Goal: Task Accomplishment & Management: Manage account settings

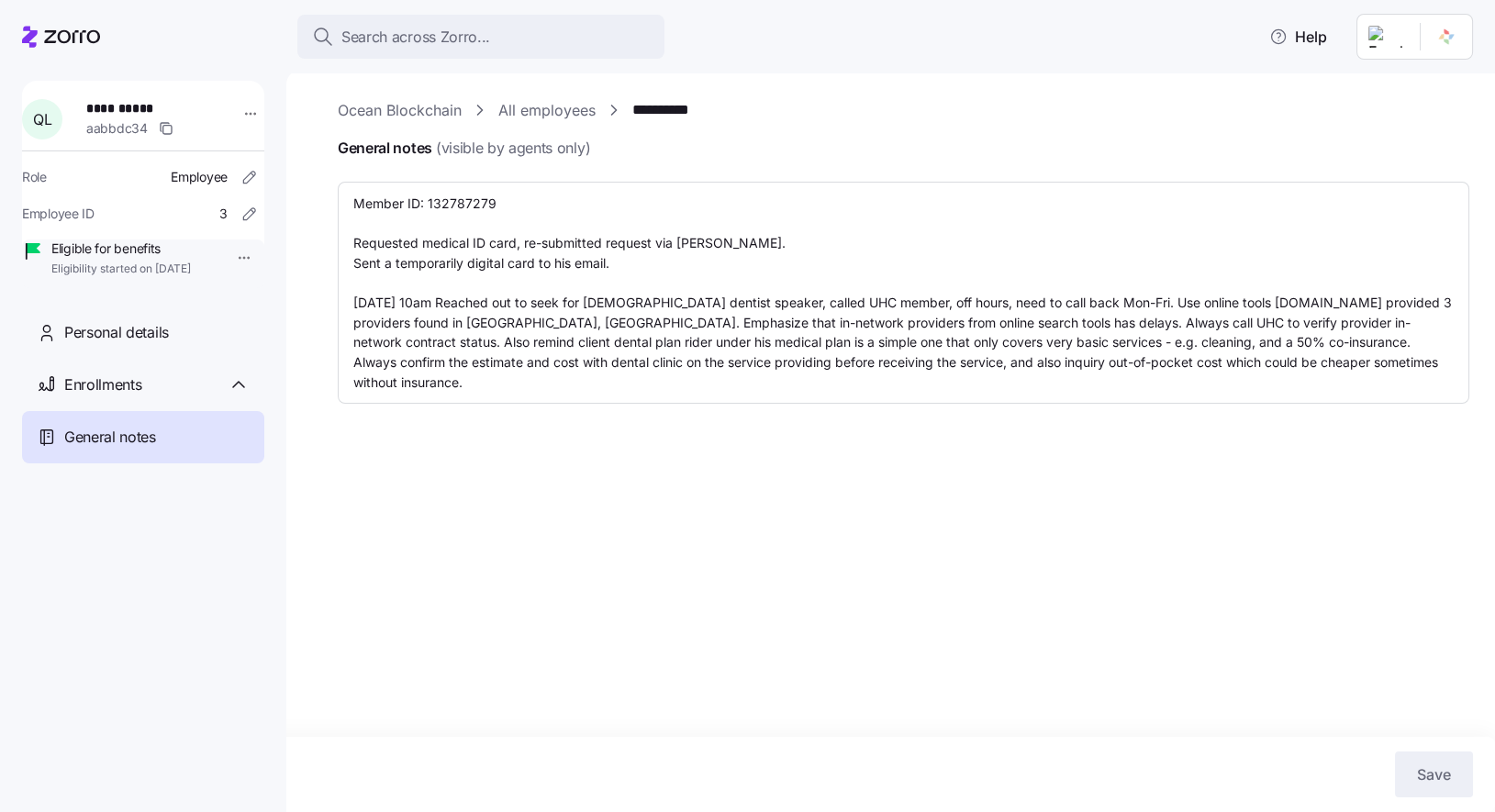
click at [546, 104] on link "All employees" at bounding box center [547, 111] width 97 height 23
type textarea "x"
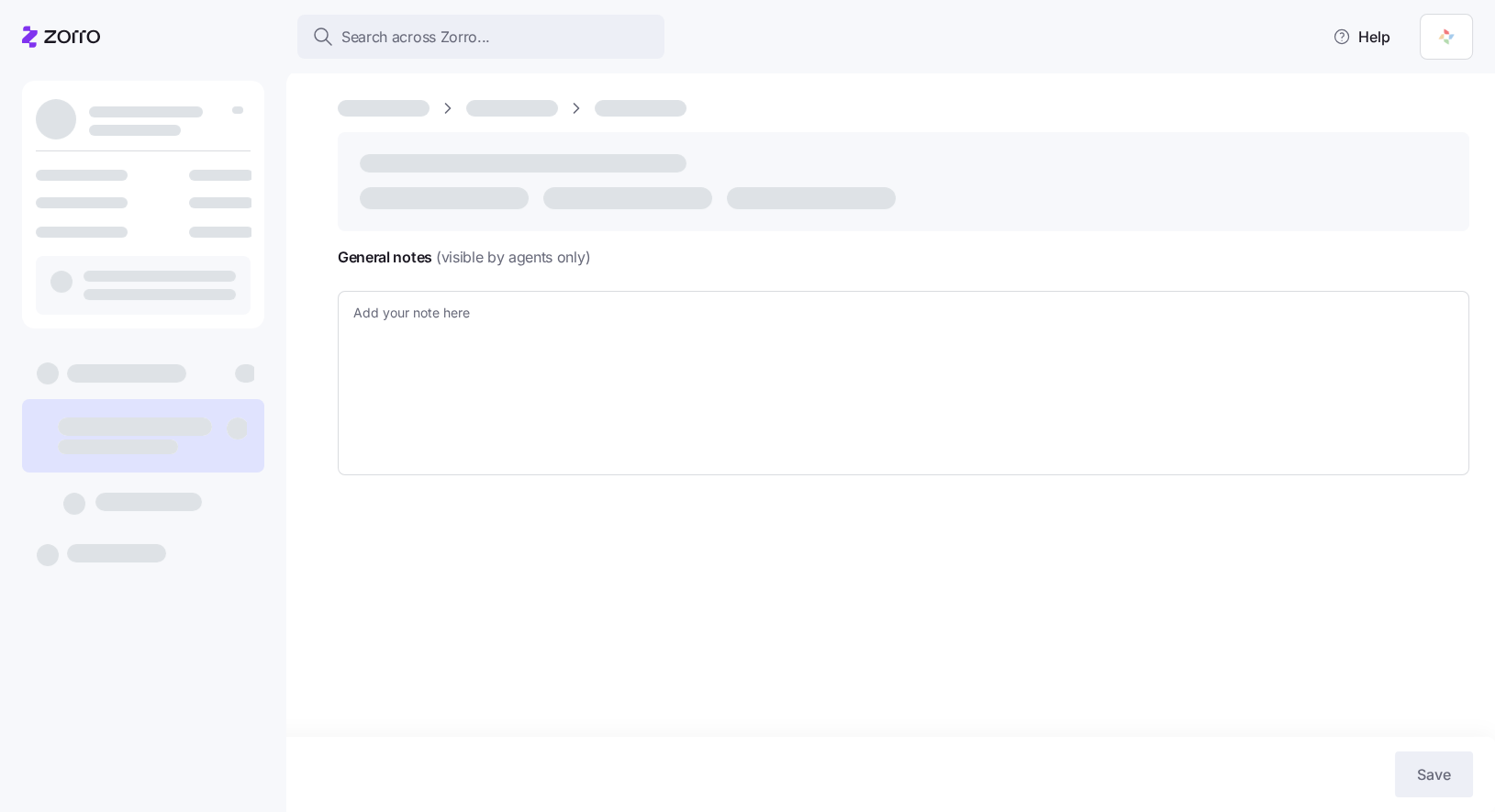
type textarea "x"
type textarea "Member ID: 132787279 Requested medical ID card, re-submitted request via [PERSO…"
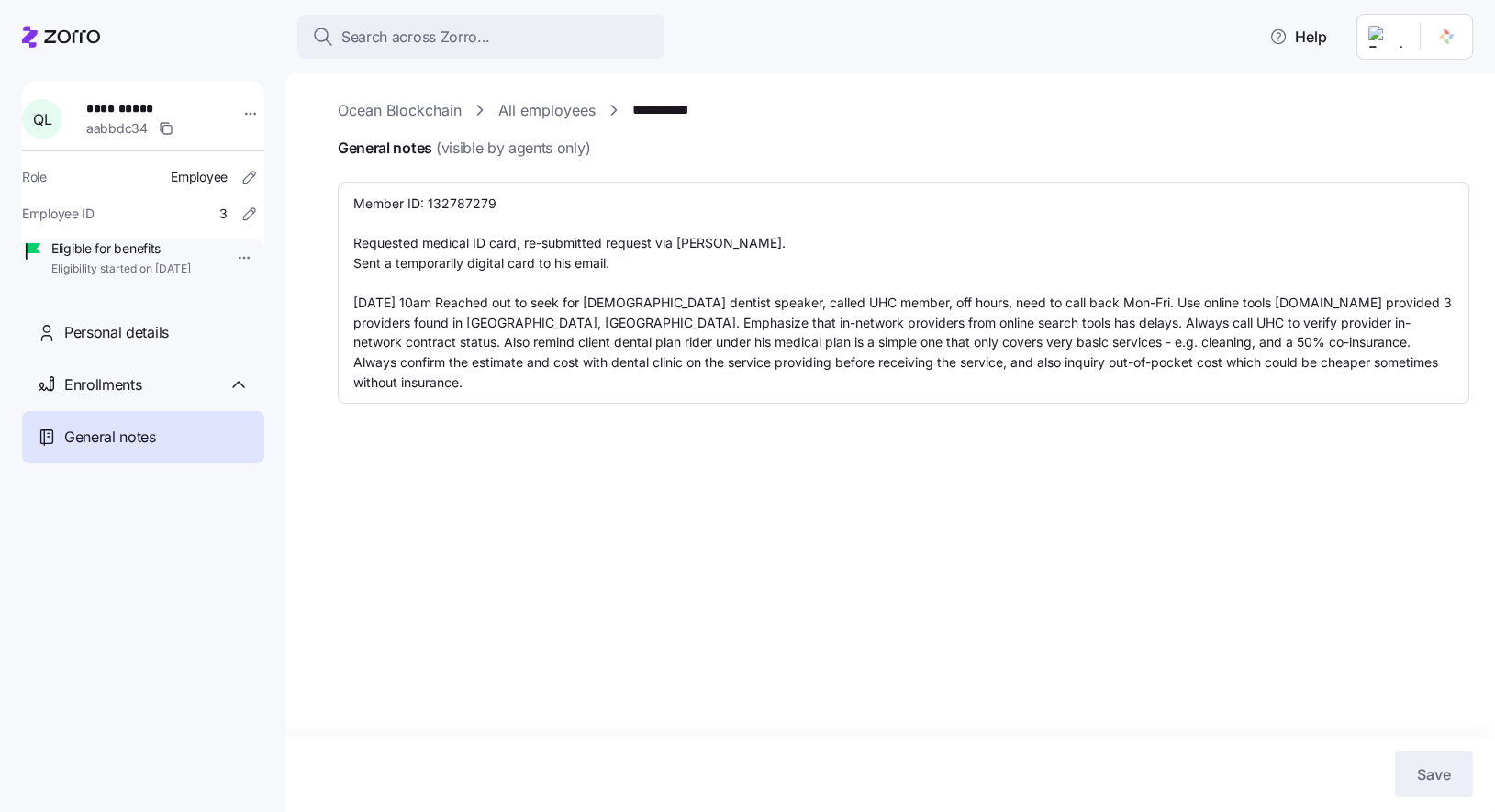
click at [543, 110] on link "All employees" at bounding box center [547, 111] width 97 height 23
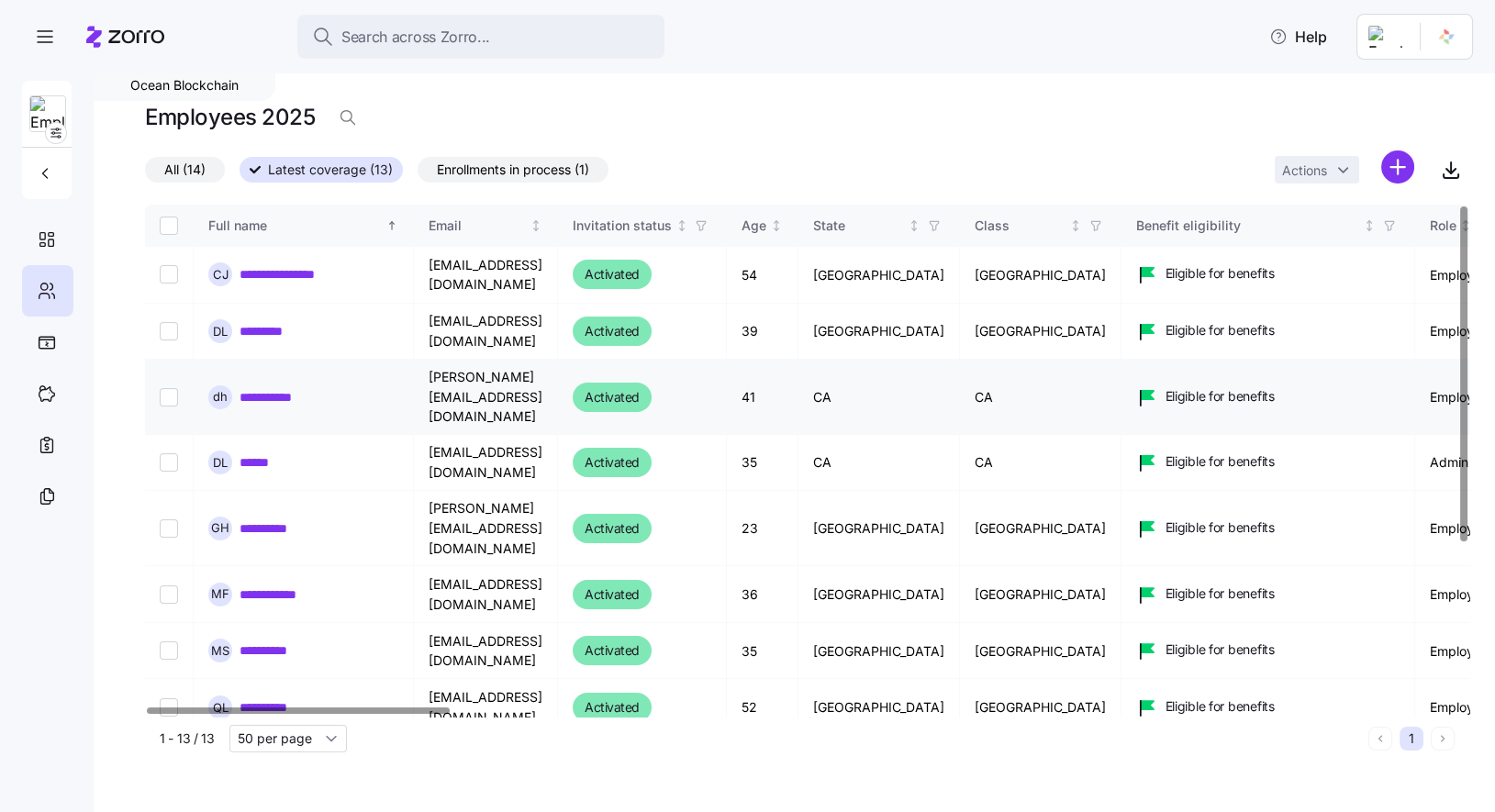
click at [292, 389] on link "**********" at bounding box center [278, 397] width 79 height 18
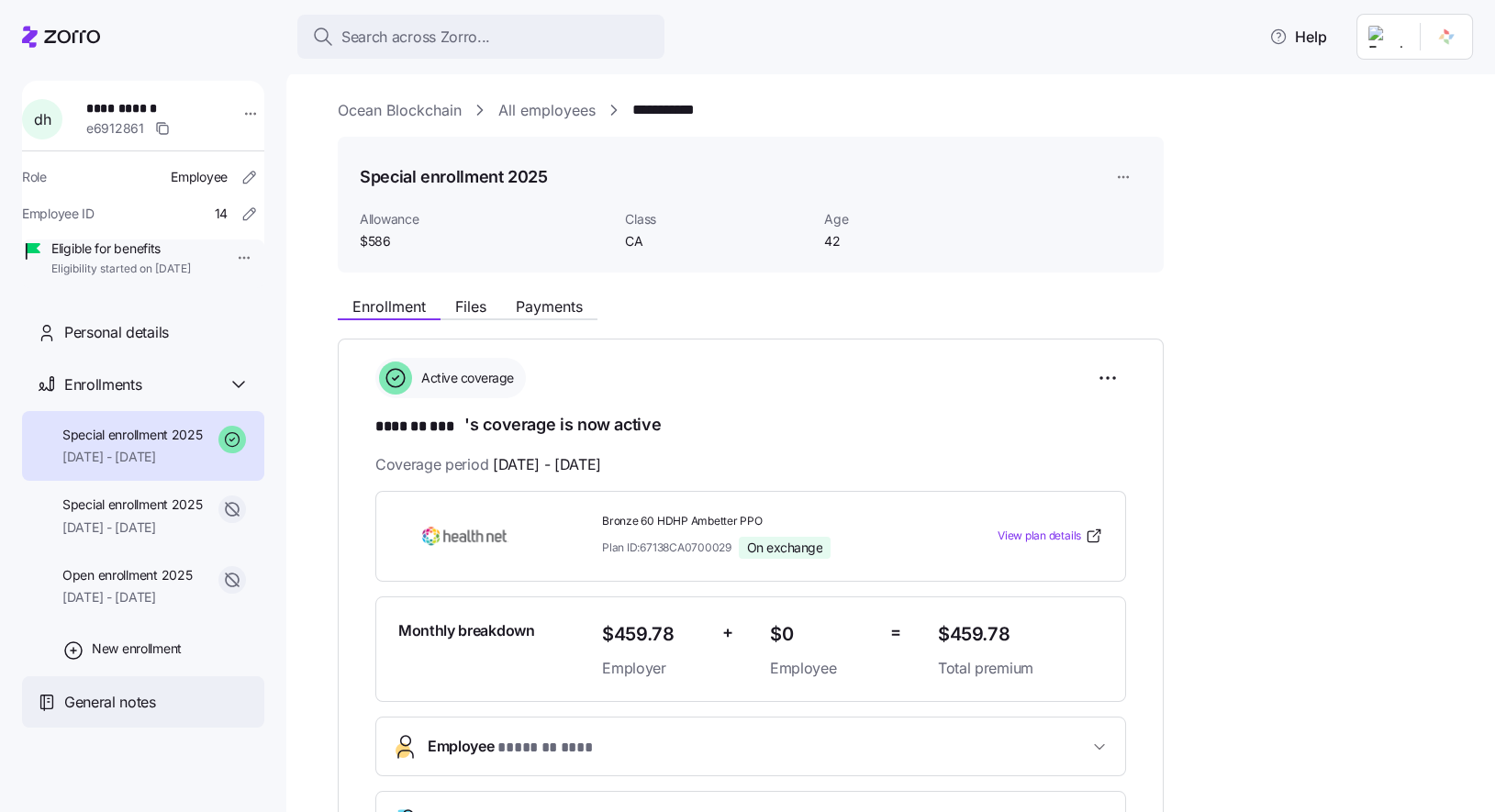
click at [134, 714] on span "General notes" at bounding box center [110, 702] width 92 height 23
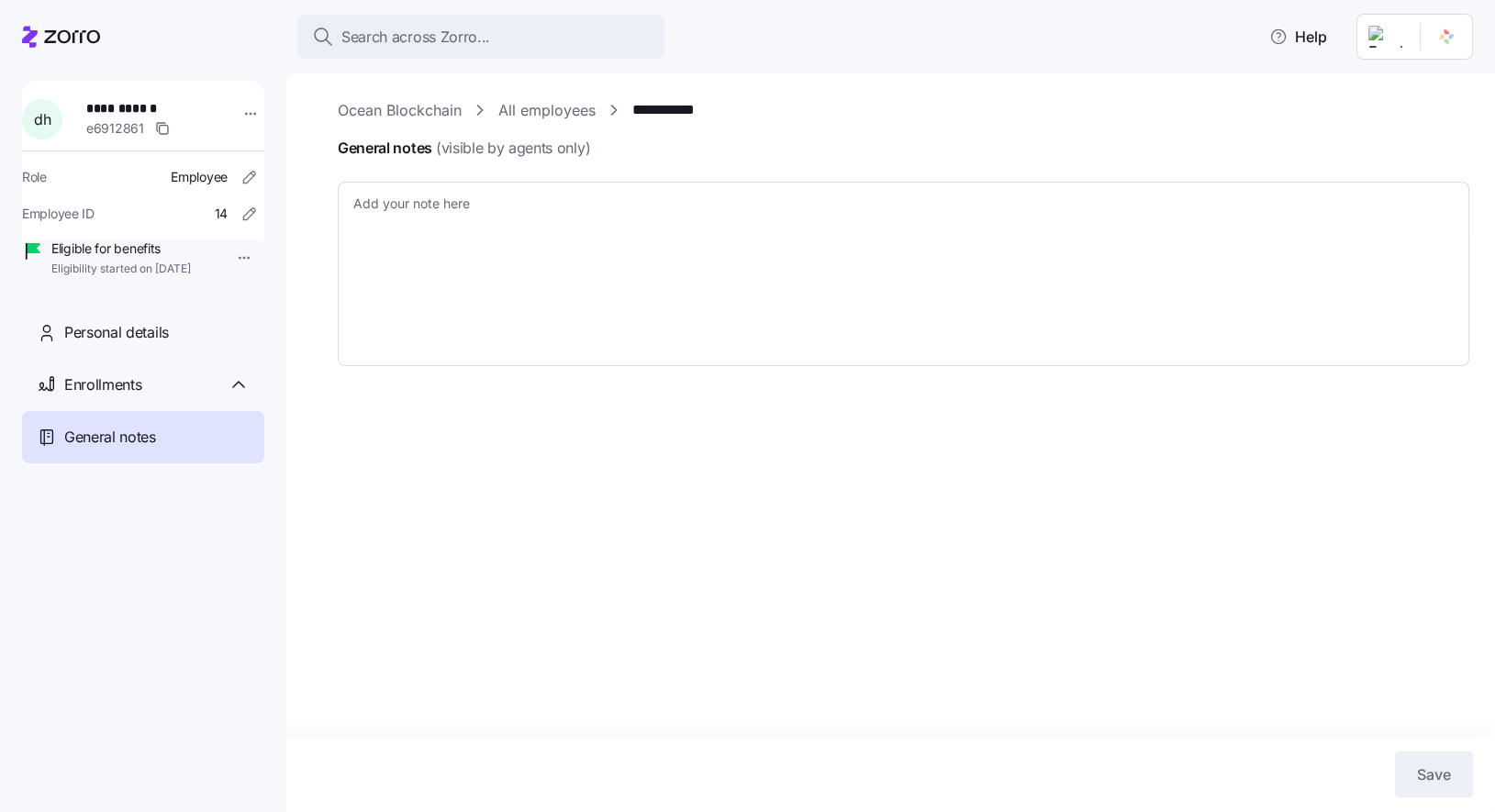
type textarea "x"
type textarea "CoverdeCA Reference Number: 39996431 Will need to request client to provide LPR…"
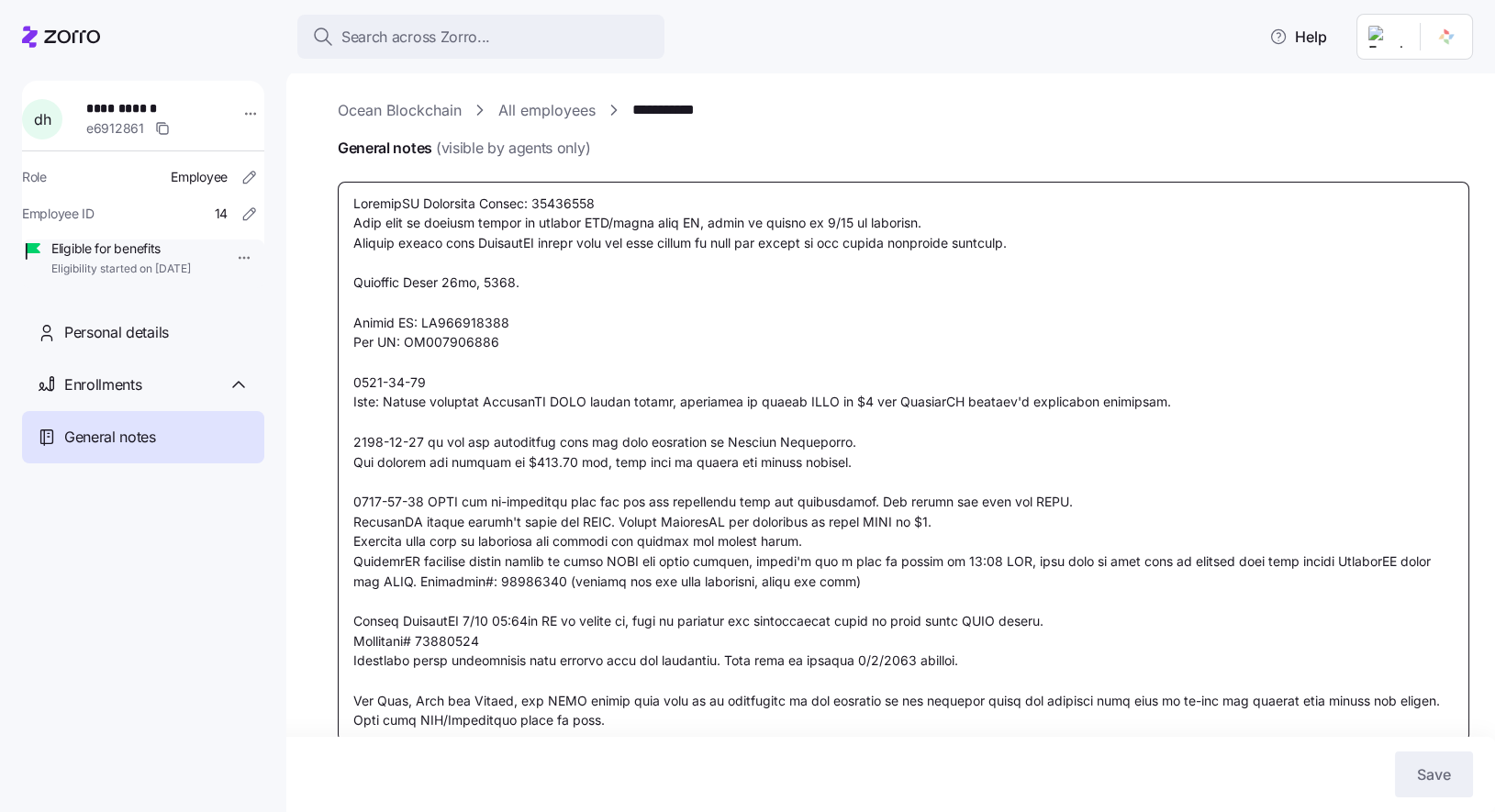
click at [497, 648] on textarea "General notes (visible by agents only)" at bounding box center [903, 462] width 1132 height 561
click at [858, 588] on textarea "General notes (visible by agents only)" at bounding box center [903, 462] width 1132 height 561
click at [639, 719] on textarea "General notes (visible by agents only)" at bounding box center [903, 462] width 1132 height 561
type textarea "x"
type textarea "CoverdeCA Reference Number: 39996431 Will need to request client to provide LPR…"
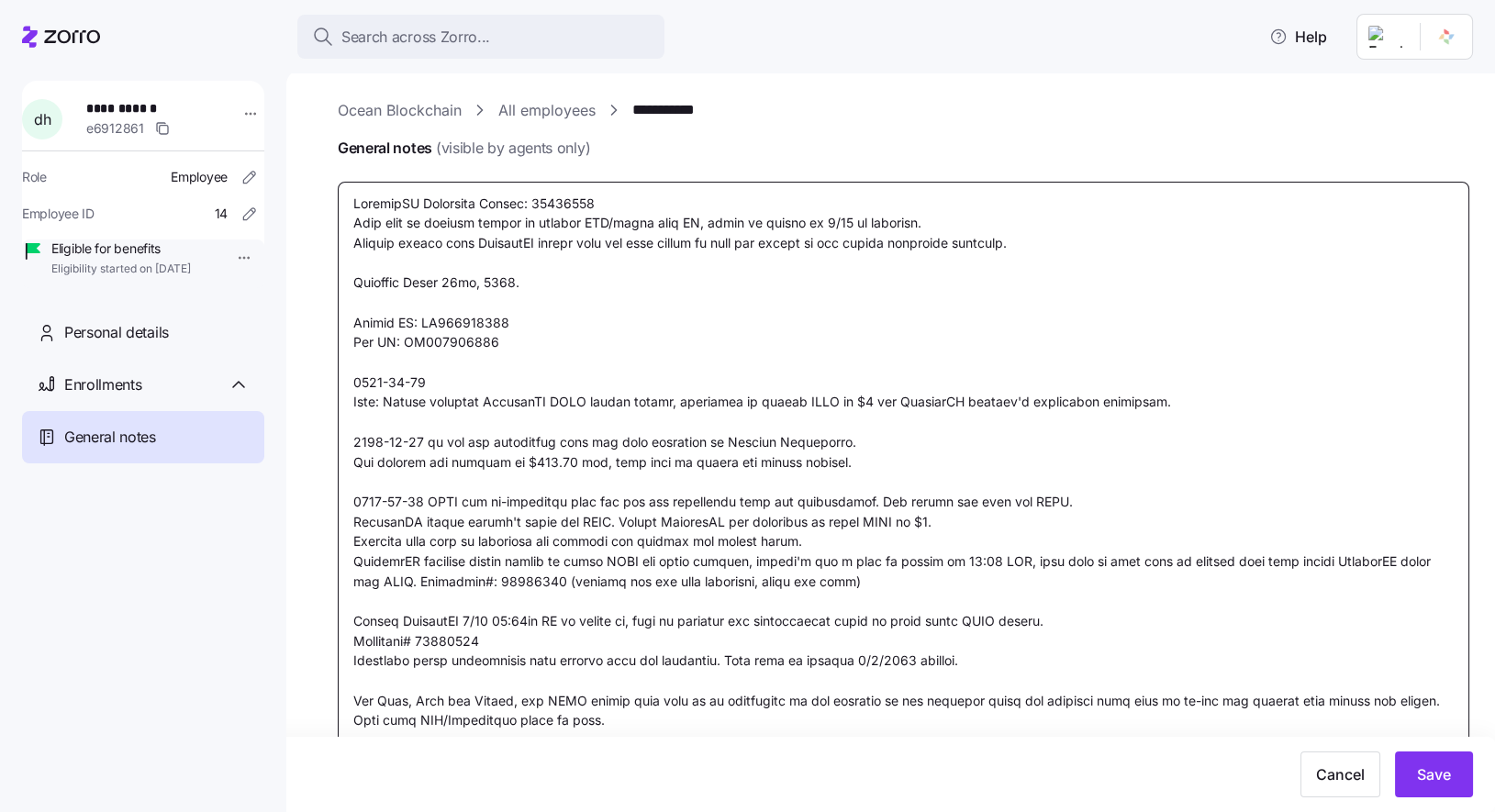
type textarea "x"
type textarea "CoverdeCA Reference Number: 39996431 Will need to request client to provide LPR…"
click at [620, 719] on textarea "General notes (visible by agents only)" at bounding box center [903, 481] width 1132 height 601
type textarea "x"
type textarea "CoverdeCA Reference Number: 39996431 Will need to request client to provide LPR…"
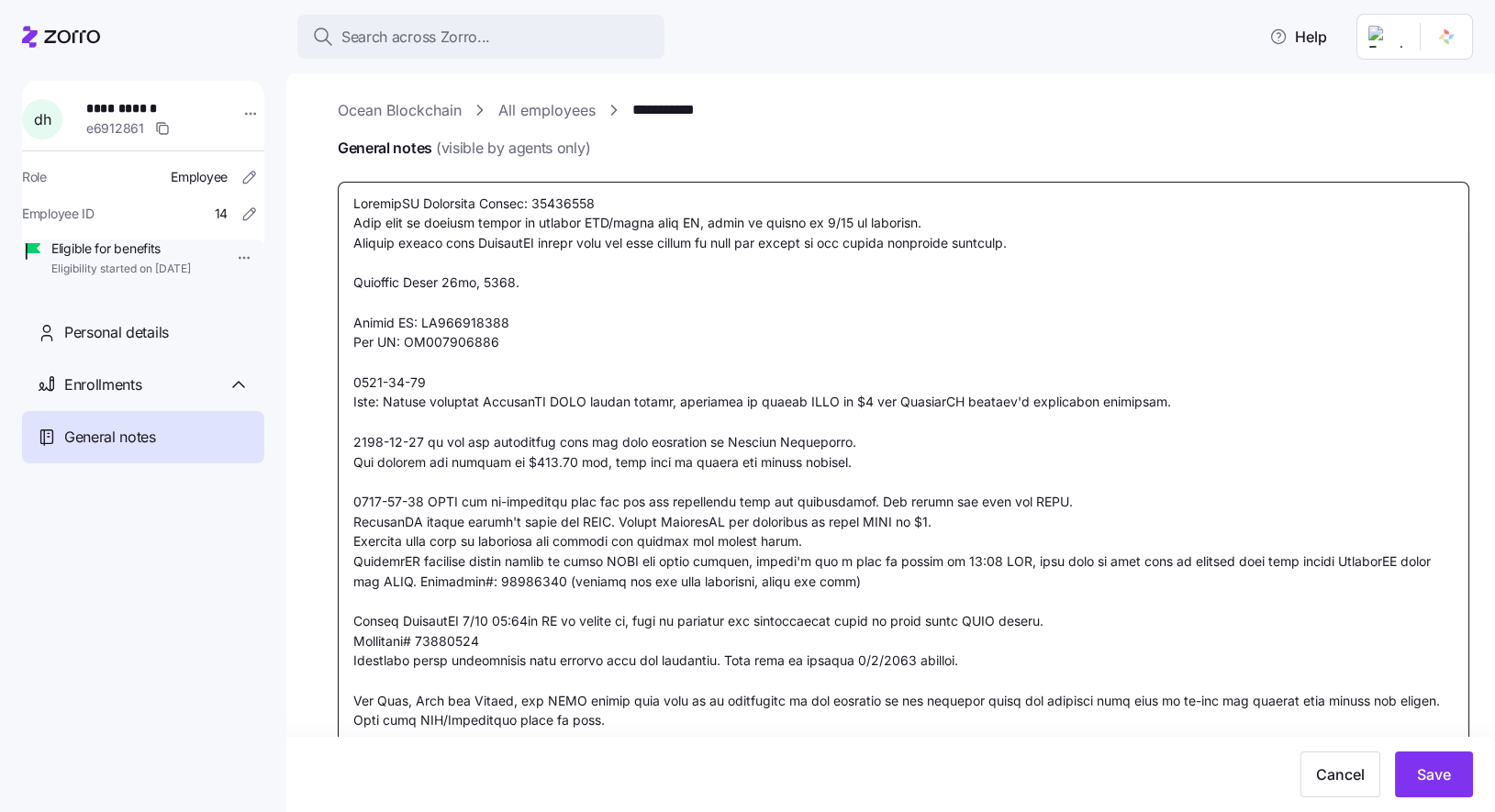
type textarea "x"
type textarea "CoverdeCA Reference Number: 39996431 Will need to request client to provide LPR…"
type textarea "x"
type textarea "CoverdeCA Reference Number: 39996431 Will need to request client to provide LPR…"
type textarea "x"
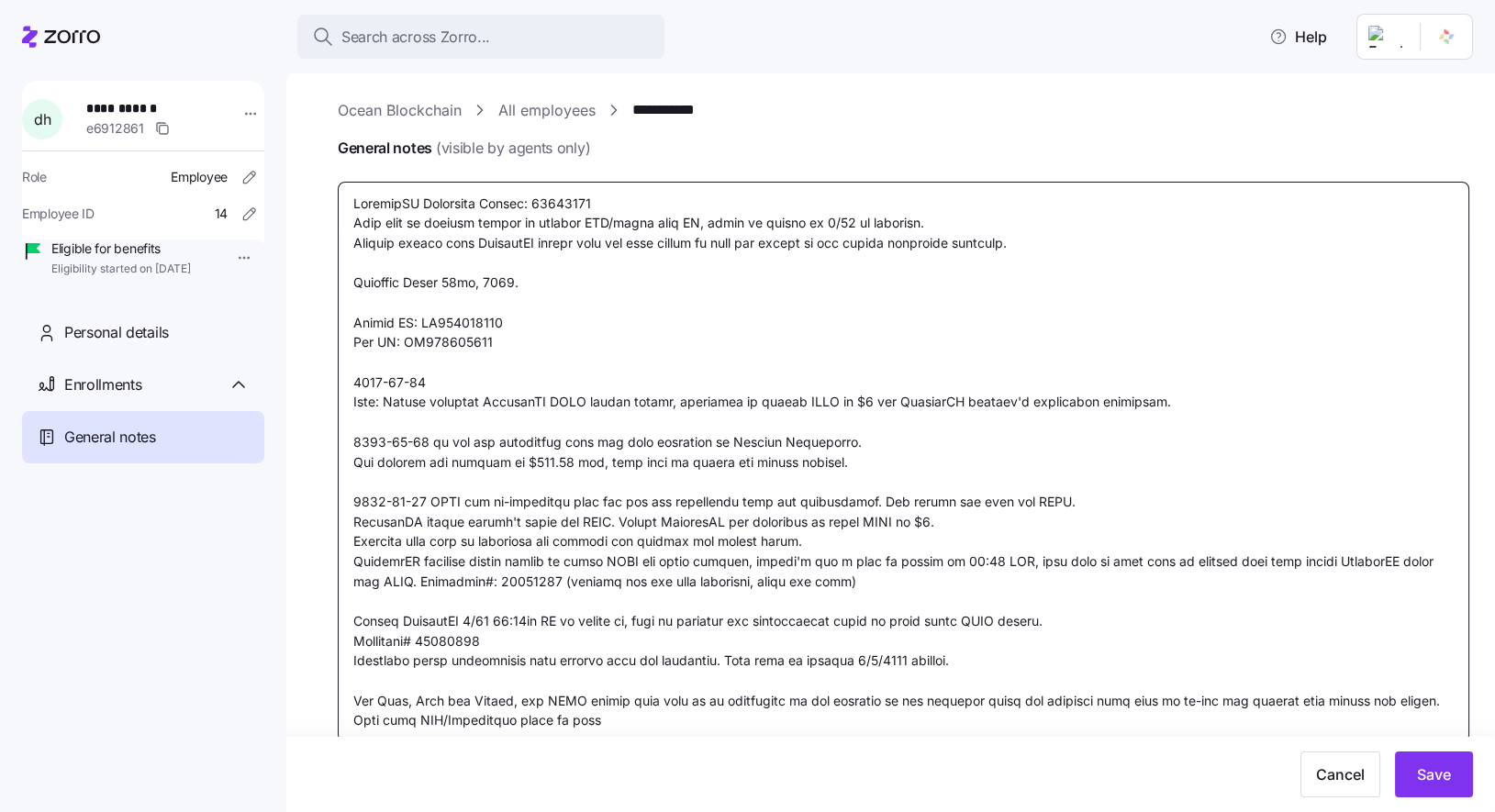
type textarea "CoverdeCA Reference Number: 39996431 Will need to request client to provide LPR…"
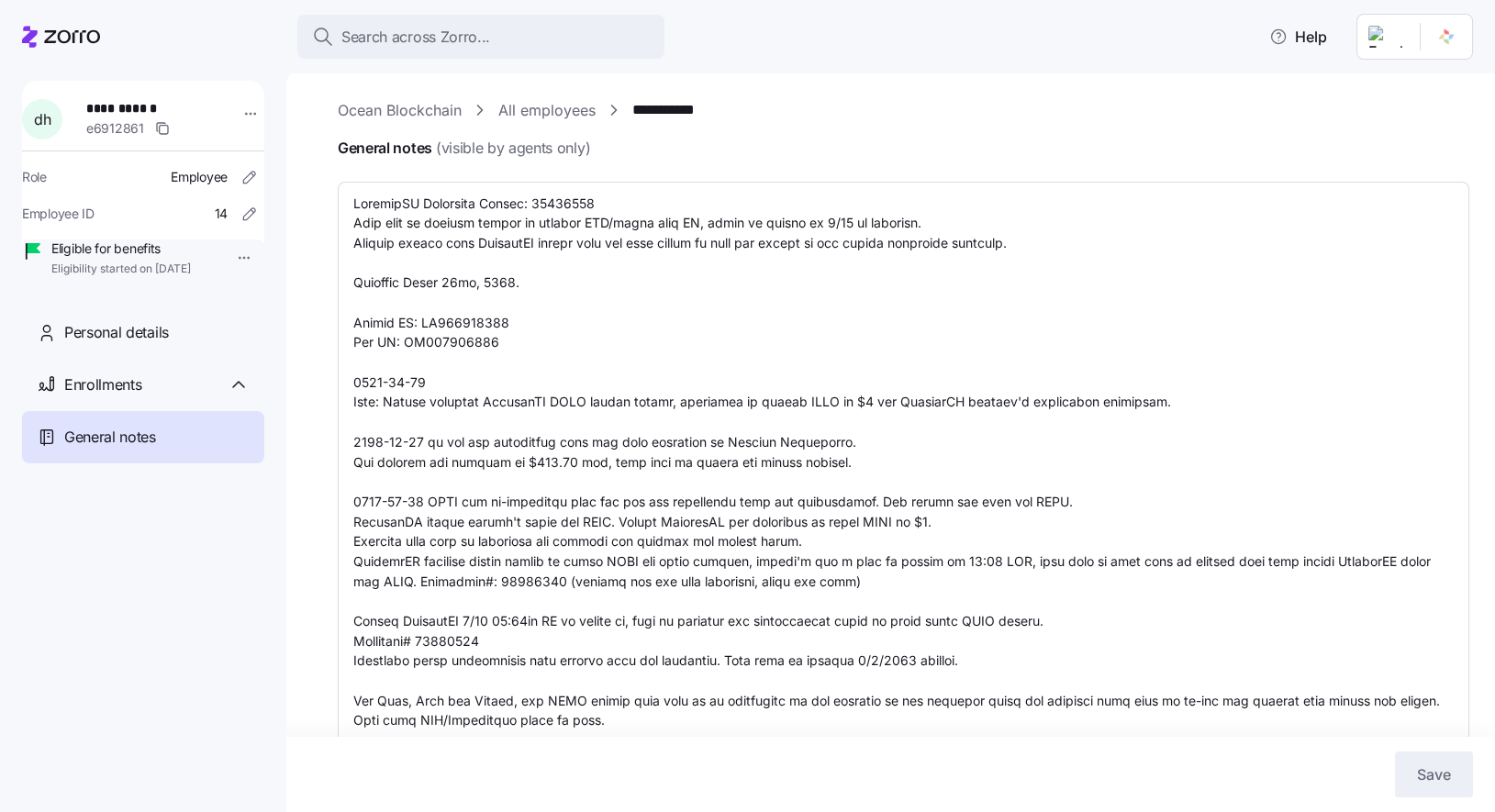
click at [681, 114] on link "**********" at bounding box center [678, 111] width 91 height 23
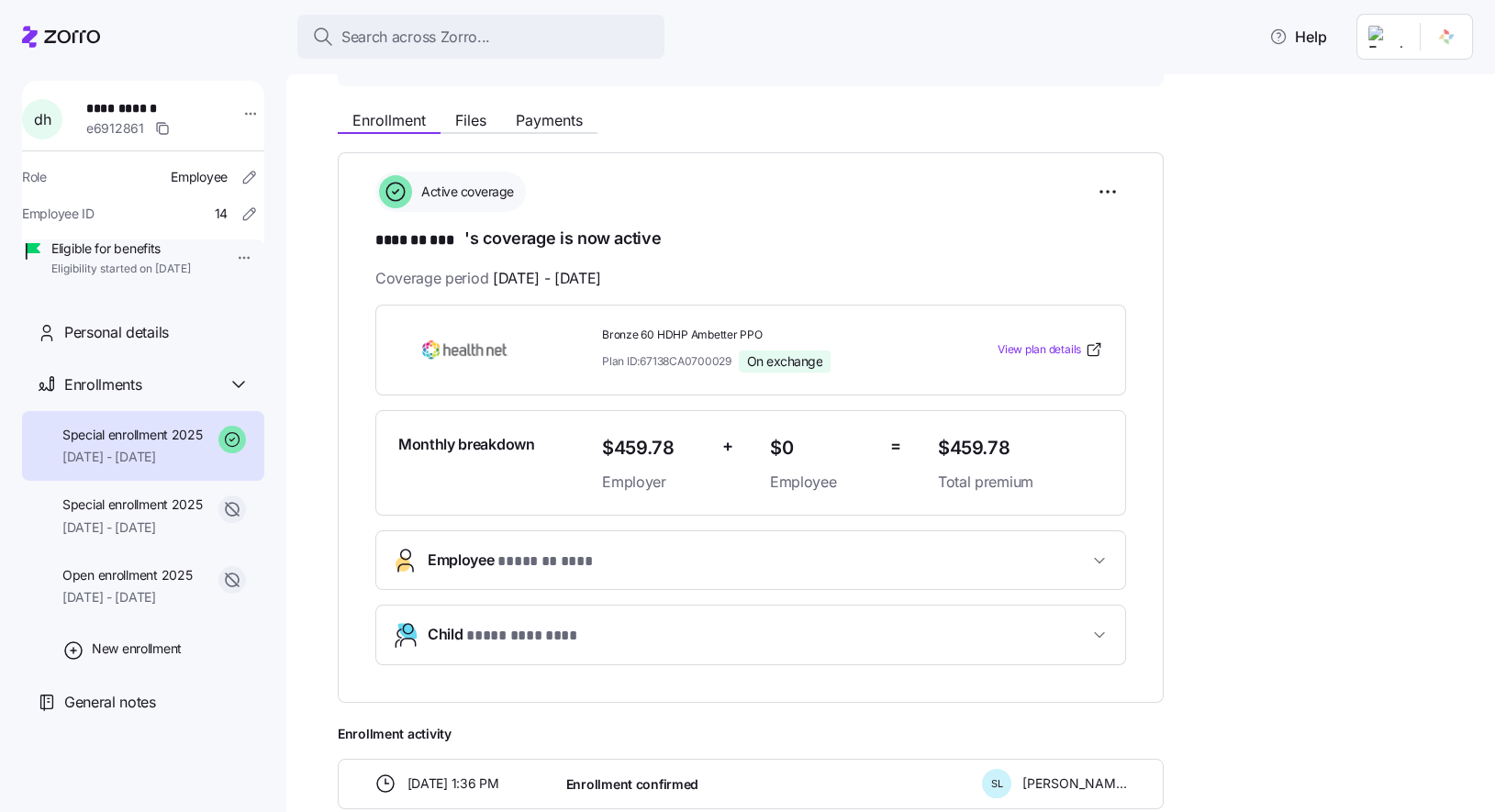
scroll to position [198, 0]
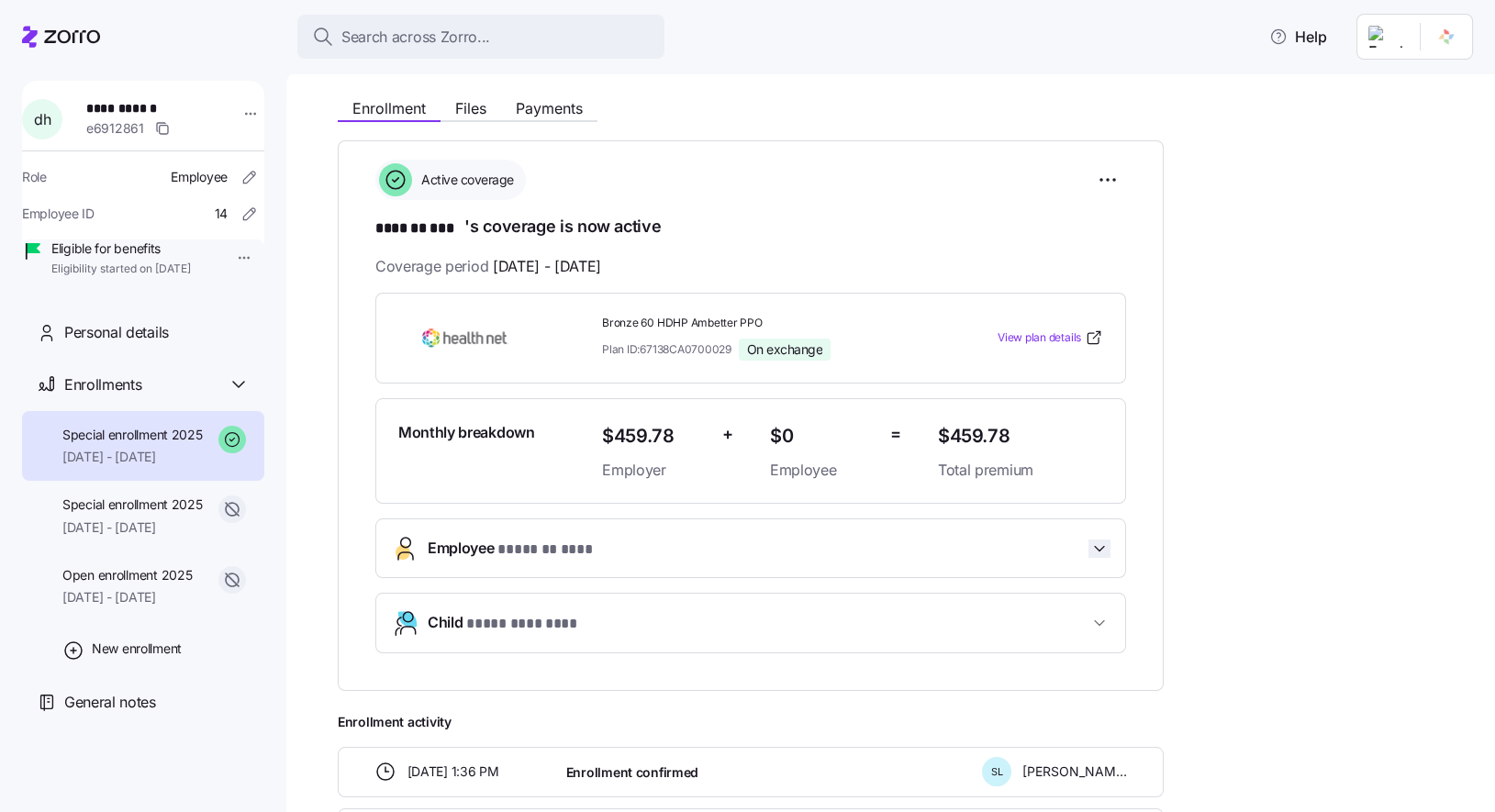
click at [1098, 545] on icon "button" at bounding box center [1099, 548] width 18 height 18
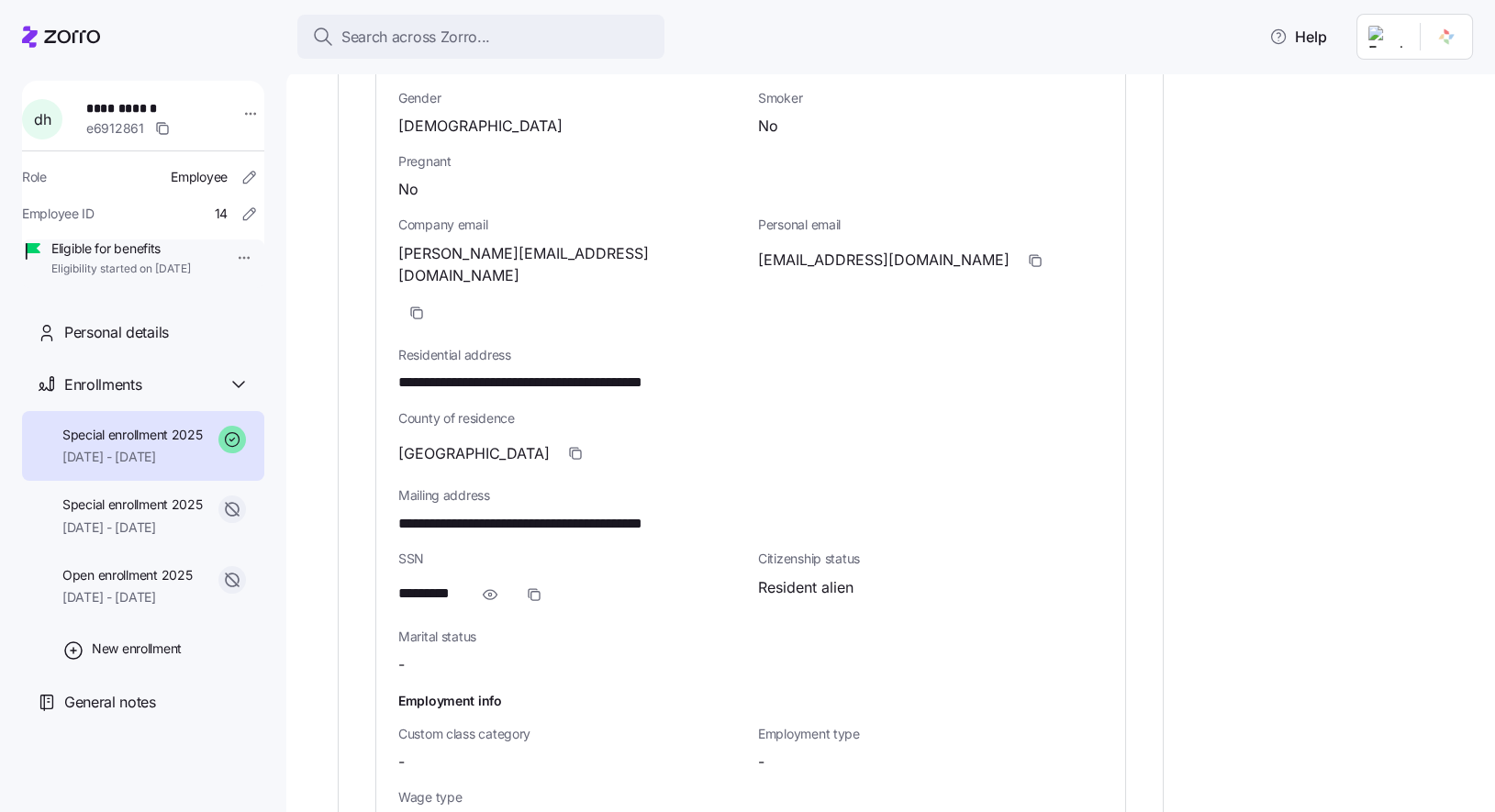
scroll to position [1019, 0]
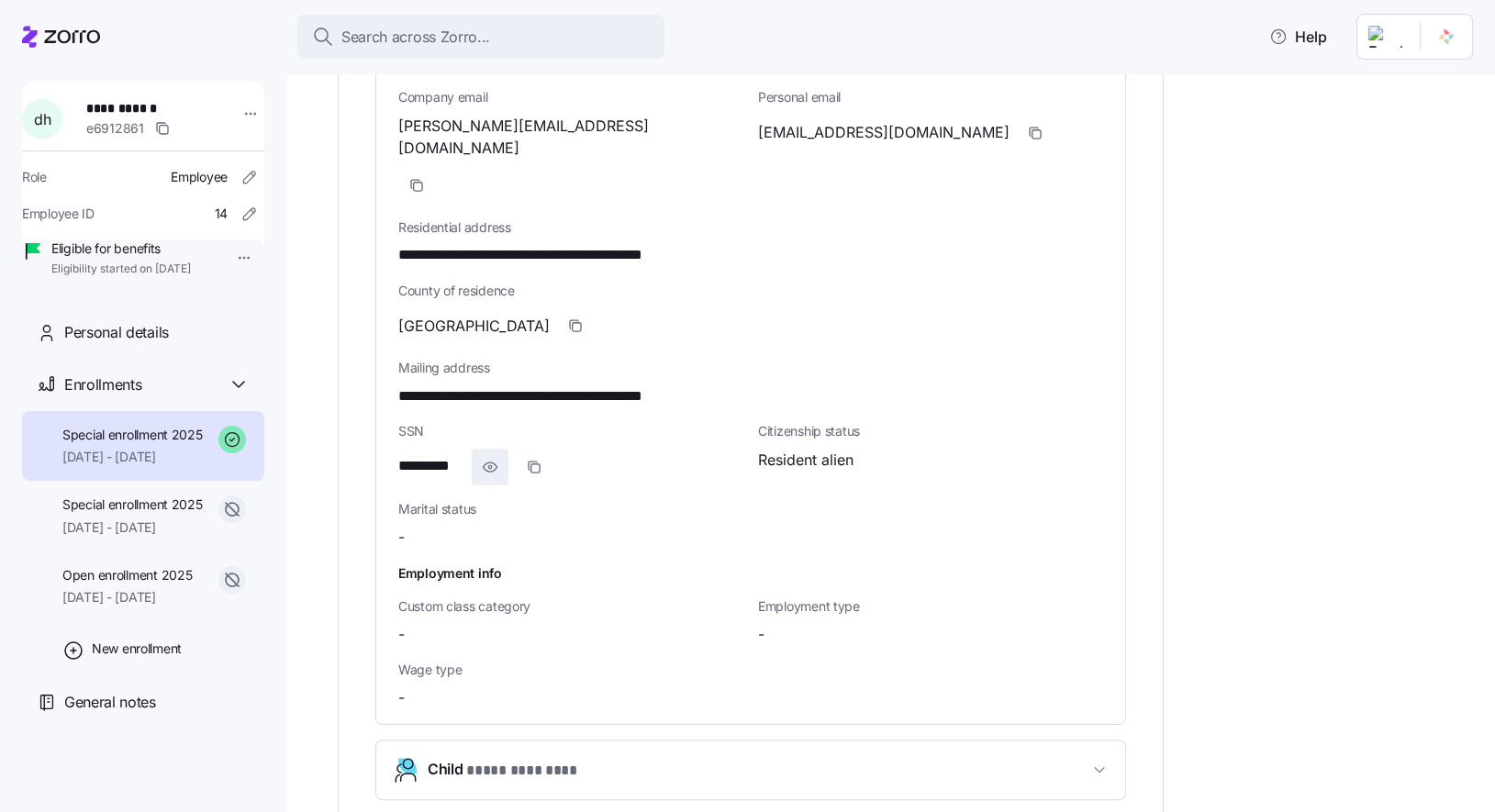
click at [497, 456] on icon "button" at bounding box center [490, 467] width 18 height 22
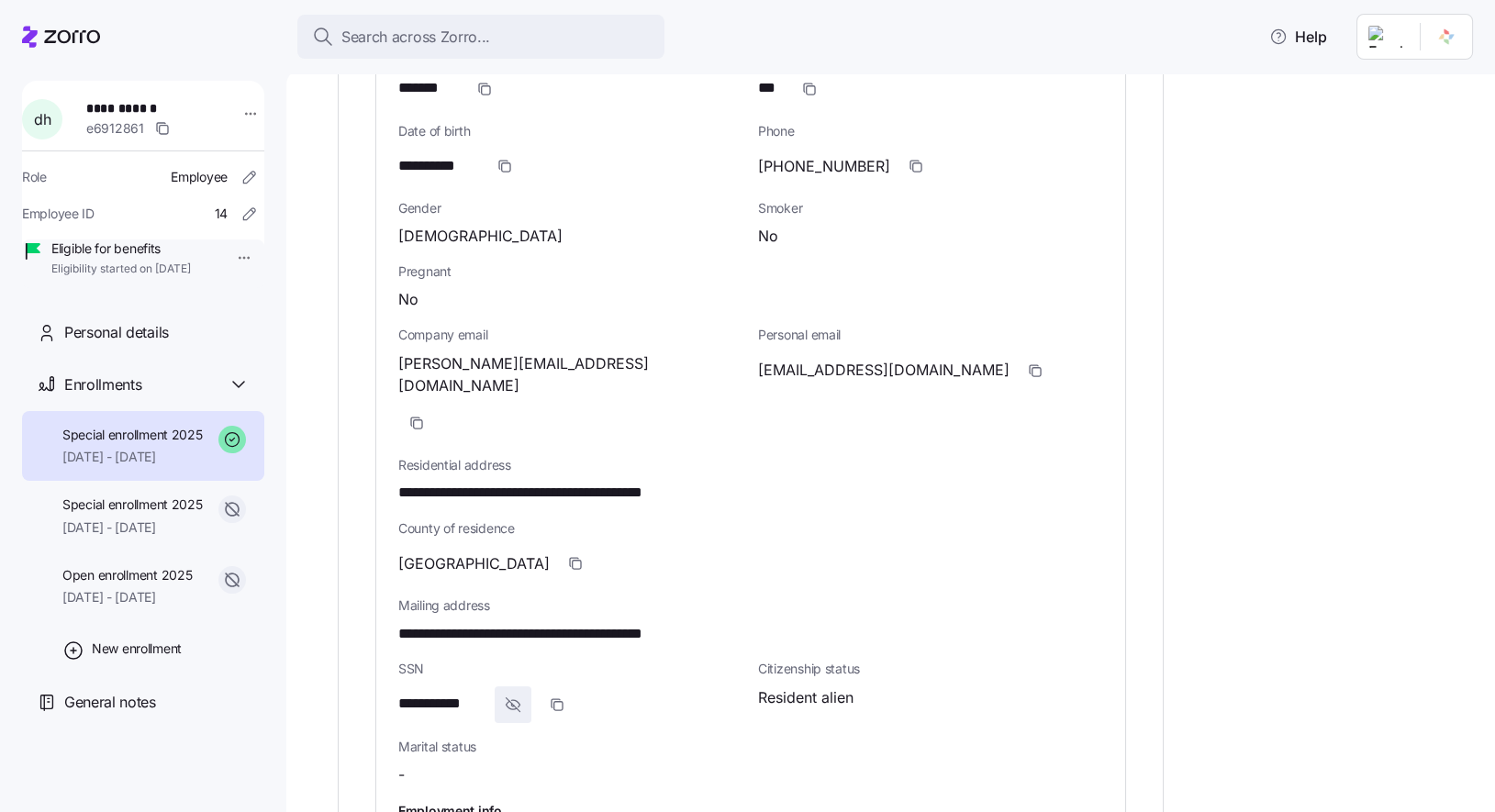
scroll to position [0, 0]
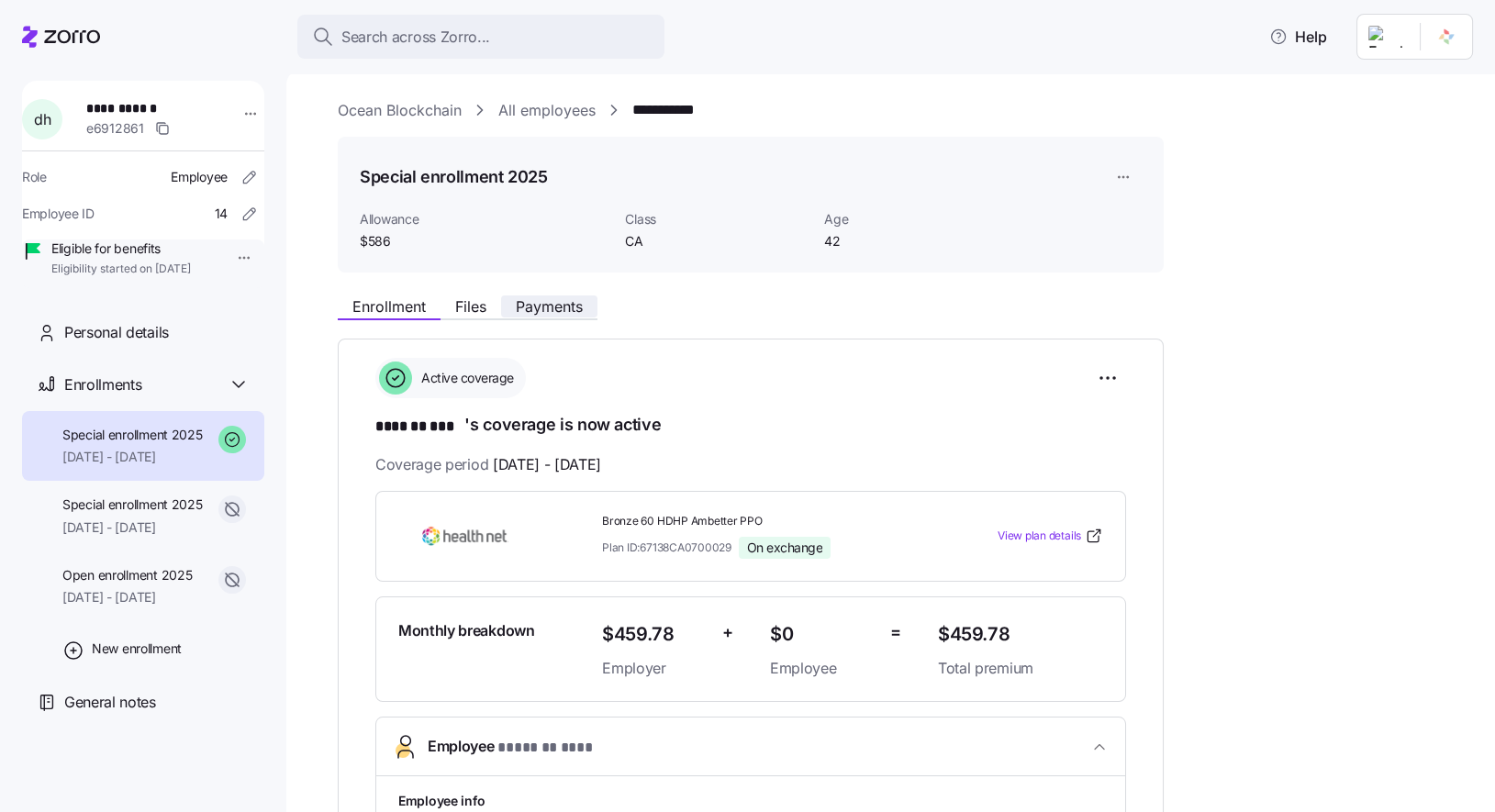
click at [556, 296] on button "Payments" at bounding box center [549, 307] width 96 height 22
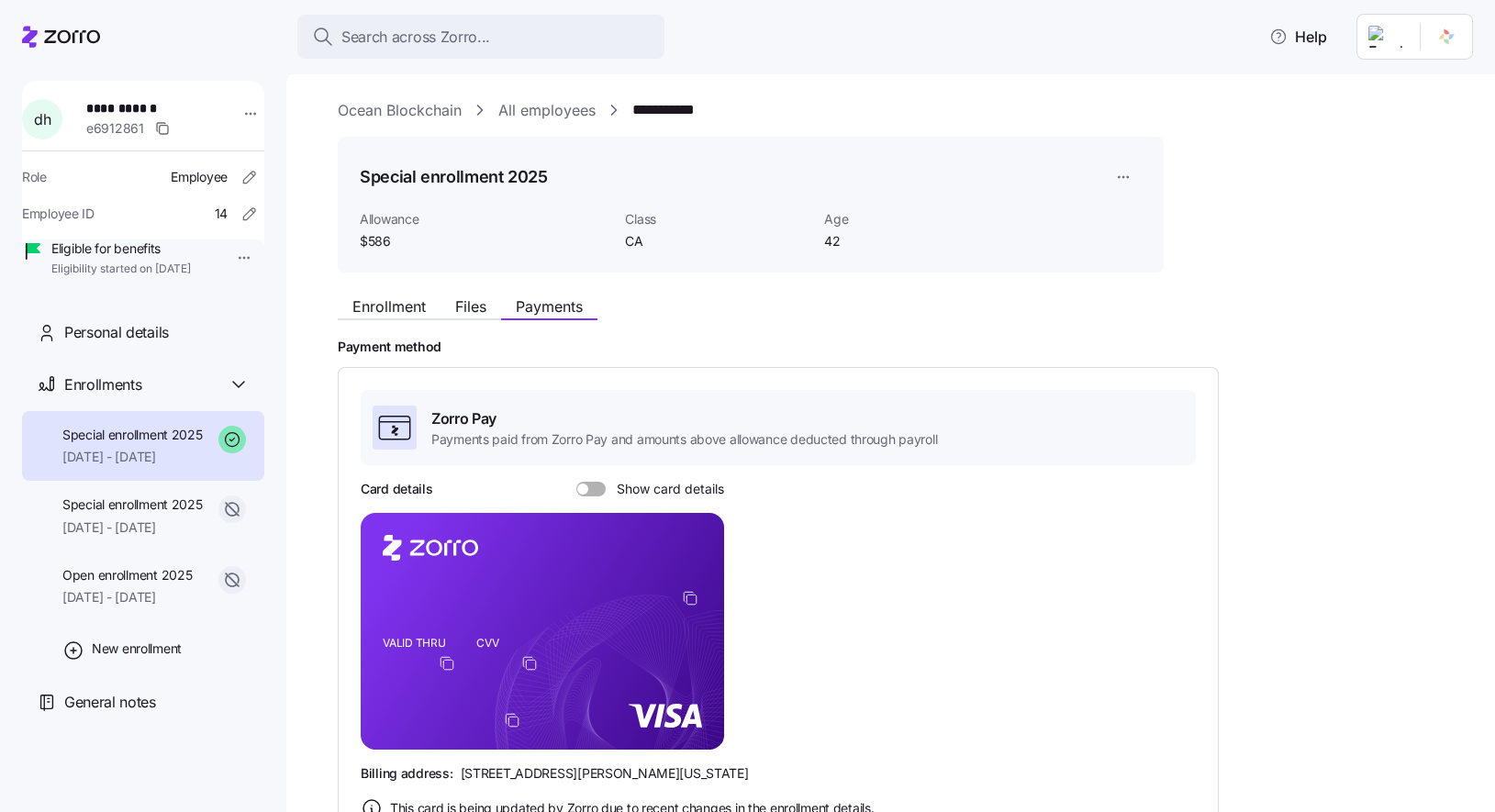
scroll to position [136, 0]
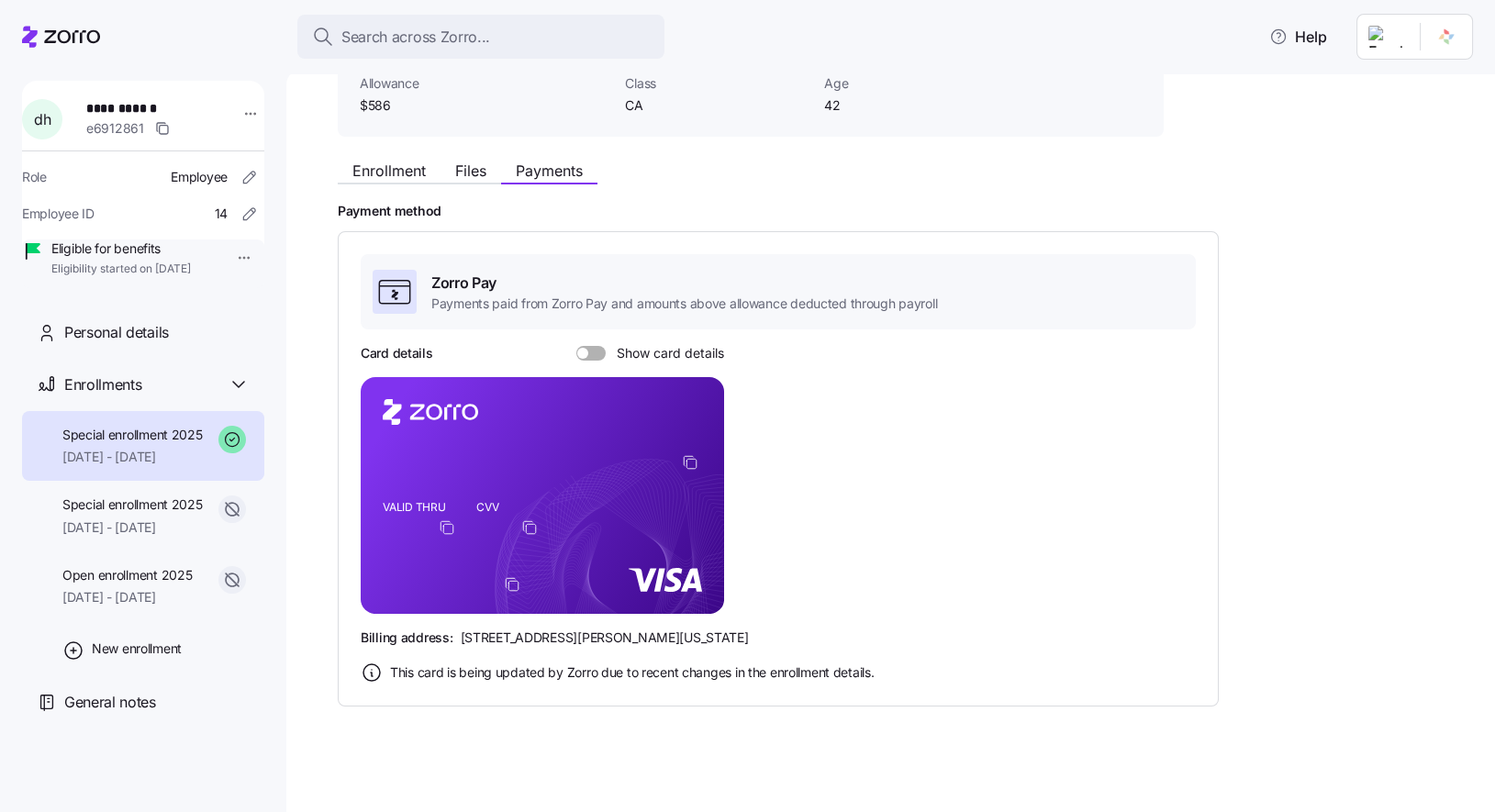
click at [689, 460] on icon "copy-to-clipboard" at bounding box center [690, 462] width 16 height 16
click at [590, 349] on span at bounding box center [597, 353] width 18 height 15
click at [576, 346] on input "Show card details" at bounding box center [576, 346] width 0 height 0
click at [132, 714] on span "General notes" at bounding box center [110, 702] width 92 height 23
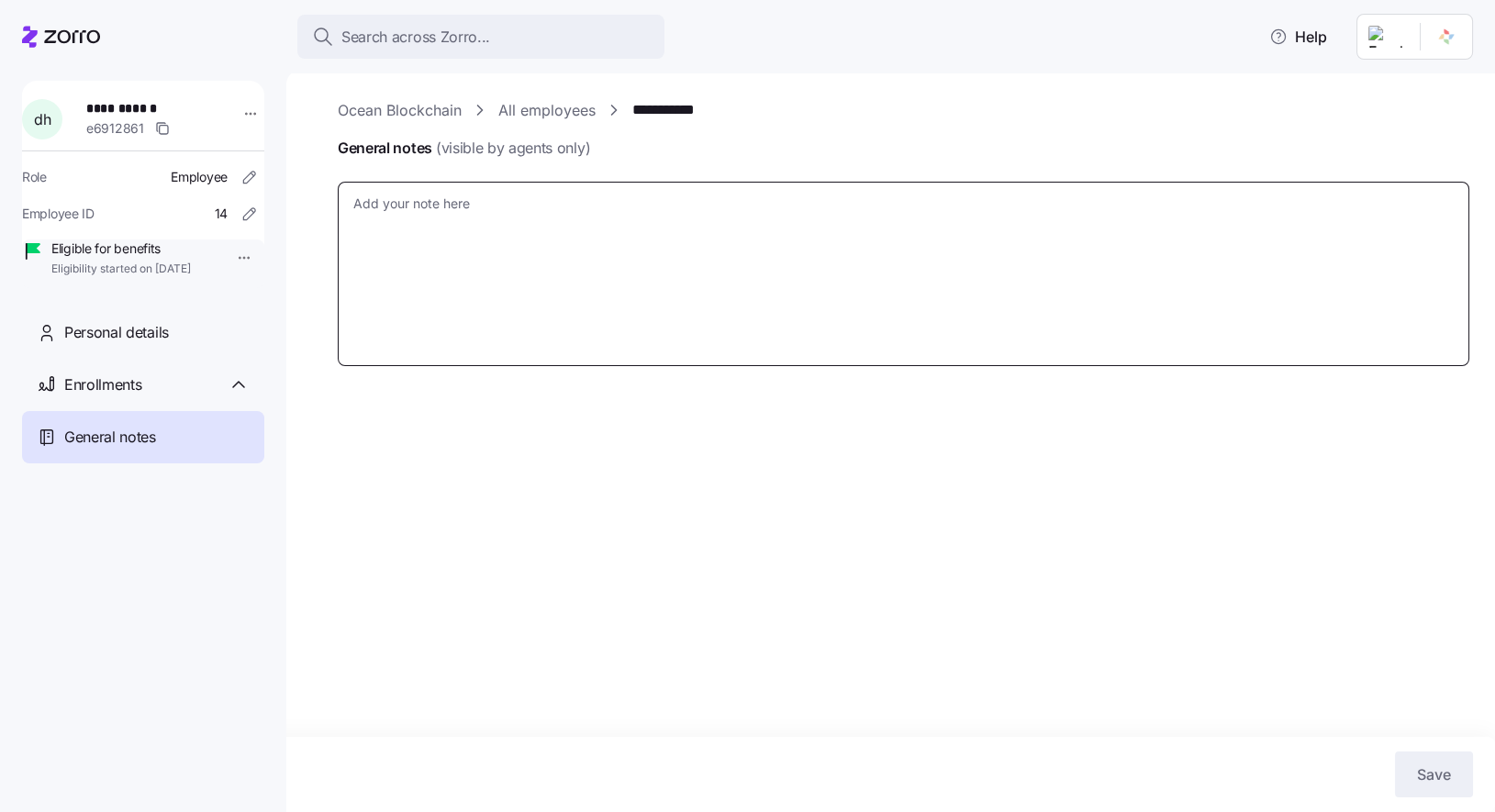
click at [647, 353] on textarea "General notes (visible by agents only)" at bounding box center [903, 274] width 1132 height 184
type textarea "x"
type textarea "CoverdeCA Reference Number: 39996431 Will need to request client to provide LPR…"
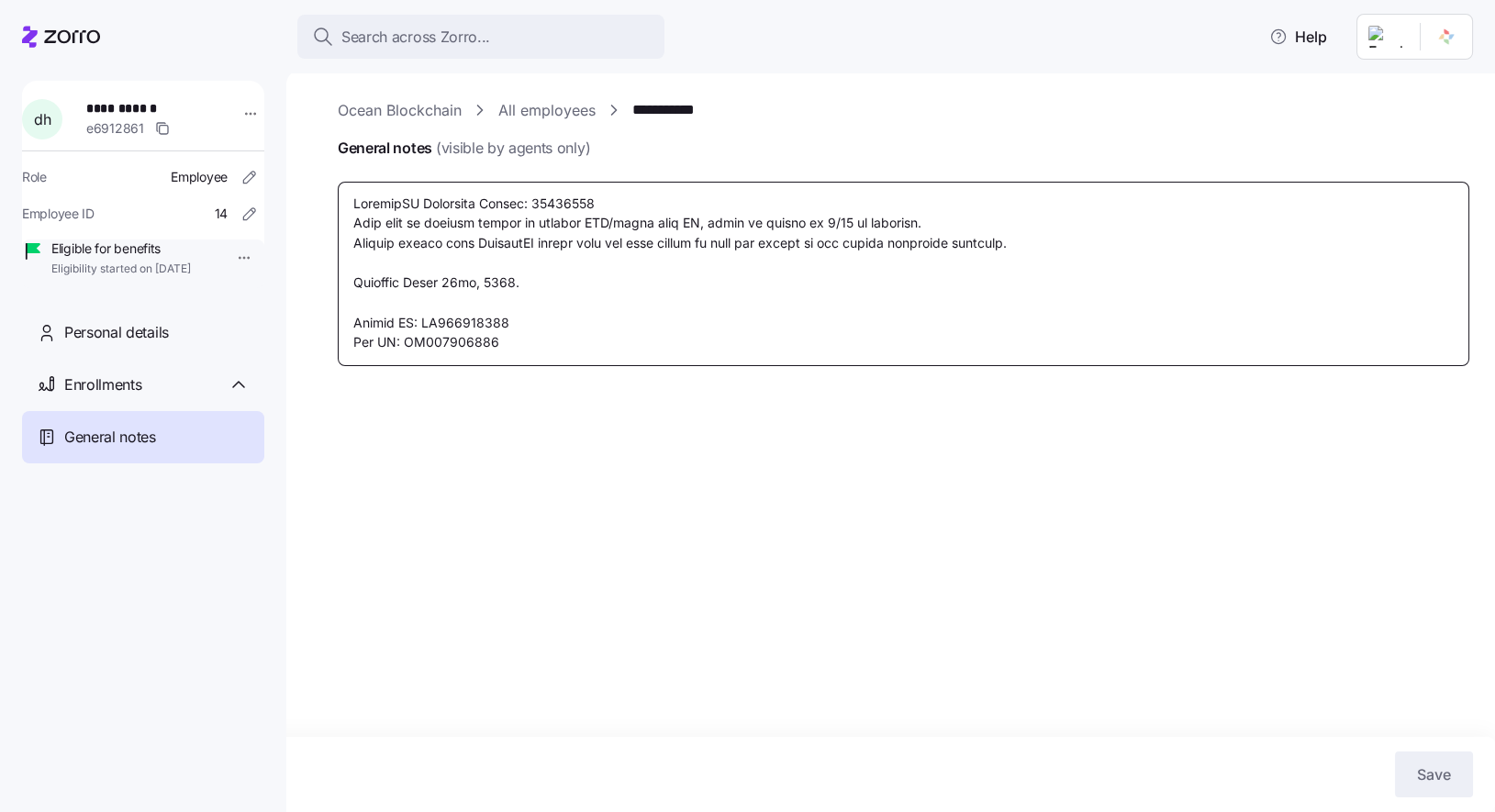
type textarea "x"
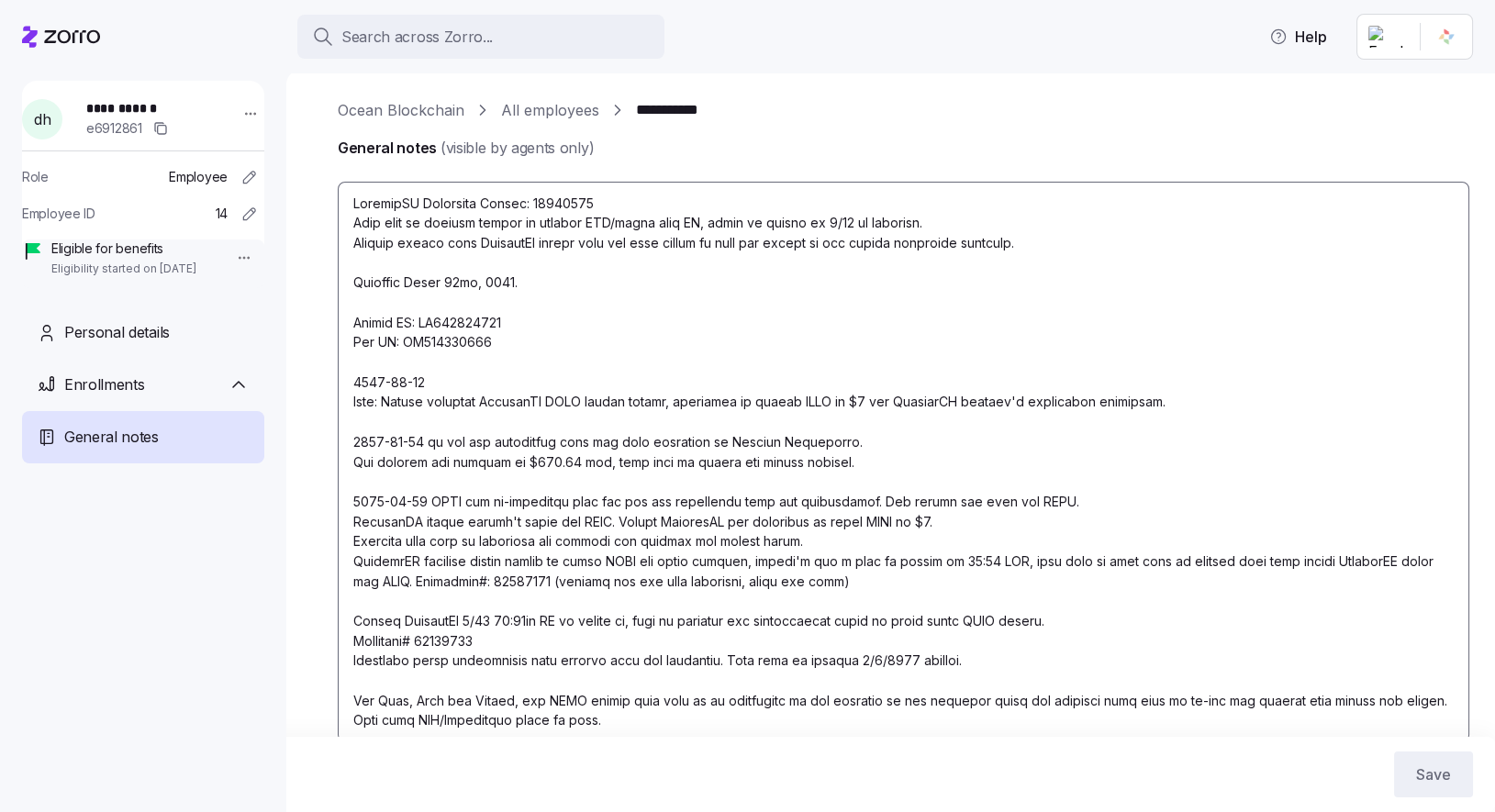
type textarea "x"
click at [631, 355] on textarea "General notes (visible by agents only)" at bounding box center [903, 462] width 1132 height 561
type textarea "CoverdeCA Reference Number: 39996431 Will need to request client to provide LPR…"
type textarea "x"
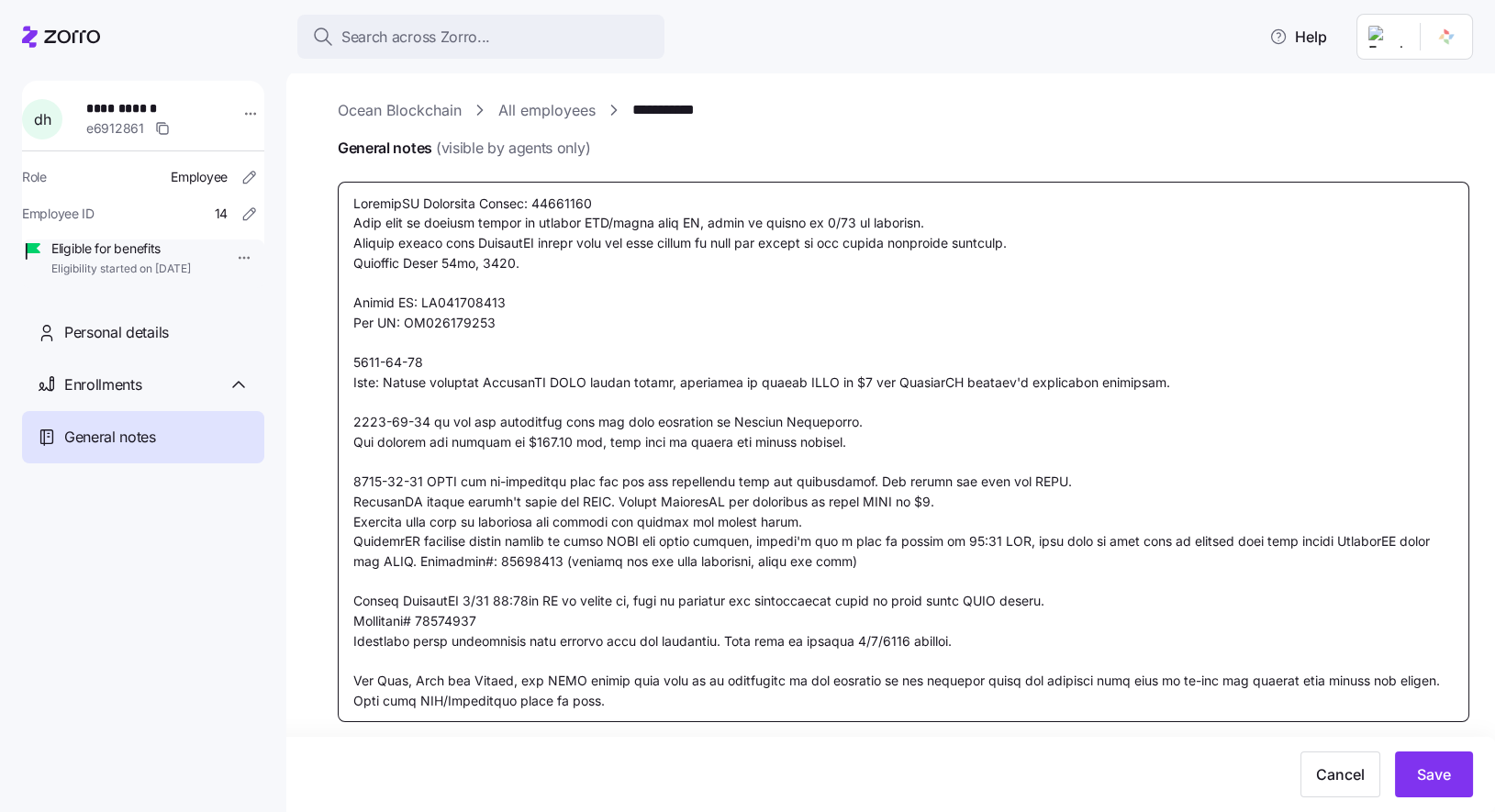
type textarea "CoverdeCA Reference Number: 39996431 Will need to request client to provide LPR…"
type textarea "x"
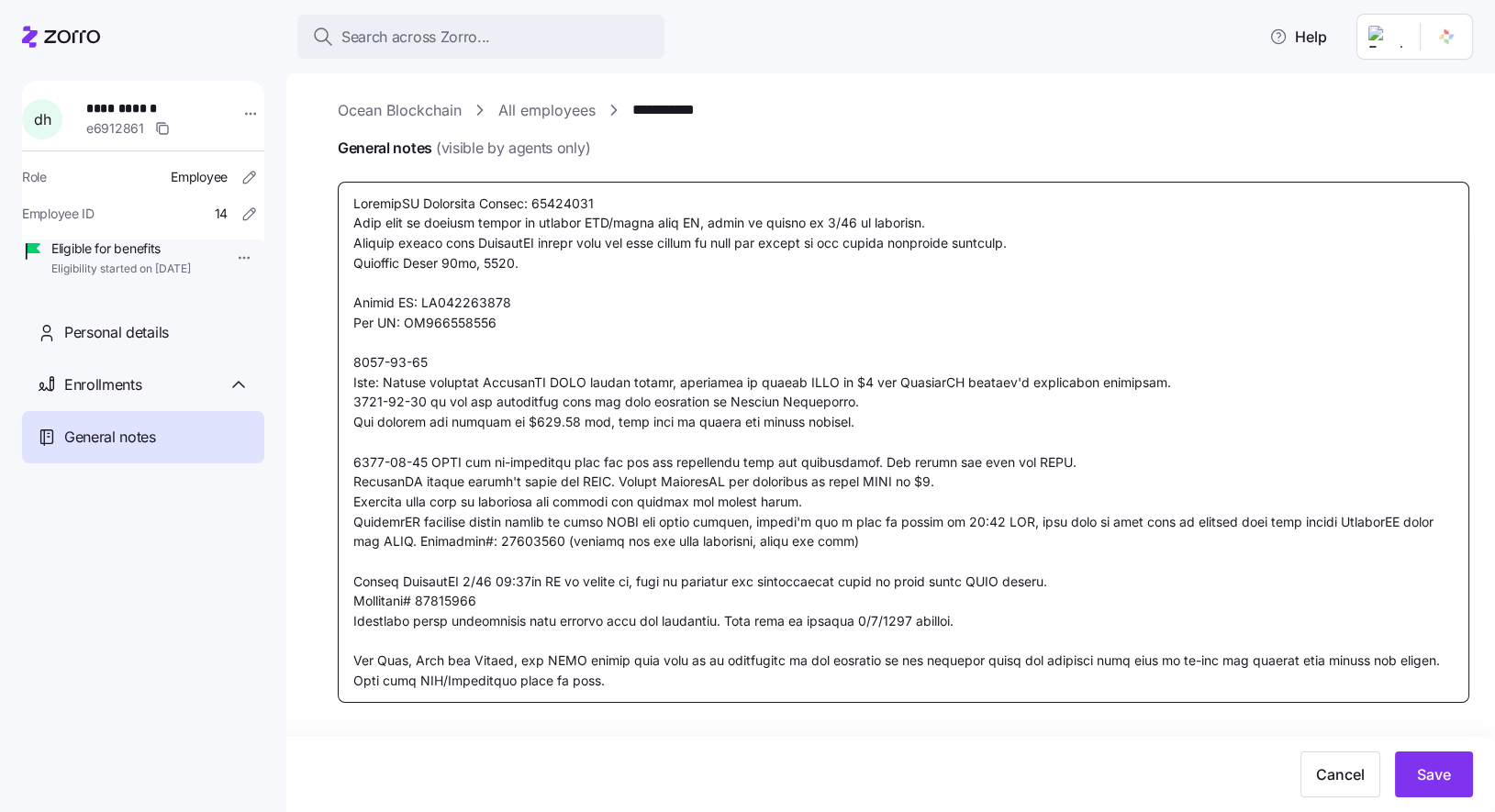
type textarea "CoverdeCA Reference Number: 39996431 Will need to request client to provide LPR…"
type textarea "x"
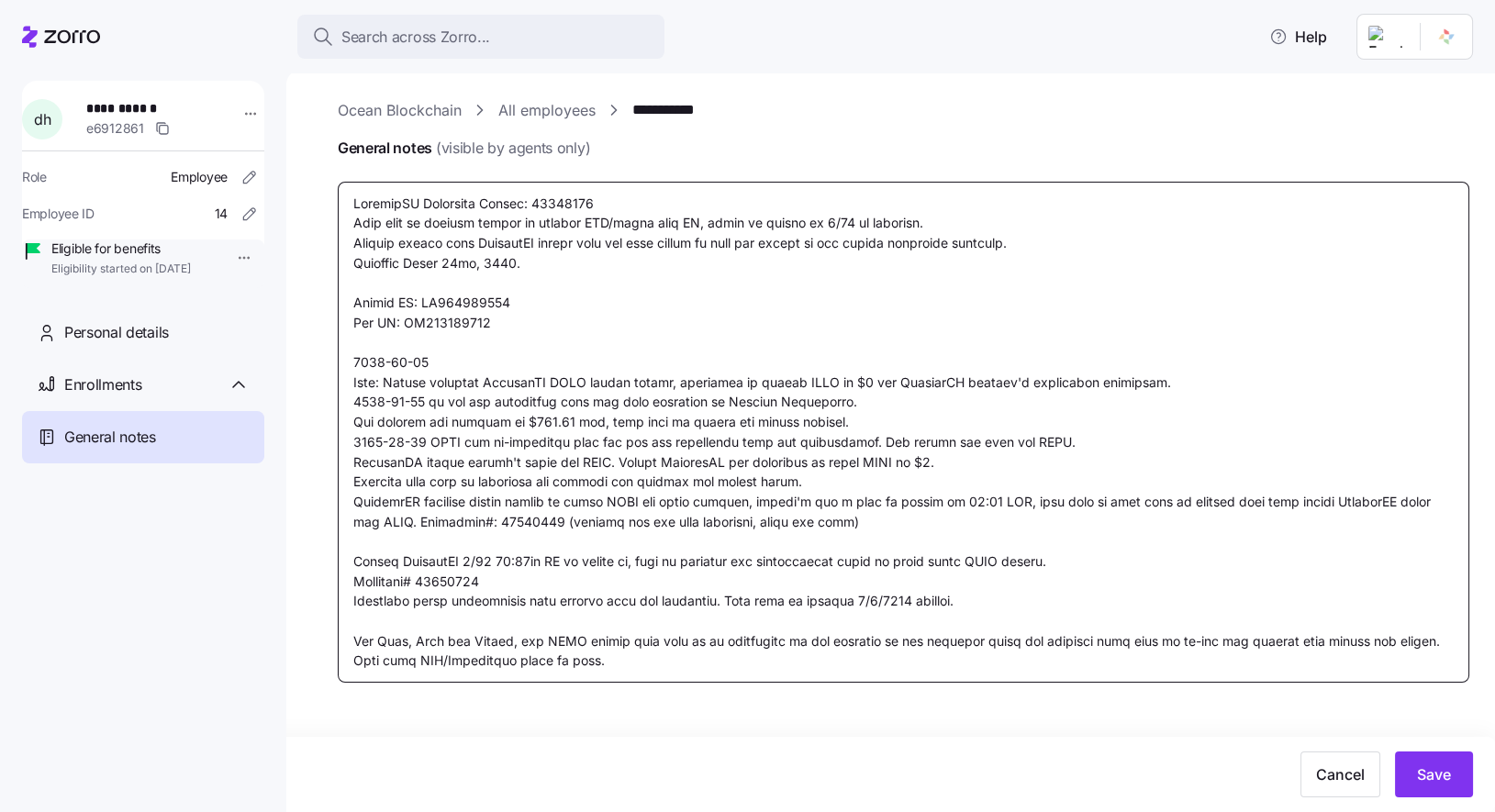
type textarea "CoverdeCA Reference Number: 39996431 Will need to request client to provide LPR…"
type textarea "x"
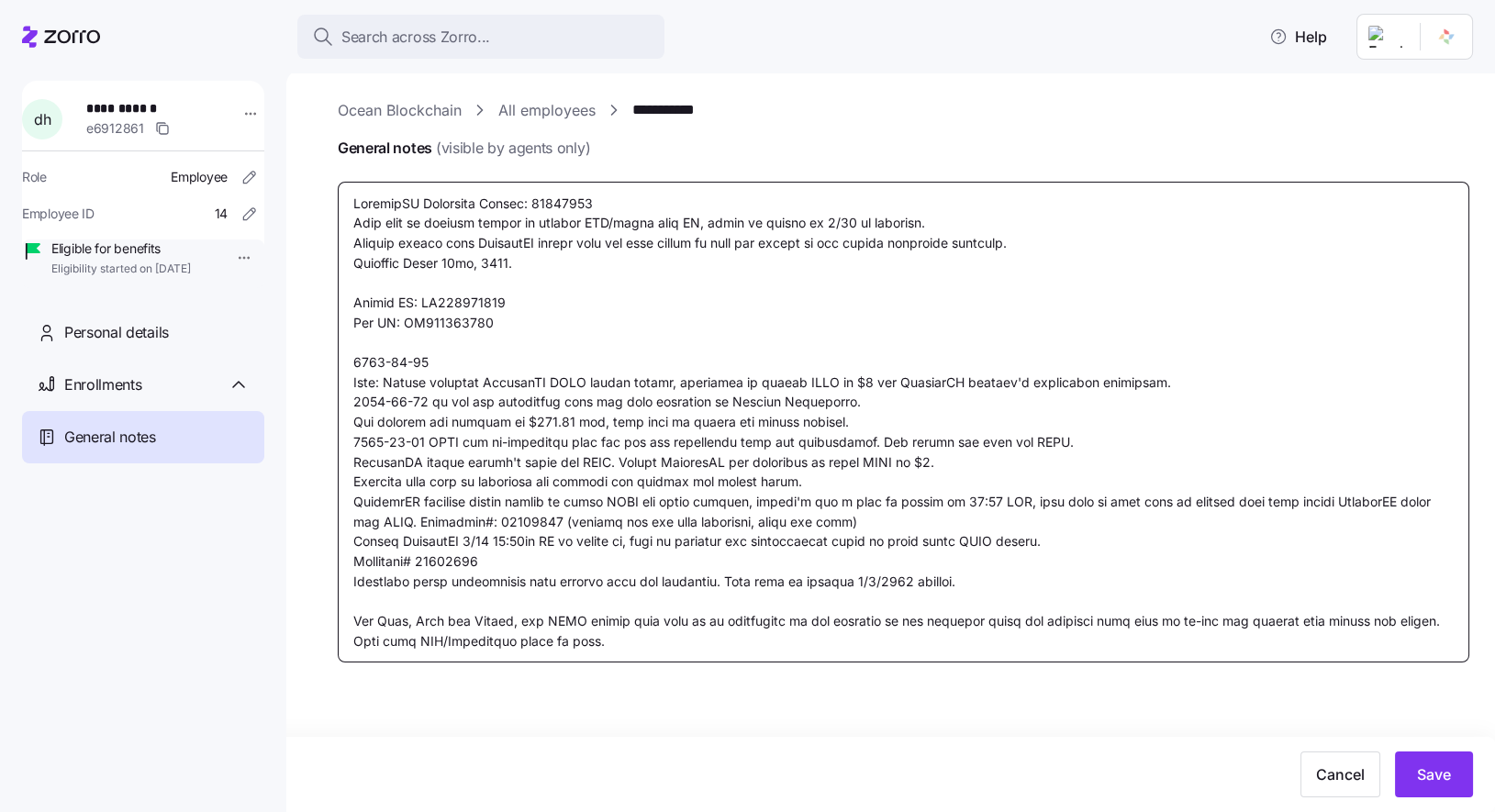
type textarea "CoverdeCA Reference Number: 39996431 Will need to request client to provide LPR…"
type textarea "x"
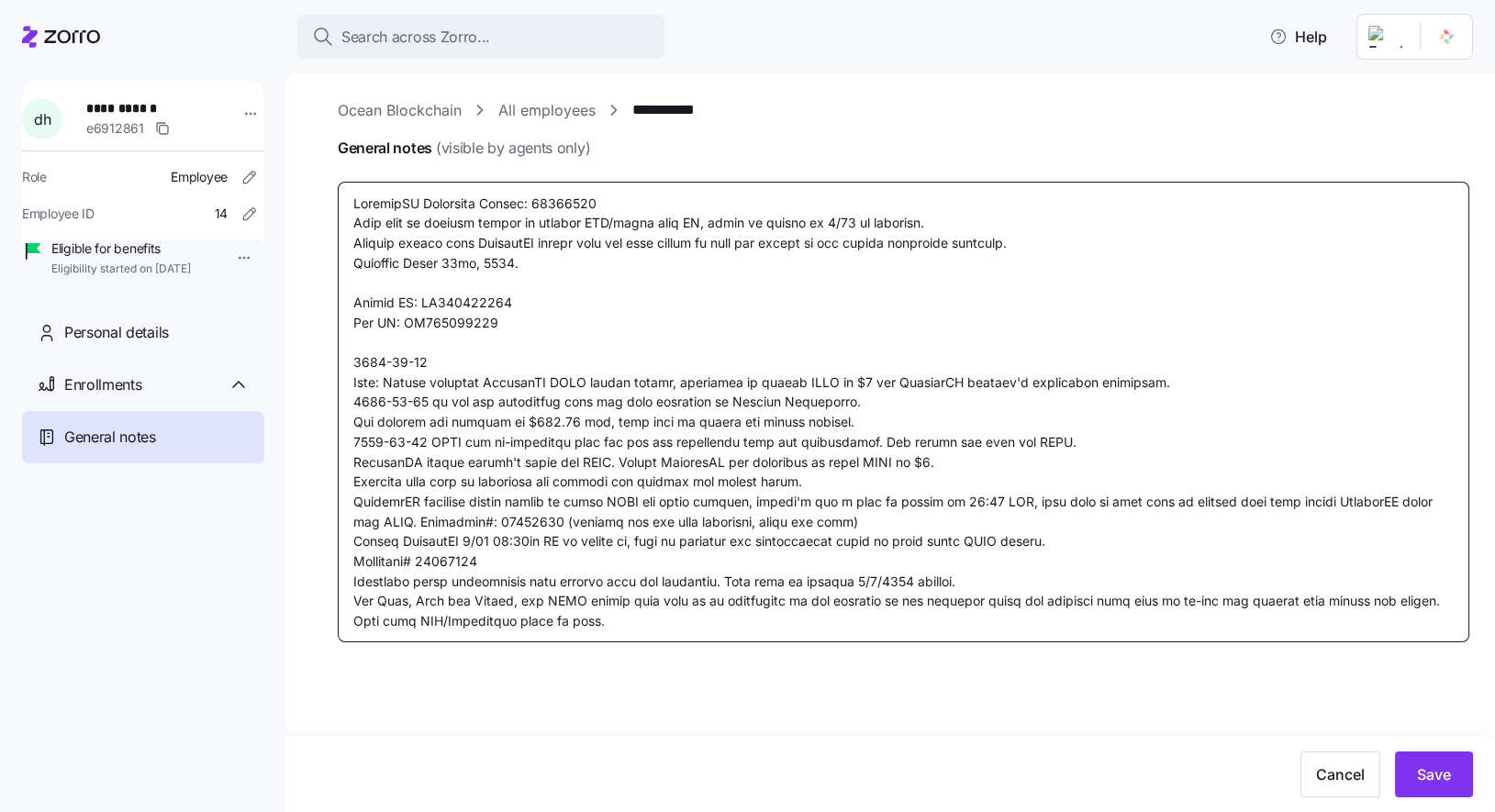
type textarea "CoverdeCA Reference Number: 39996431 Will need to request client to provide LPR…"
type textarea "x"
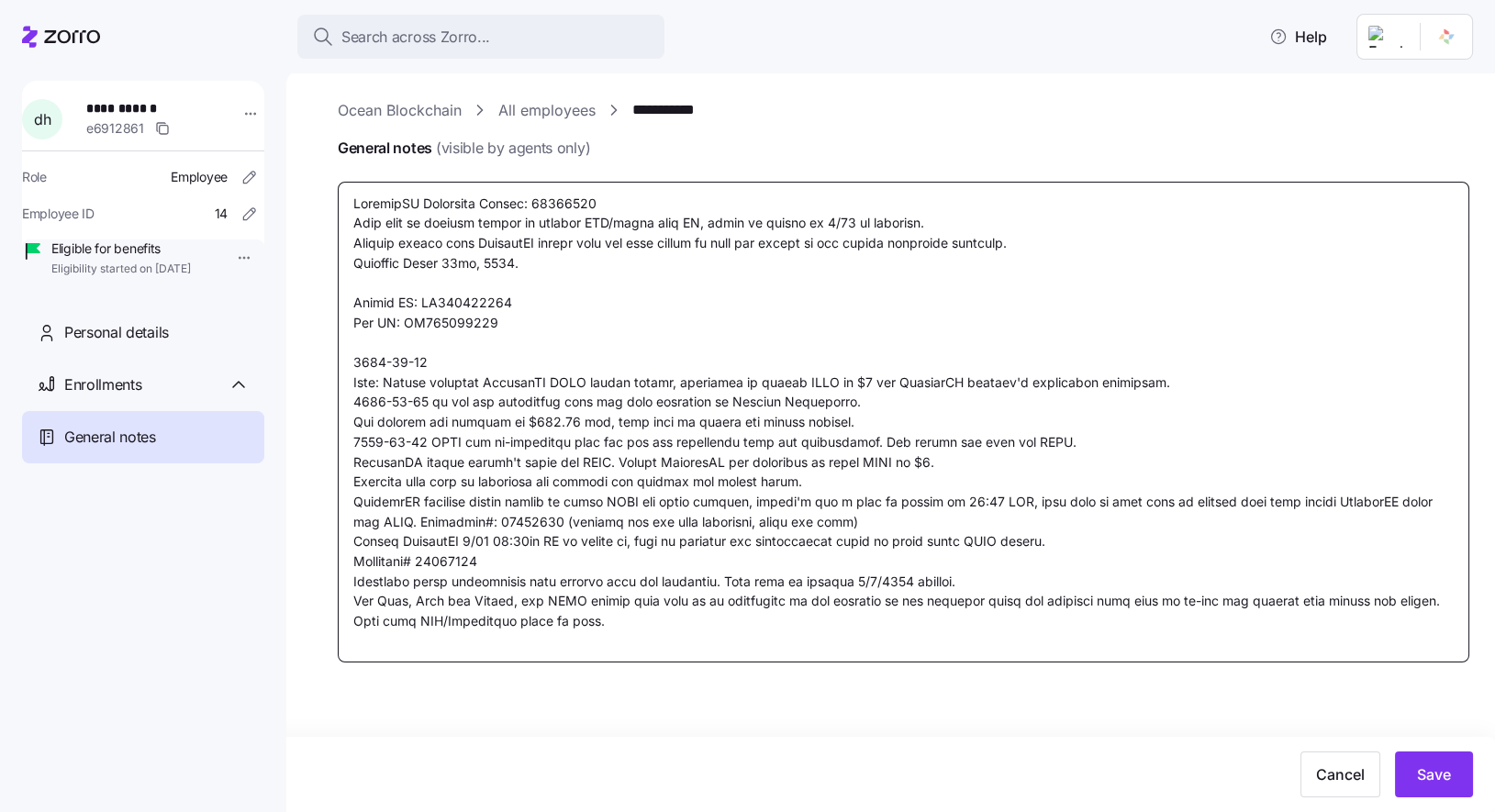
type textarea "CoverdeCA Reference Number: 39996431 Will need to request client to provide LPR…"
type textarea "x"
type textarea "CoverdeCA Reference Number: 39996431 Will need to request client to provide LPR…"
type textarea "x"
type textarea "CoverdeCA Reference Number: 39996431 Will need to request client to provide LPR…"
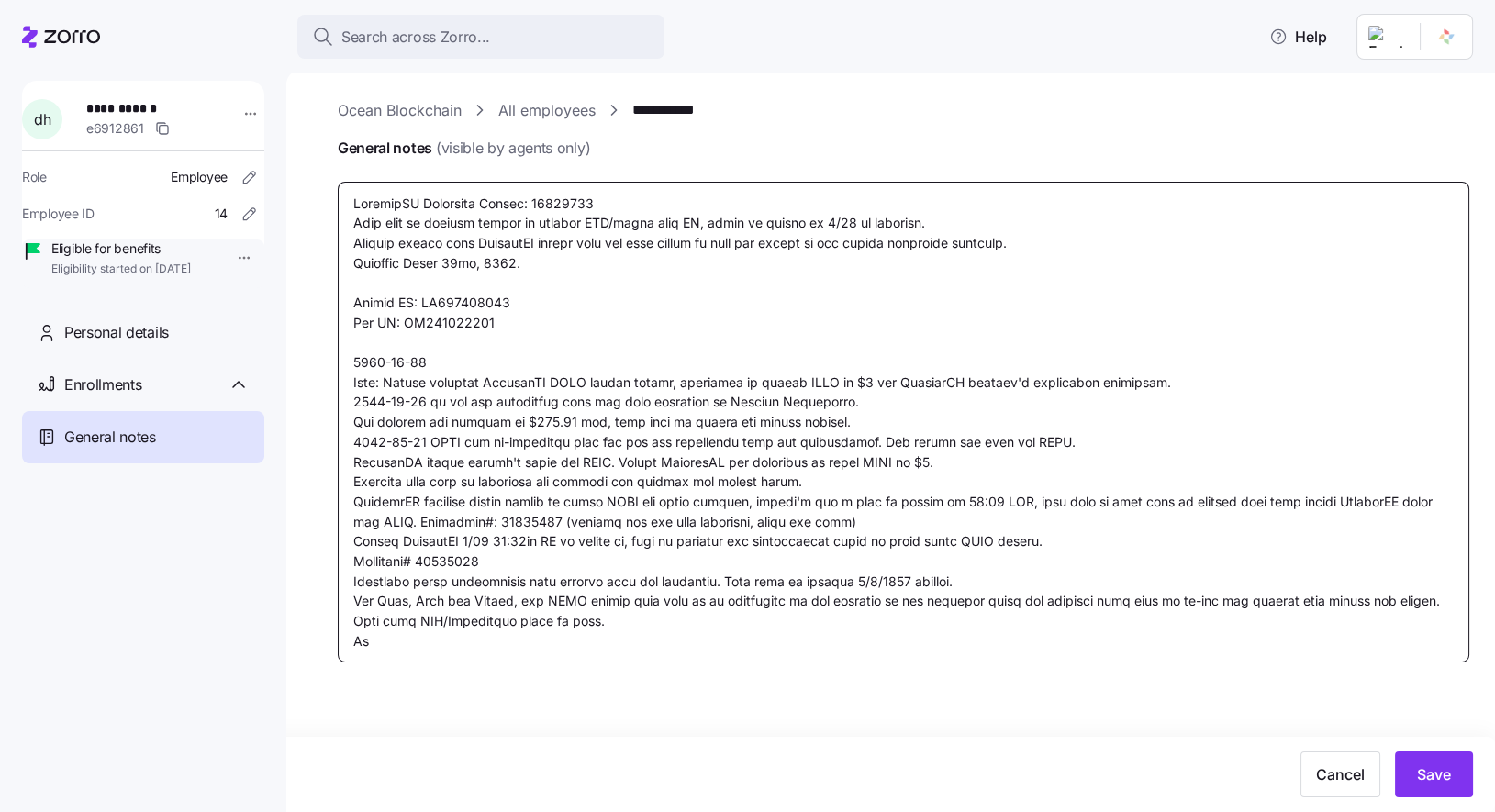
type textarea "x"
type textarea "CoverdeCA Reference Number: 39996431 Will need to request client to provide LPR…"
type textarea "x"
type textarea "CoverdeCA Reference Number: 39996431 Will need to request client to provide LPR…"
type textarea "x"
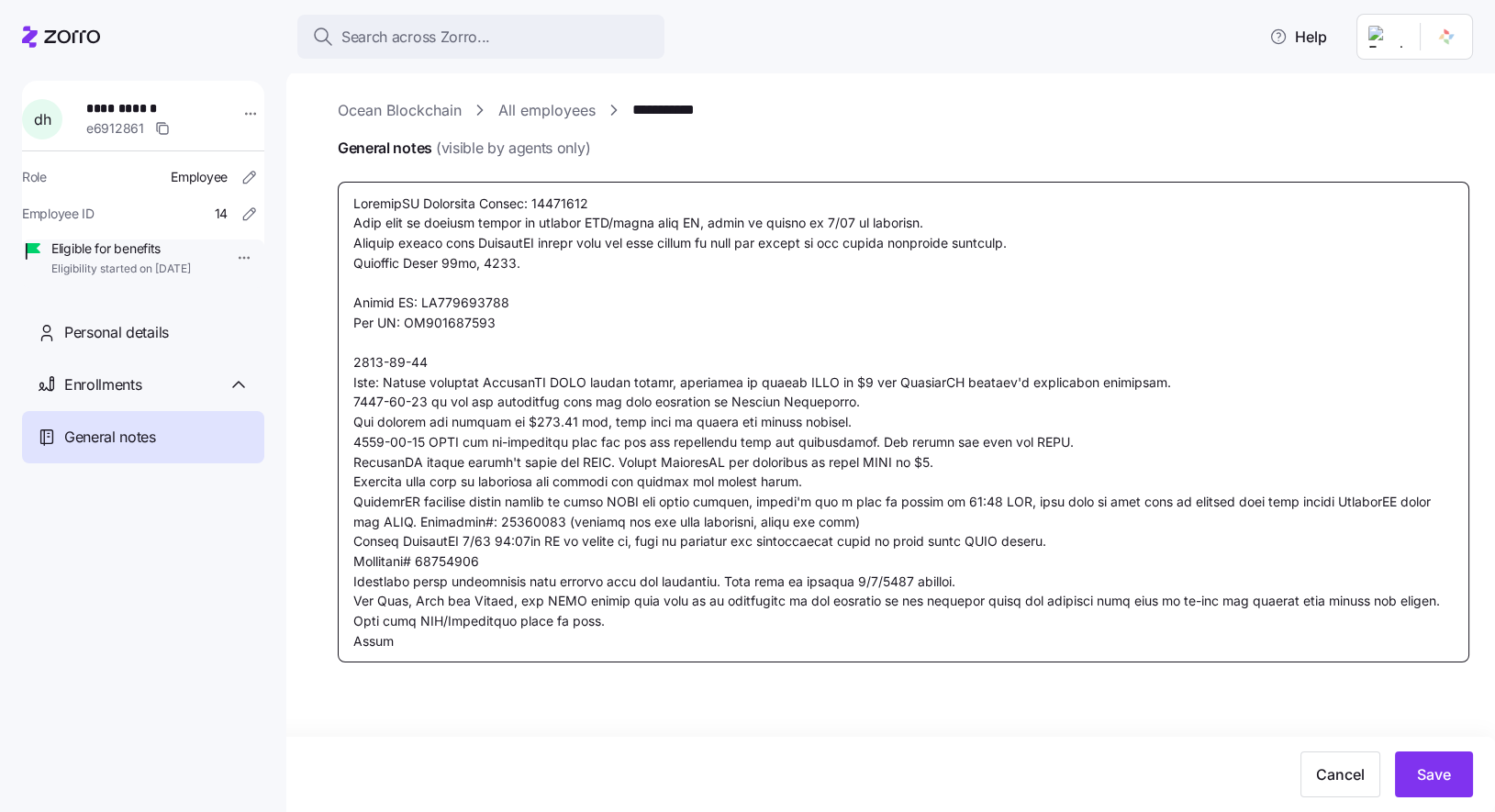
type textarea "CoverdeCA Reference Number: 39996431 Will need to request client to provide LPR…"
type textarea "x"
type textarea "CoverdeCA Reference Number: 39996431 Will need to request client to provide LPR…"
type textarea "x"
type textarea "CoverdeCA Reference Number: 39996431 Will need to request client to provide LPR…"
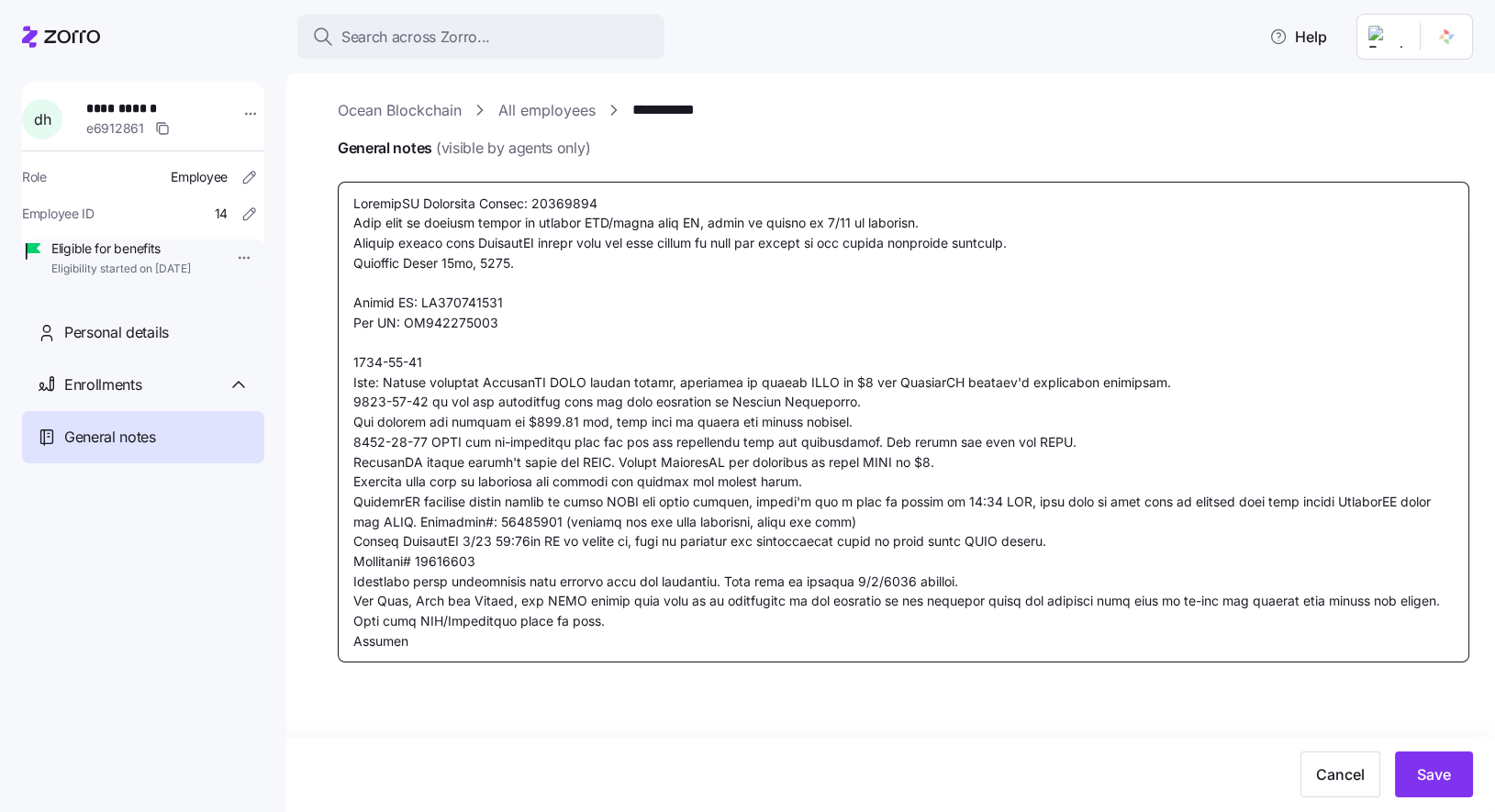
type textarea "x"
type textarea "CoverdeCA Reference Number: 39996431 Will need to request client to provide LPR…"
type textarea "x"
type textarea "CoverdeCA Reference Number: 39996431 Will need to request client to provide LPR…"
type textarea "x"
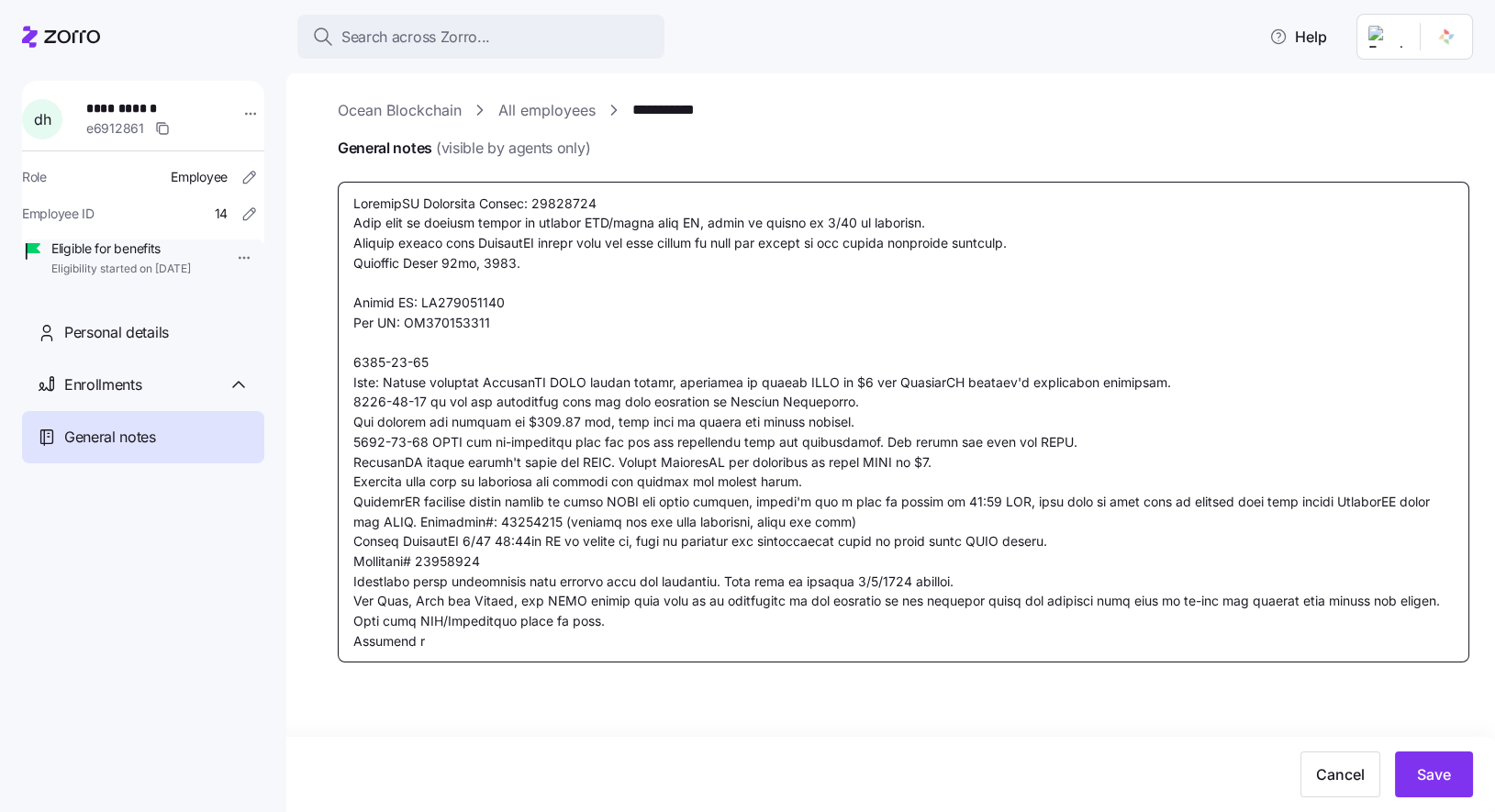
type textarea "CoverdeCA Reference Number: 39996431 Will need to request client to provide LPR…"
type textarea "x"
type textarea "CoverdeCA Reference Number: 39996431 Will need to request client to provide LPR…"
type textarea "x"
type textarea "CoverdeCA Reference Number: 39996431 Will need to request client to provide LPR…"
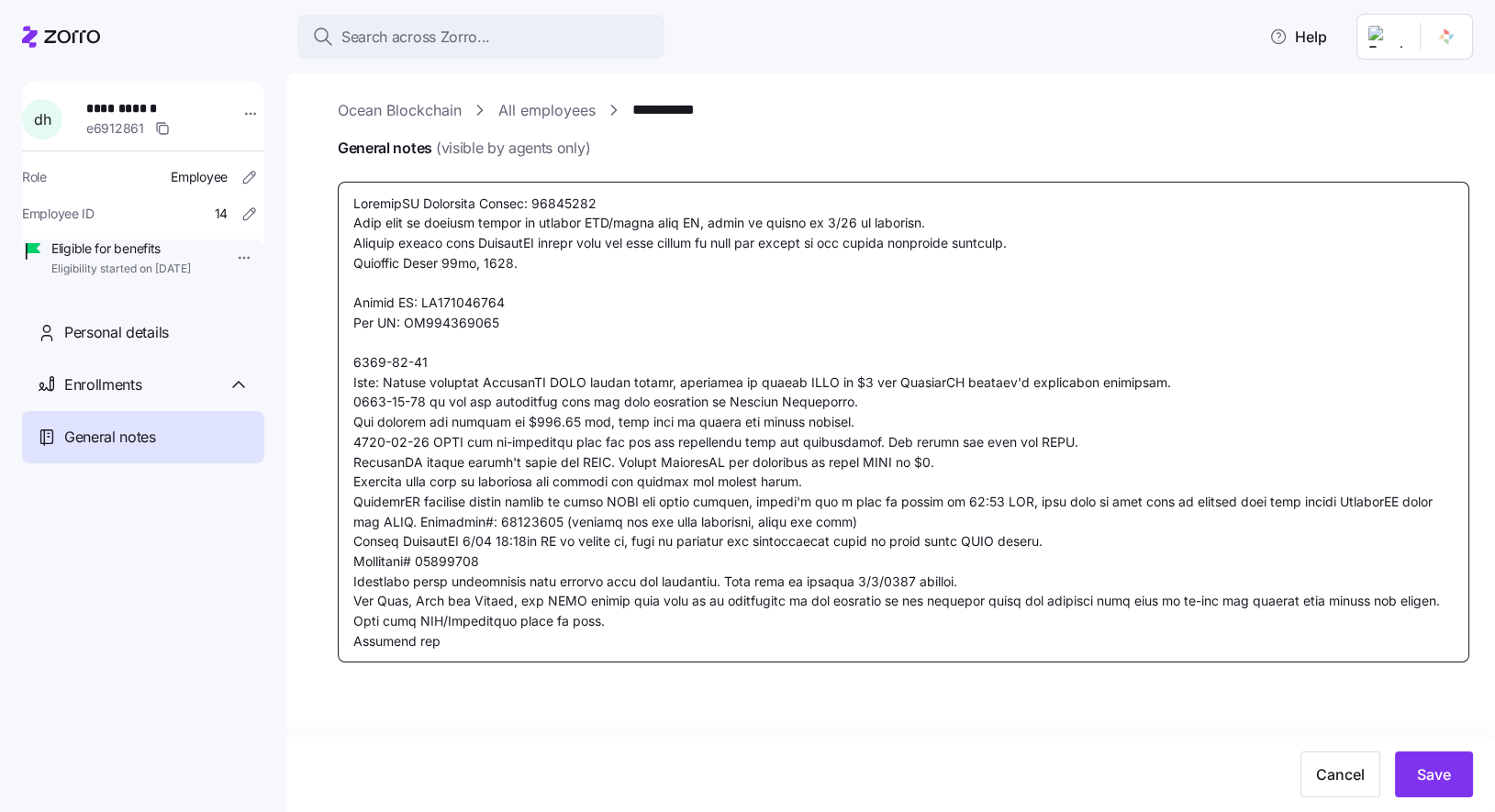
type textarea "x"
type textarea "CoverdeCA Reference Number: 39996431 Will need to request client to provide LPR…"
type textarea "x"
type textarea "CoverdeCA Reference Number: 39996431 Will need to request client to provide LPR…"
type textarea "x"
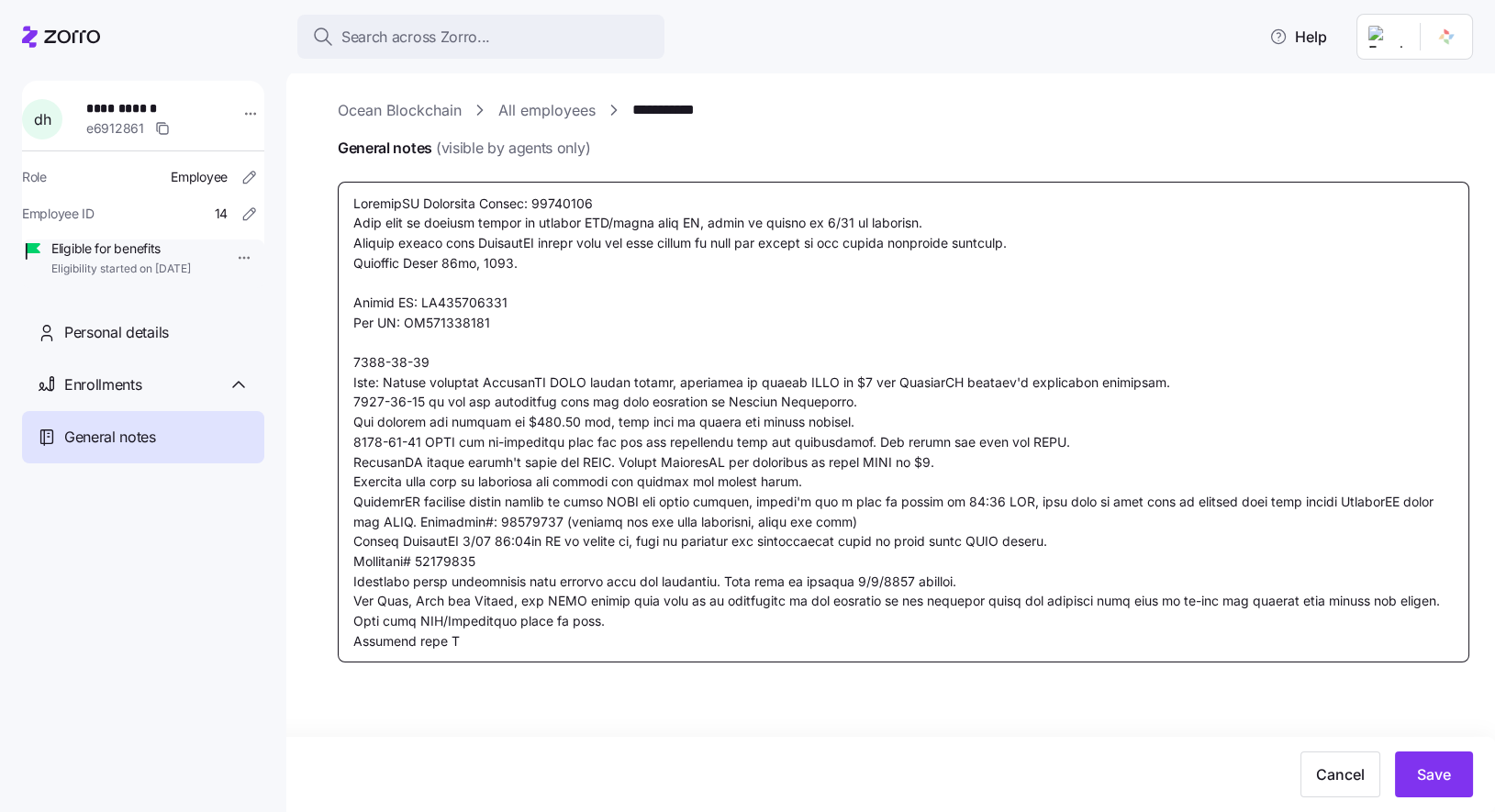
type textarea "CoverdeCA Reference Number: 39996431 Will need to request client to provide LPR…"
type textarea "x"
type textarea "CoverdeCA Reference Number: 39996431 Will need to request client to provide LPR…"
type textarea "x"
type textarea "CoverdeCA Reference Number: 39996431 Will need to request client to provide LPR…"
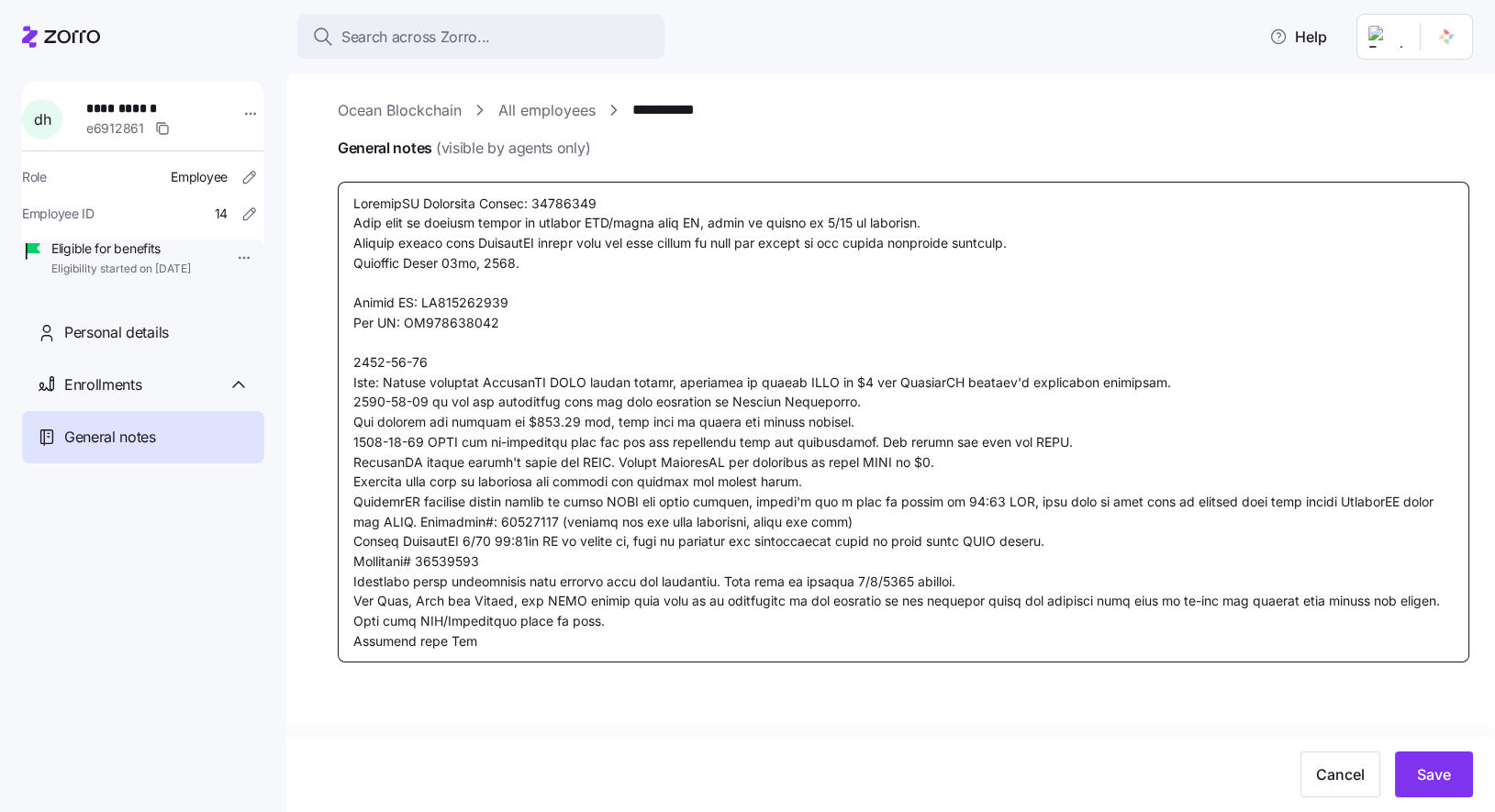
type textarea "x"
type textarea "CoverdeCA Reference Number: 39996431 Will need to request client to provide LPR…"
type textarea "x"
type textarea "CoverdeCA Reference Number: 39996431 Will need to request client to provide LPR…"
type textarea "x"
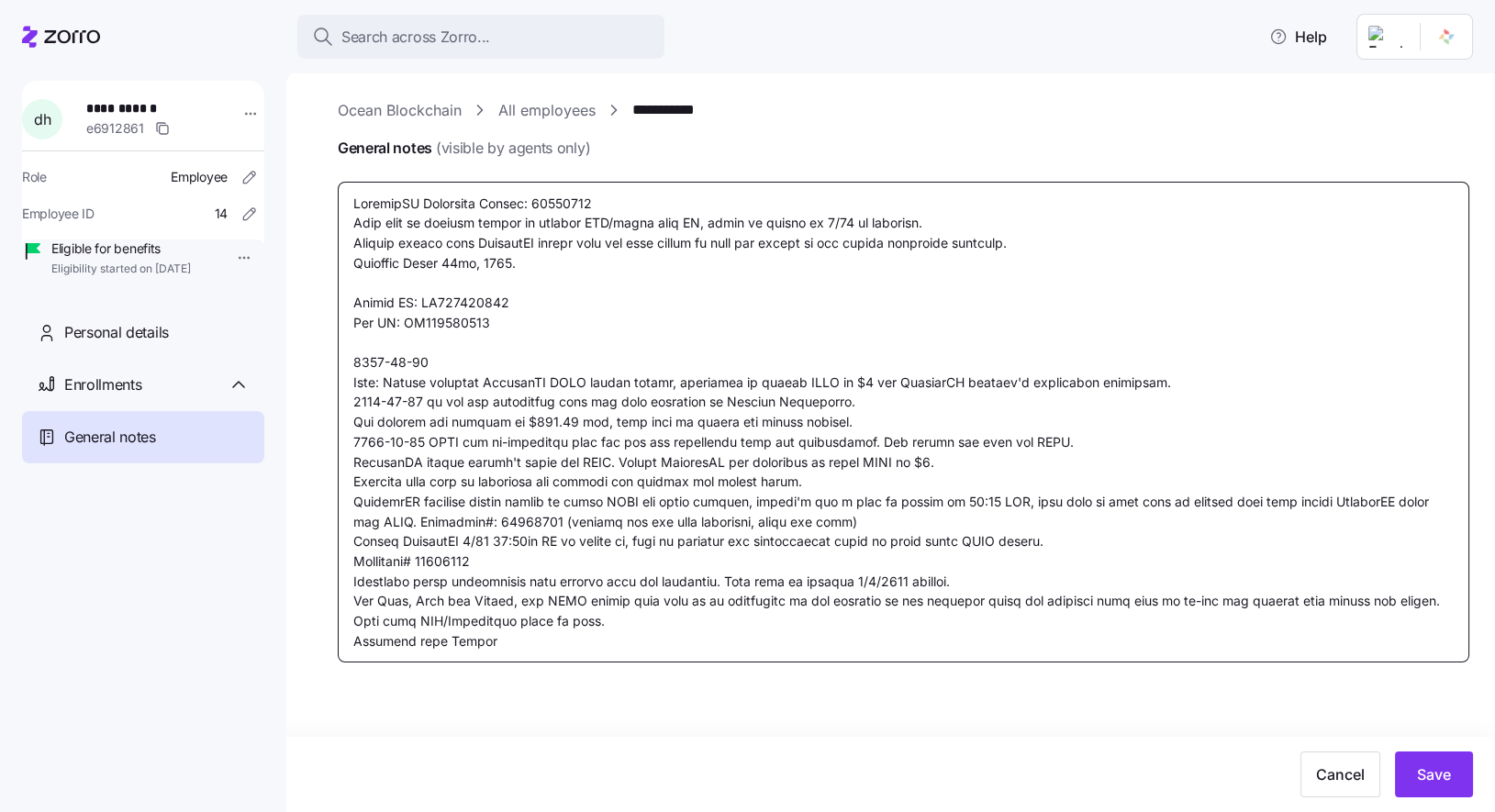
type textarea "CoverdeCA Reference Number: 39996431 Will need to request client to provide LPR…"
type textarea "x"
type textarea "CoverdeCA Reference Number: 39996431 Will need to request client to provide LPR…"
type textarea "x"
type textarea "CoverdeCA Reference Number: 39996431 Will need to request client to provide LPR…"
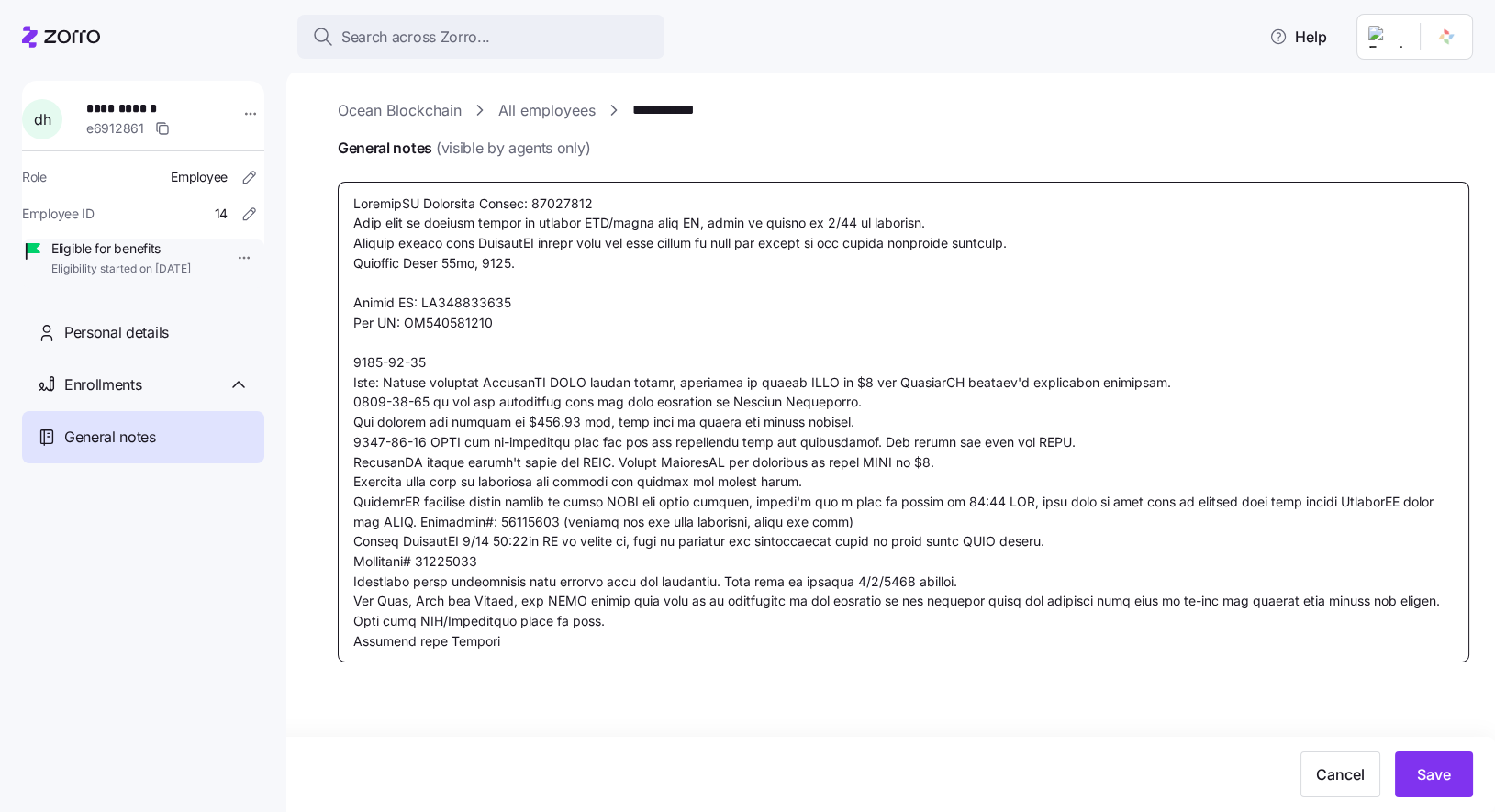
type textarea "x"
type textarea "CoverdeCA Reference Number: 39996431 Will need to request client to provide LPR…"
type textarea "x"
type textarea "CoverdeCA Reference Number: 39996431 Will need to request client to provide LPR…"
type textarea "x"
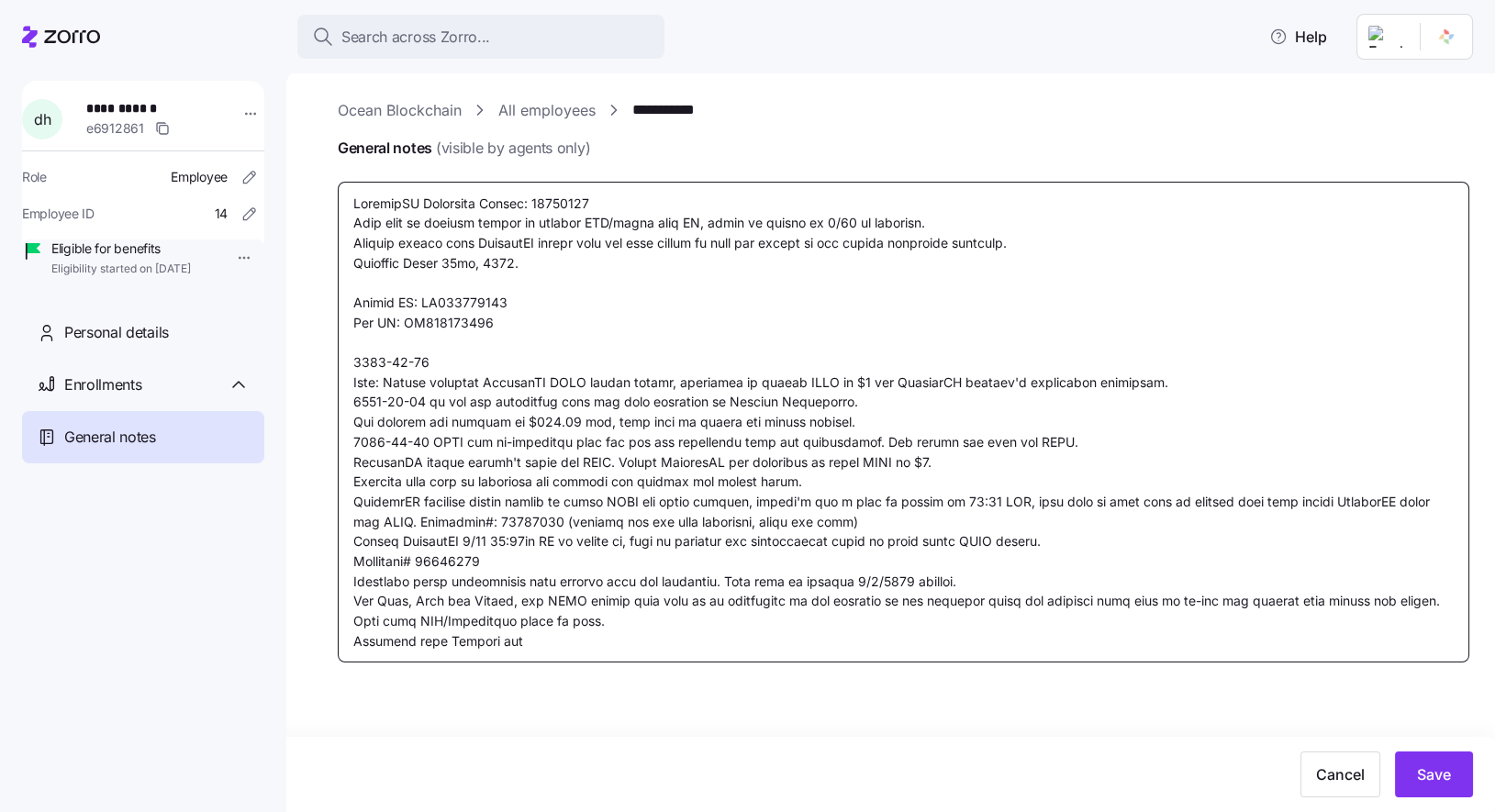
type textarea "CoverdeCA Reference Number: 39996431 Will need to request client to provide LPR…"
type textarea "x"
type textarea "CoverdeCA Reference Number: 39996431 Will need to request client to provide LPR…"
type textarea "x"
type textarea "CoverdeCA Reference Number: 39996431 Will need to request client to provide LPR…"
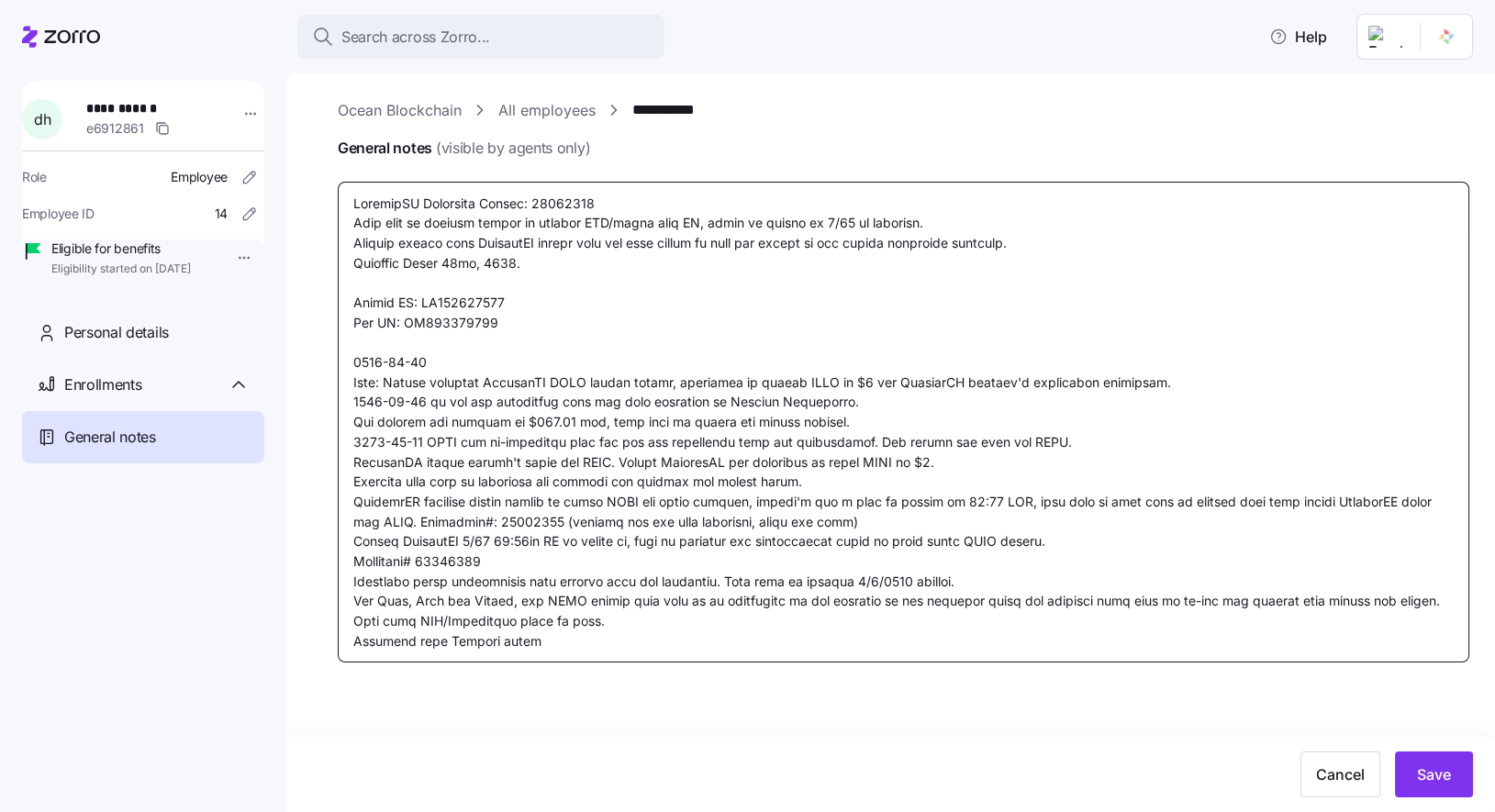
type textarea "x"
type textarea "CoverdeCA Reference Number: 39996431 Will need to request client to provide LPR…"
type textarea "x"
type textarea "CoverdeCA Reference Number: 39996431 Will need to request client to provide LPR…"
type textarea "x"
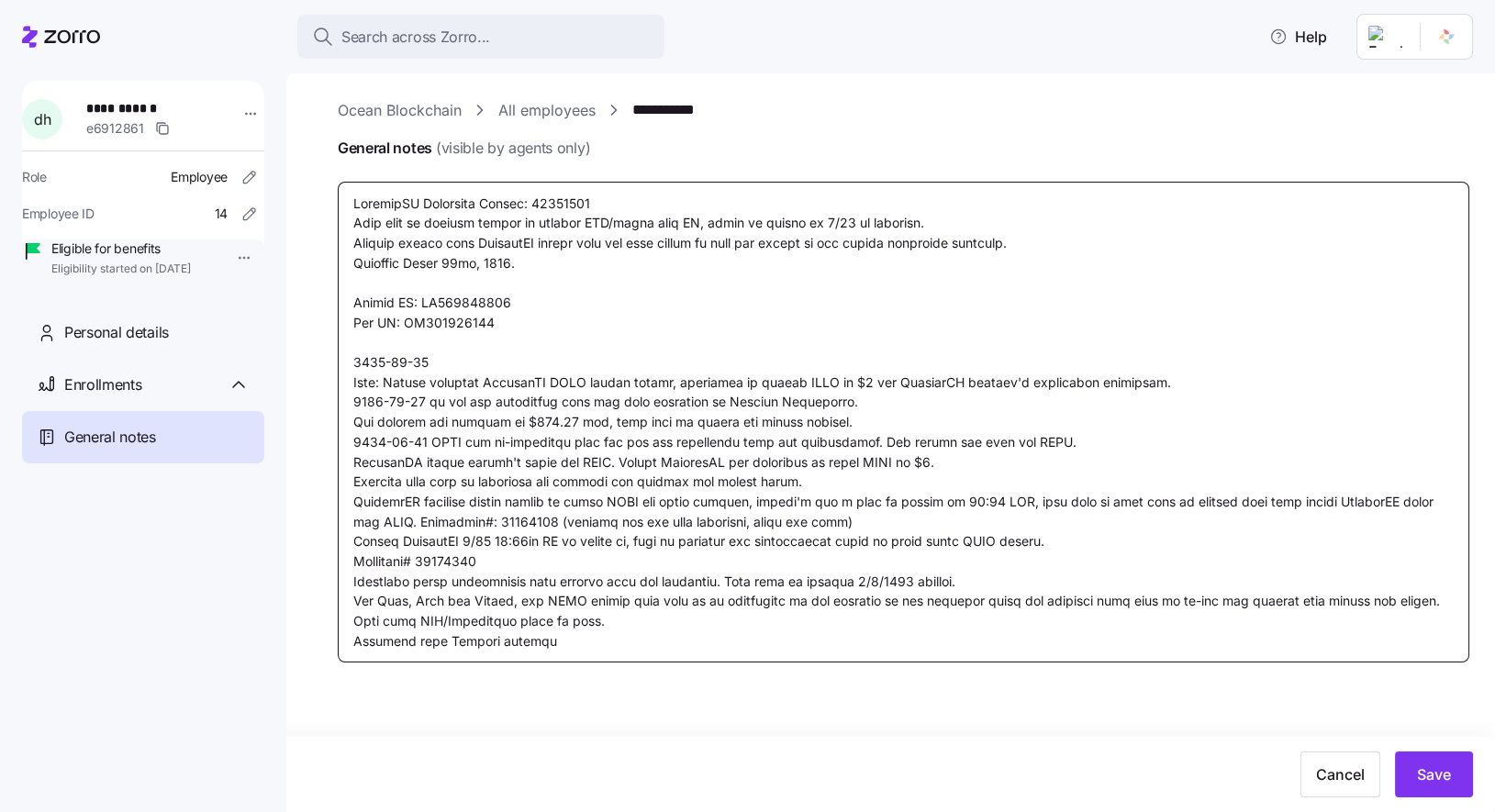
type textarea "CoverdeCA Reference Number: 39996431 Will need to request client to provide LPR…"
type textarea "x"
type textarea "CoverdeCA Reference Number: 39996431 Will need to request client to provide LPR…"
type textarea "x"
type textarea "CoverdeCA Reference Number: 39996431 Will need to request client to provide LPR…"
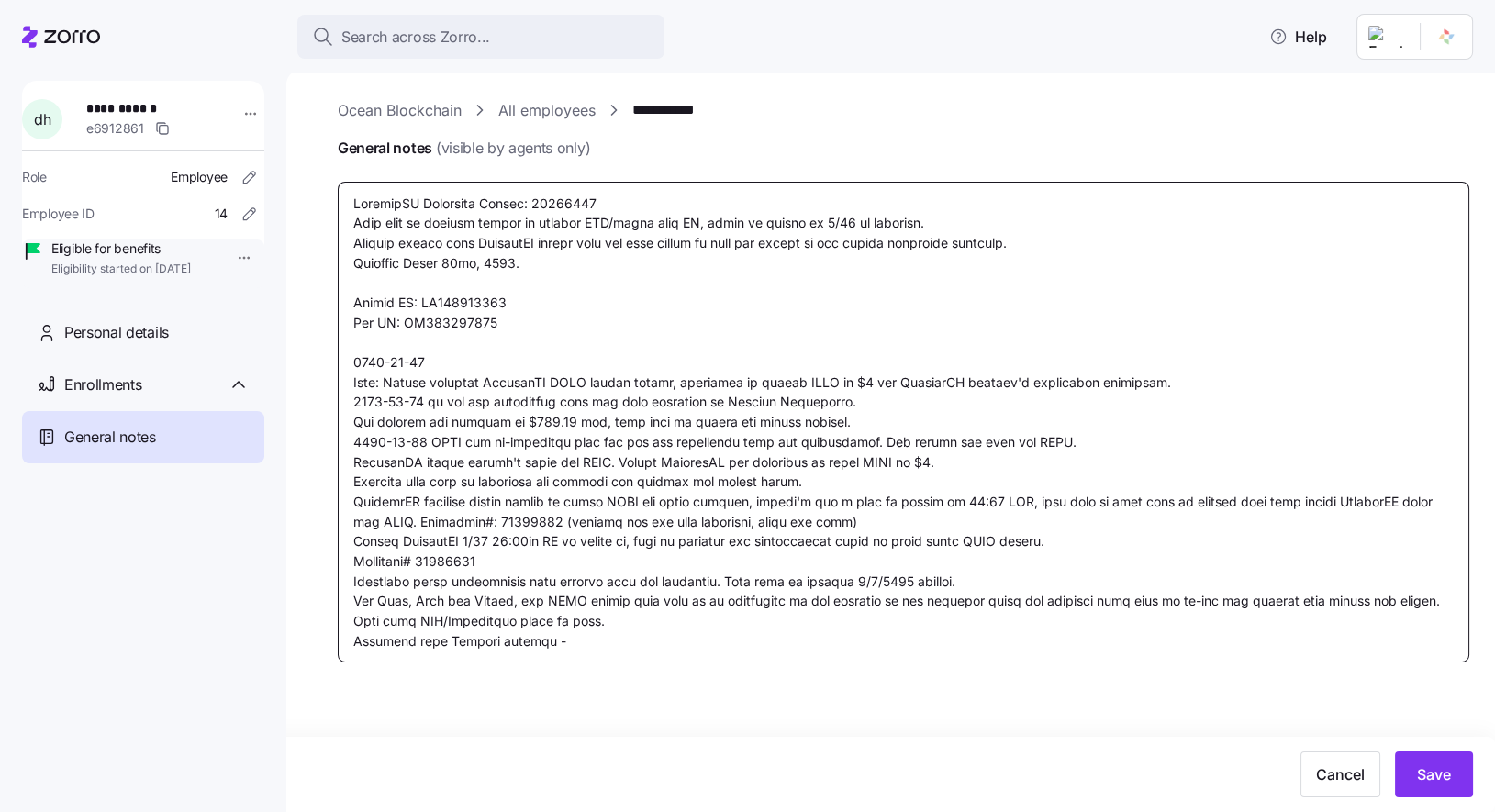
type textarea "x"
type textarea "CoverdeCA Reference Number: 39996431 Will need to request client to provide LPR…"
type textarea "x"
type textarea "CoverdeCA Reference Number: 39996431 Will need to request client to provide LPR…"
type textarea "x"
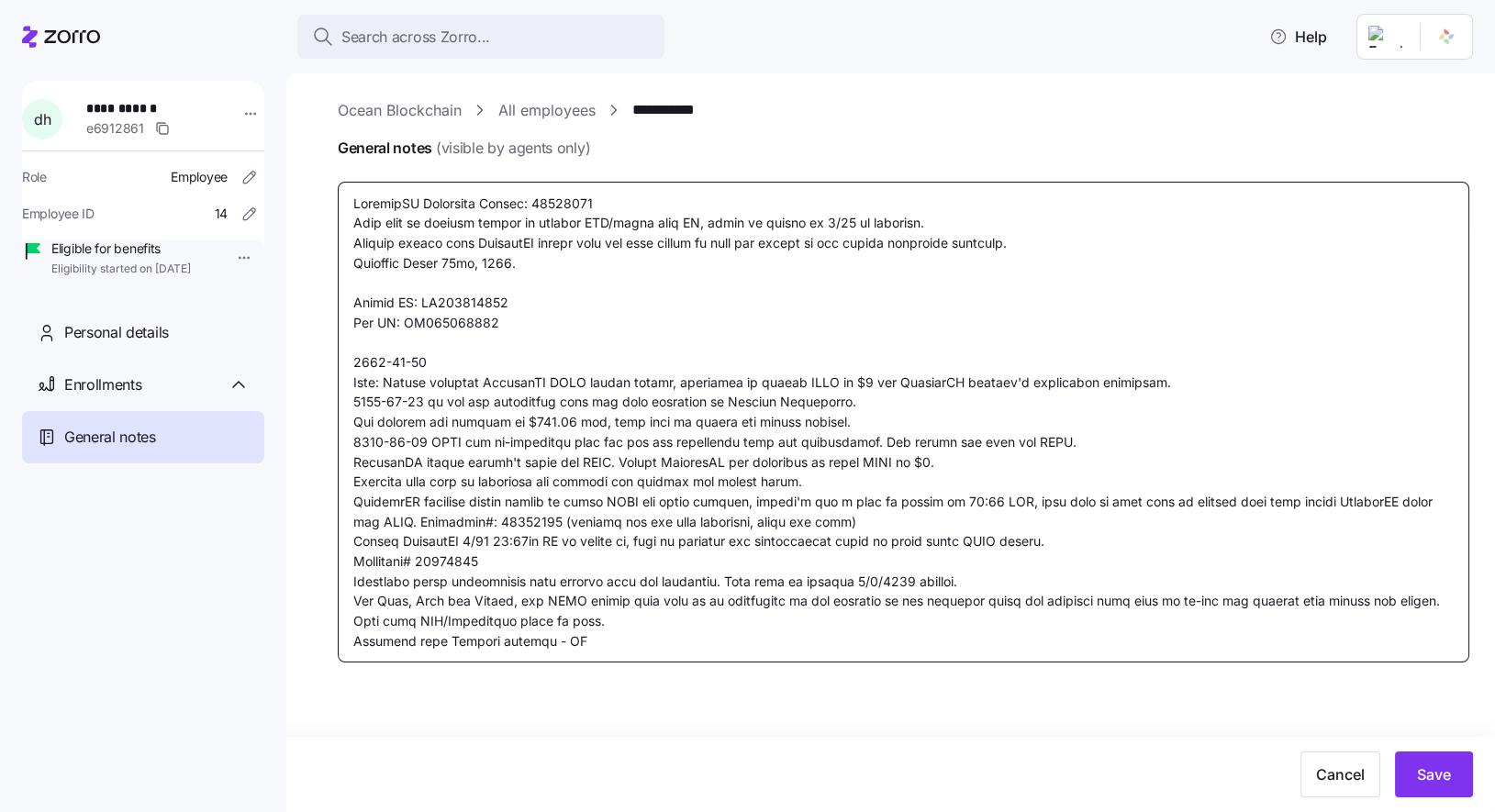
paste textarea "939761544"
type textarea "CoverdeCA Reference Number: 39996431 Will need to request client to provide LPR…"
type textarea "x"
type textarea "CoverdeCA Reference Number: 39996431 Will need to request client to provide LPR…"
type textarea "x"
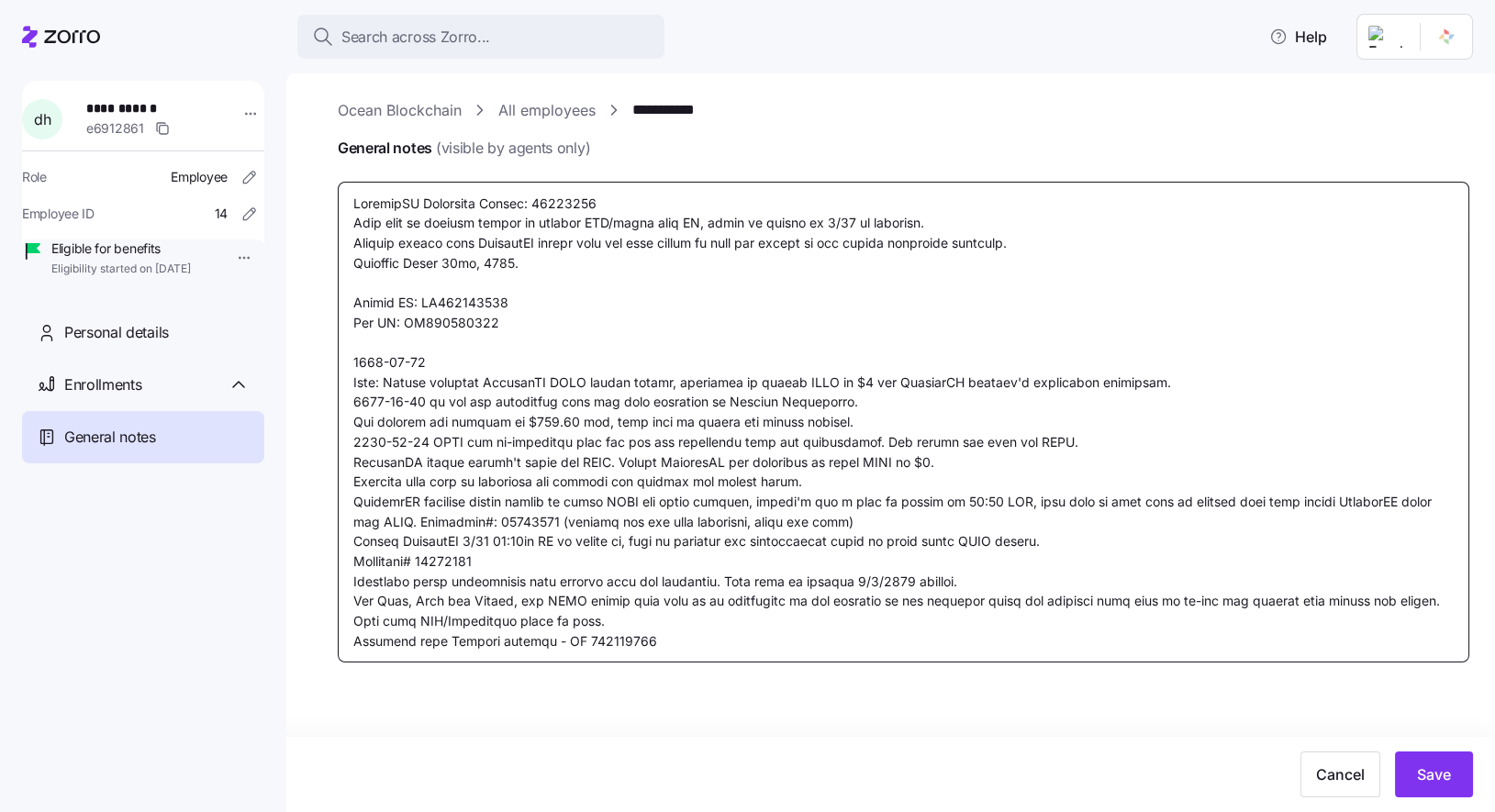
type textarea "CoverdeCA Reference Number: 39996431 Will need to request client to provide LPR…"
type textarea "x"
type textarea "CoverdeCA Reference Number: 39996431 Will need to request client to provide LPR…"
type textarea "x"
type textarea "CoverdeCA Reference Number: 39996431 Will need to request client to provide LPR…"
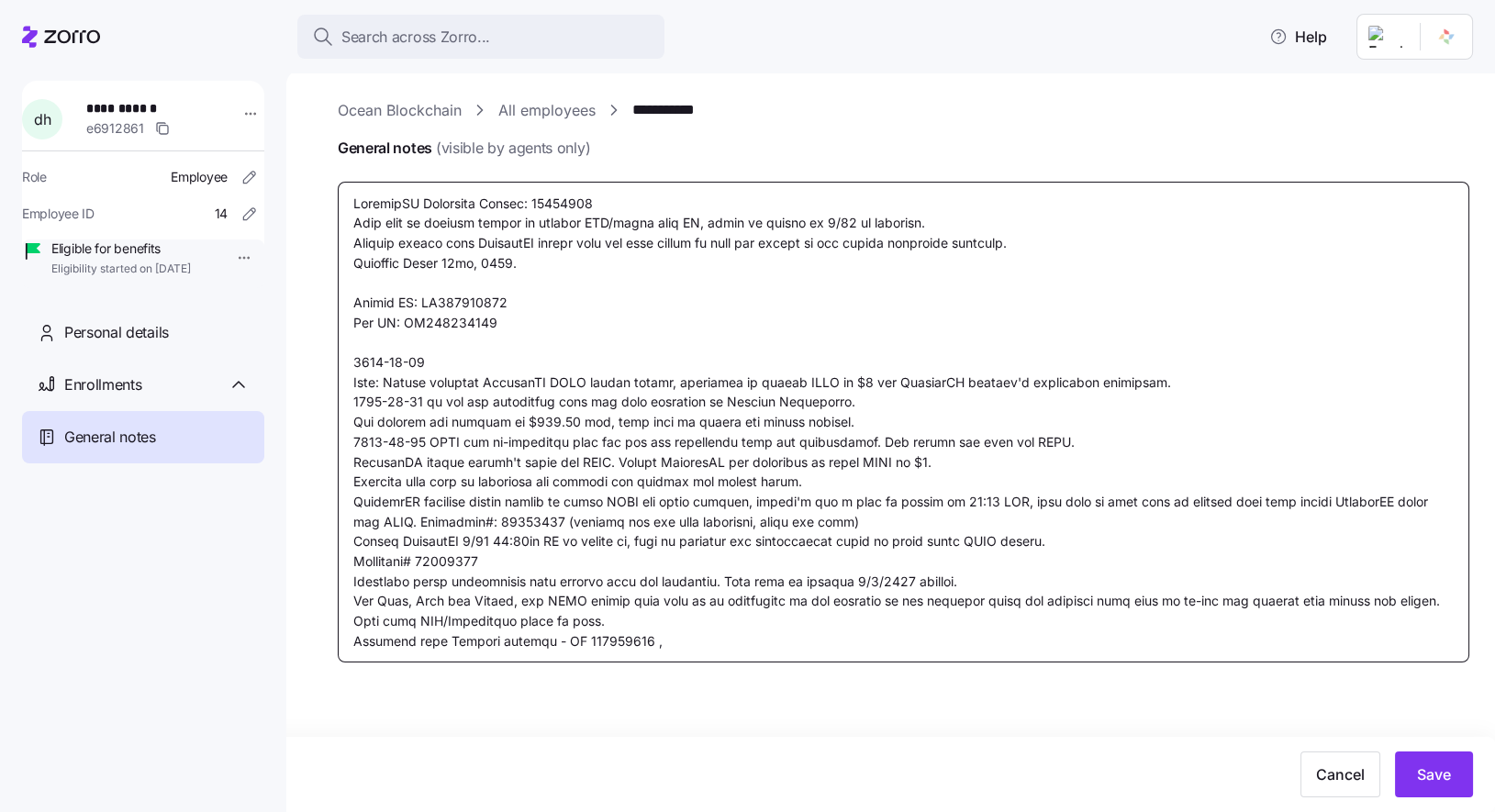
type textarea "x"
type textarea "CoverdeCA Reference Number: 39996431 Will need to request client to provide LPR…"
type textarea "x"
type textarea "CoverdeCA Reference Number: 39996431 Will need to request client to provide LPR…"
type textarea "x"
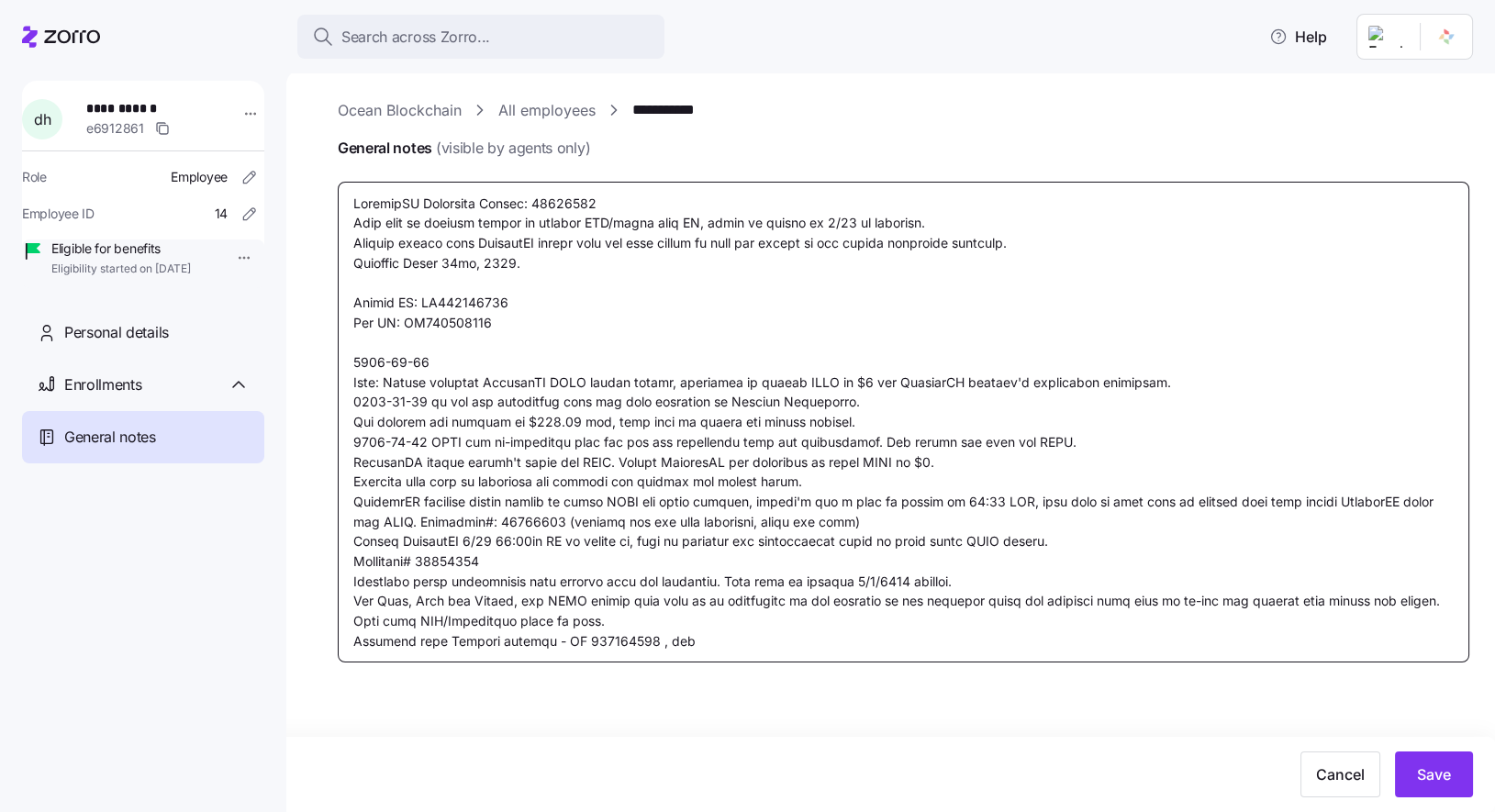
type textarea "CoverdeCA Reference Number: 39996431 Will need to request client to provide LPR…"
type textarea "x"
type textarea "CoverdeCA Reference Number: 39996431 Will need to request client to provide LPR…"
type textarea "x"
type textarea "CoverdeCA Reference Number: 39996431 Will need to request client to provide LPR…"
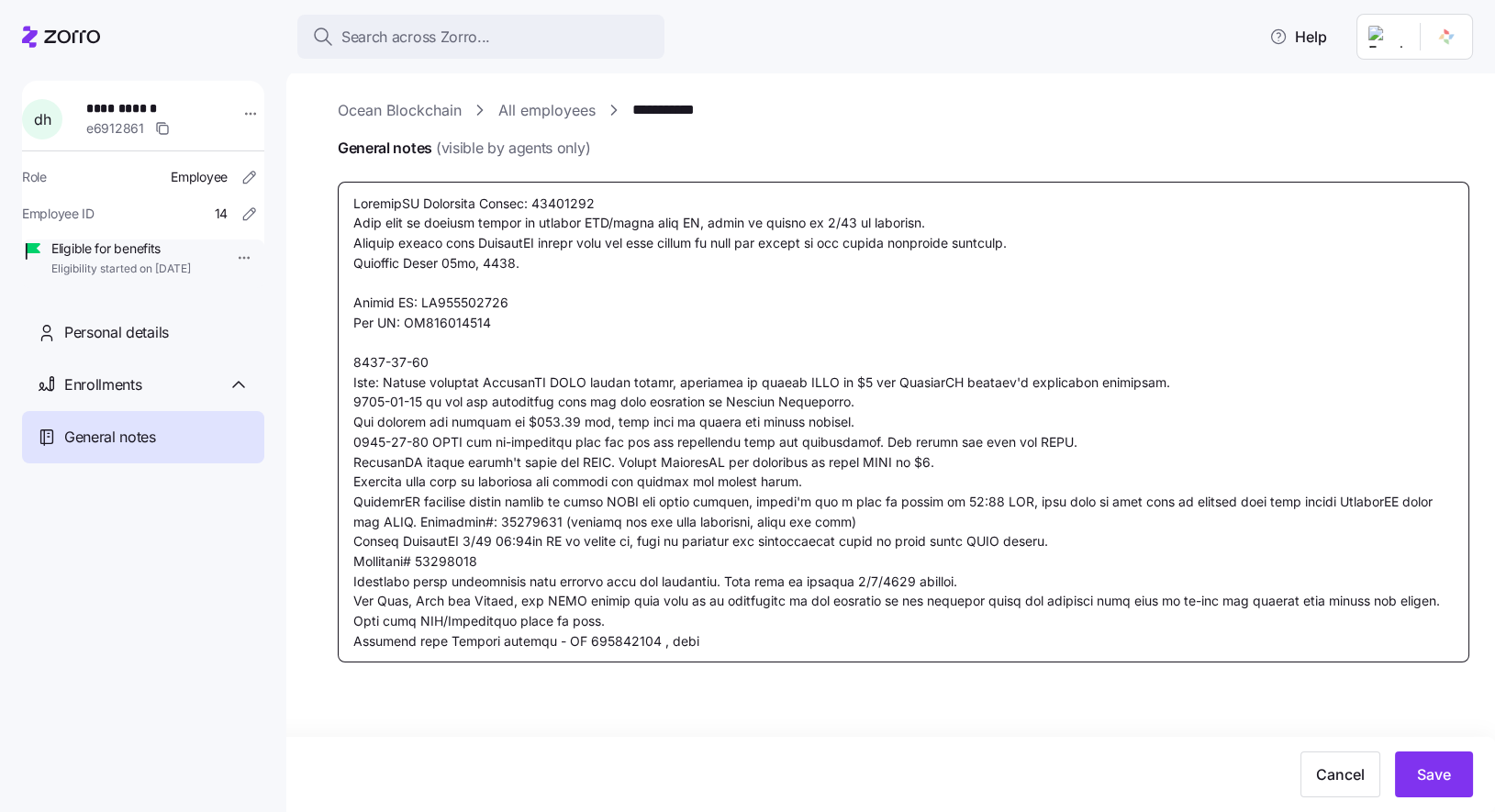
type textarea "x"
type textarea "CoverdeCA Reference Number: 39996431 Will need to request client to provide LPR…"
type textarea "x"
type textarea "CoverdeCA Reference Number: 39996431 Will need to request client to provide LPR…"
type textarea "x"
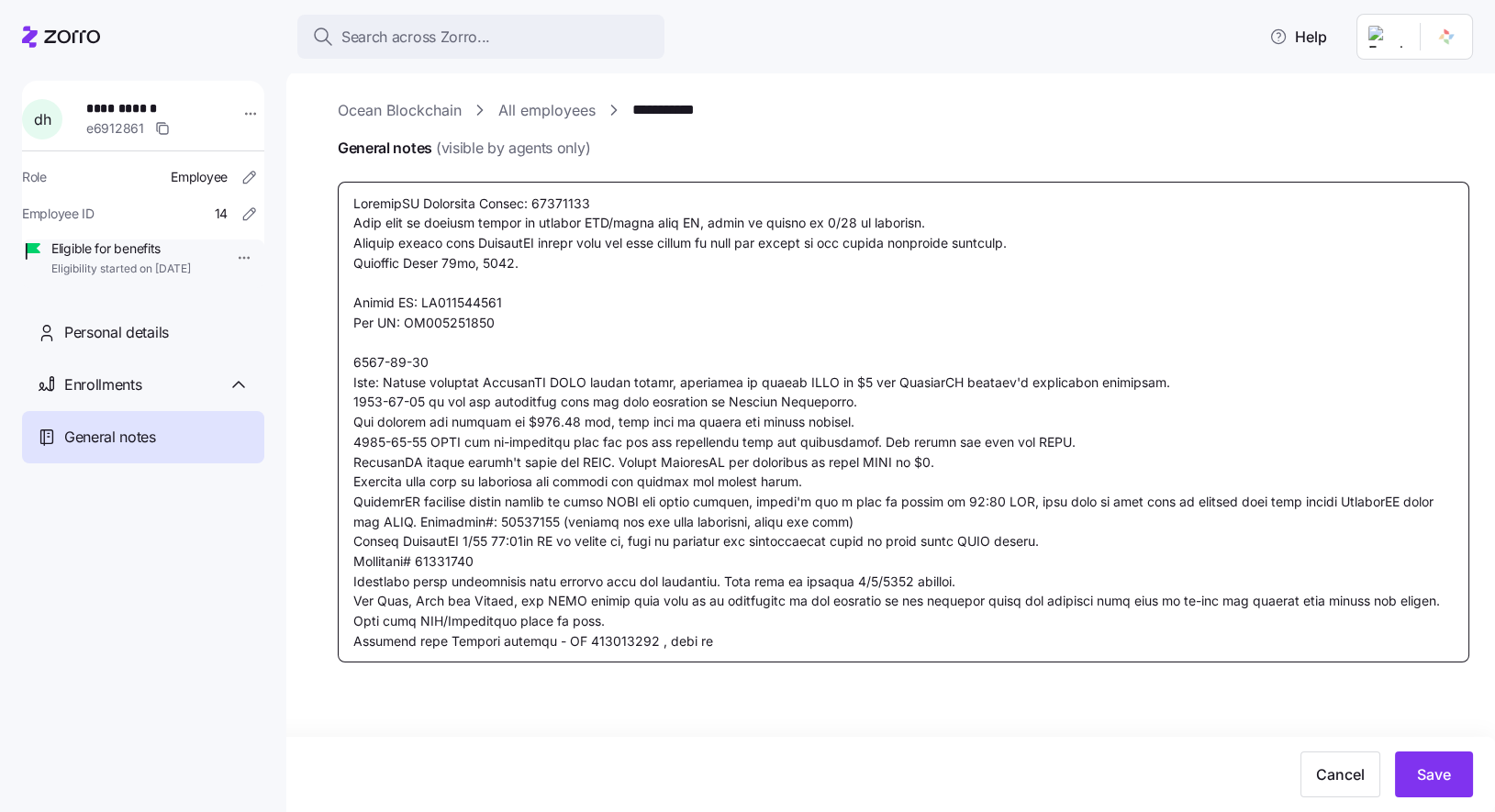
type textarea "CoverdeCA Reference Number: 39996431 Will need to request client to provide LPR…"
type textarea "x"
type textarea "CoverdeCA Reference Number: 39996431 Will need to request client to provide LPR…"
type textarea "x"
type textarea "CoverdeCA Reference Number: 39996431 Will need to request client to provide LPR…"
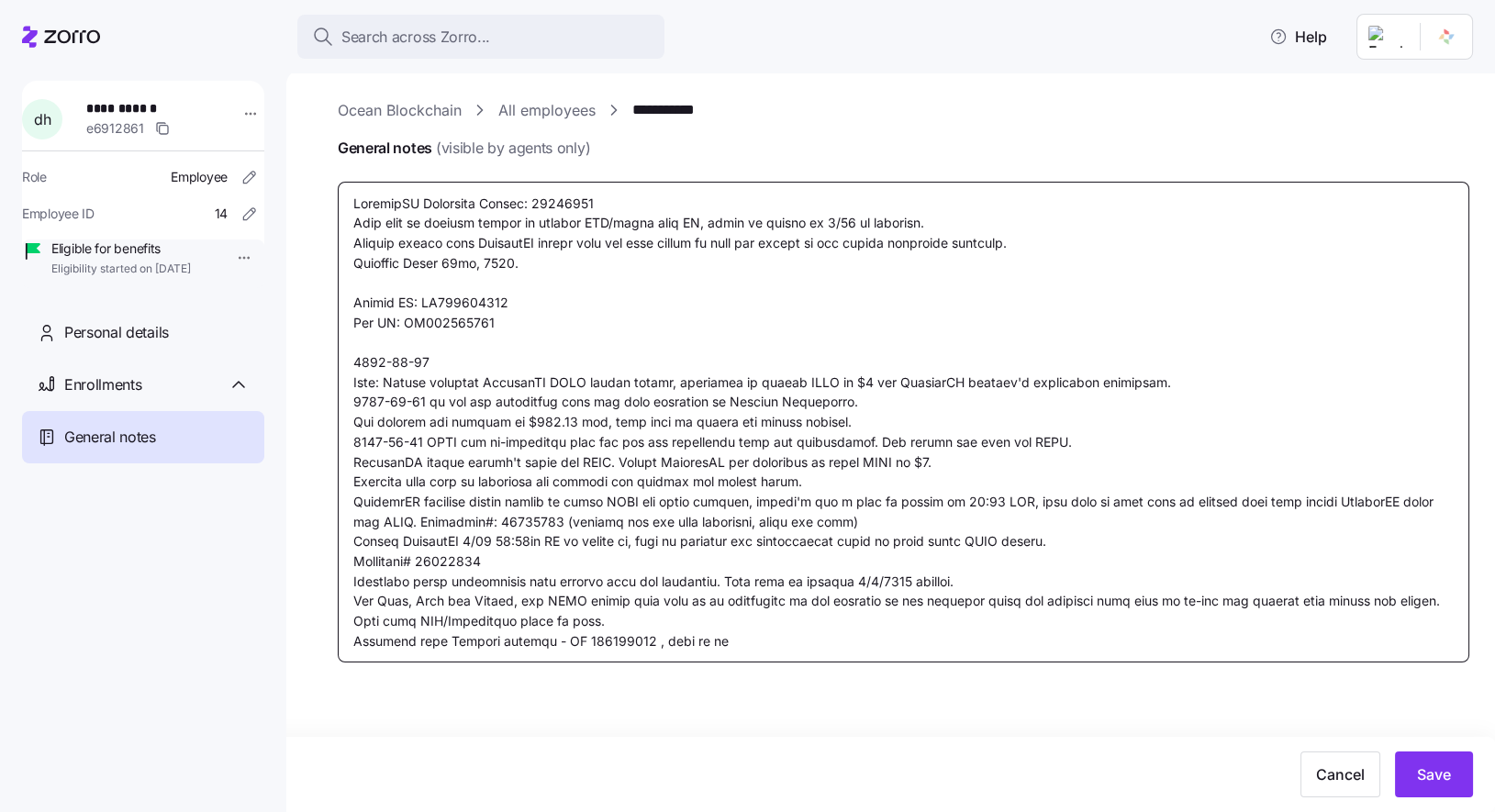
type textarea "x"
type textarea "CoverdeCA Reference Number: 39996431 Will need to request client to provide LPR…"
type textarea "x"
type textarea "CoverdeCA Reference Number: 39996431 Will need to request client to provide LPR…"
type textarea "x"
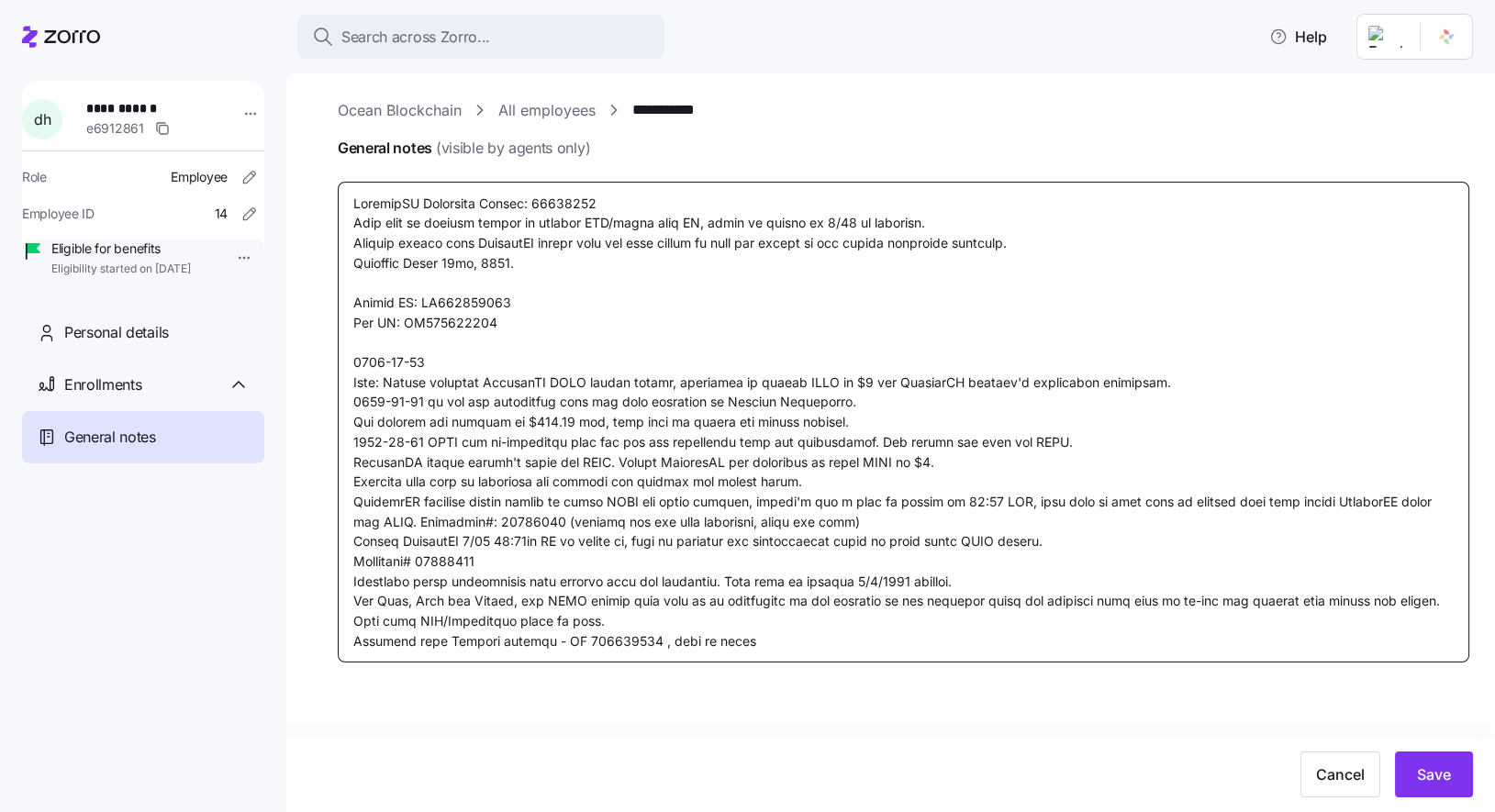
type textarea "CoverdeCA Reference Number: 39996431 Will need to request client to provide LPR…"
type textarea "x"
type textarea "CoverdeCA Reference Number: 39996431 Will need to request client to provide LPR…"
type textarea "x"
type textarea "CoverdeCA Reference Number: 39996431 Will need to request client to provide LPR…"
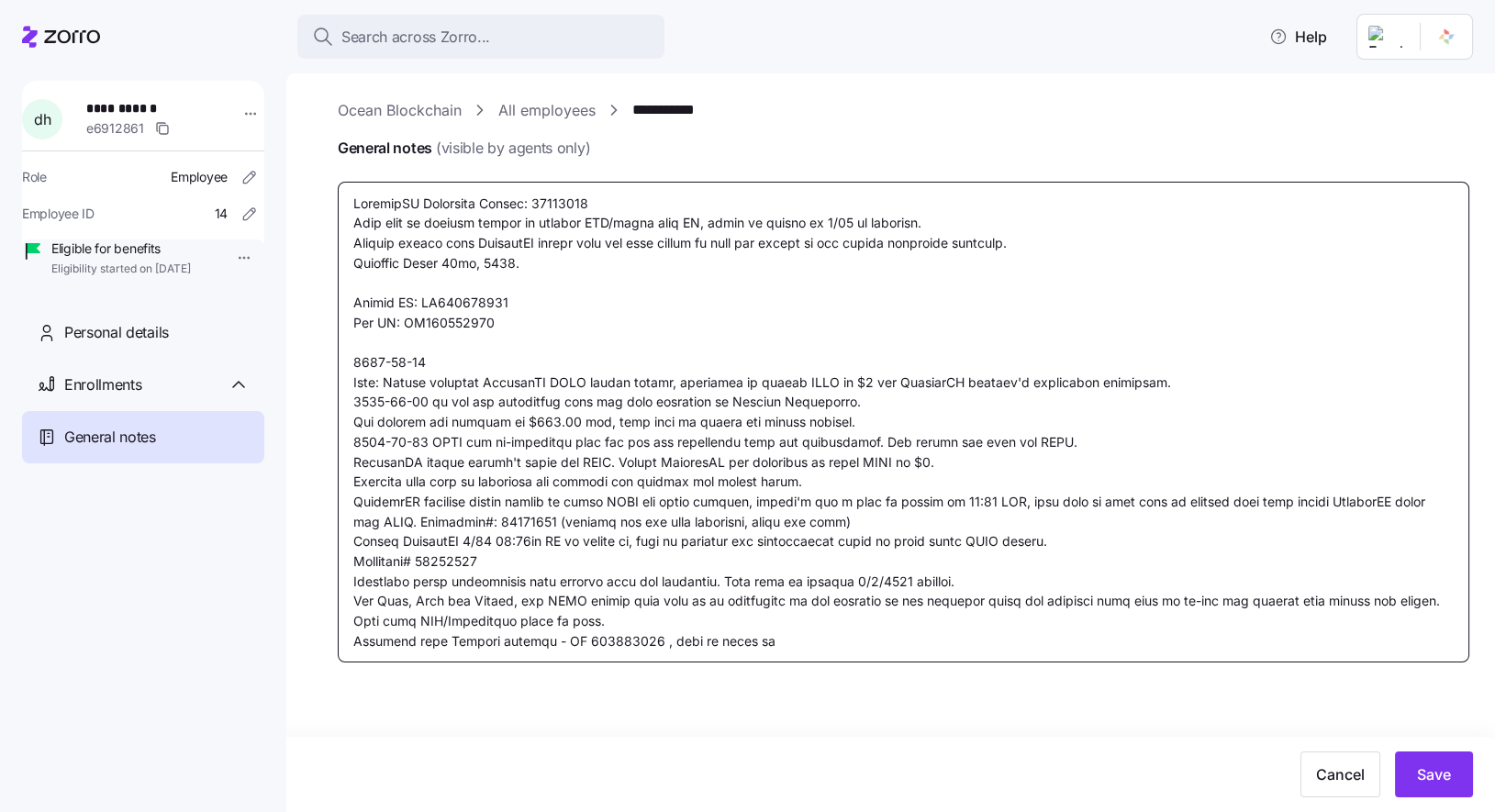
type textarea "x"
type textarea "CoverdeCA Reference Number: 39996431 Will need to request client to provide LPR…"
type textarea "x"
type textarea "CoverdeCA Reference Number: 39996431 Will need to request client to provide LPR…"
type textarea "x"
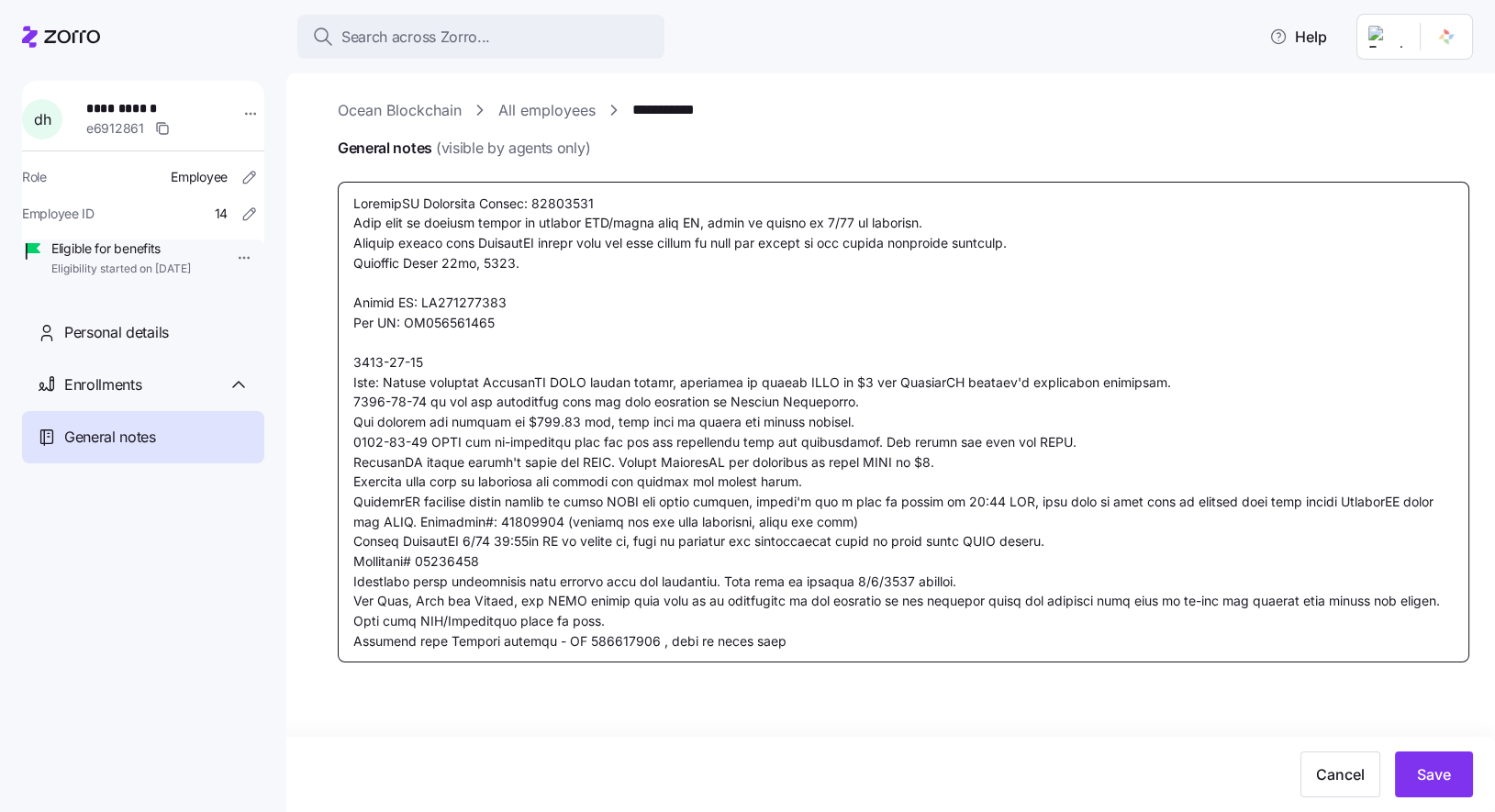
type textarea "CoverdeCA Reference Number: 39996431 Will need to request client to provide LPR…"
type textarea "x"
type textarea "CoverdeCA Reference Number: 39996431 Will need to request client to provide LPR…"
type textarea "x"
type textarea "CoverdeCA Reference Number: 39996431 Will need to request client to provide LPR…"
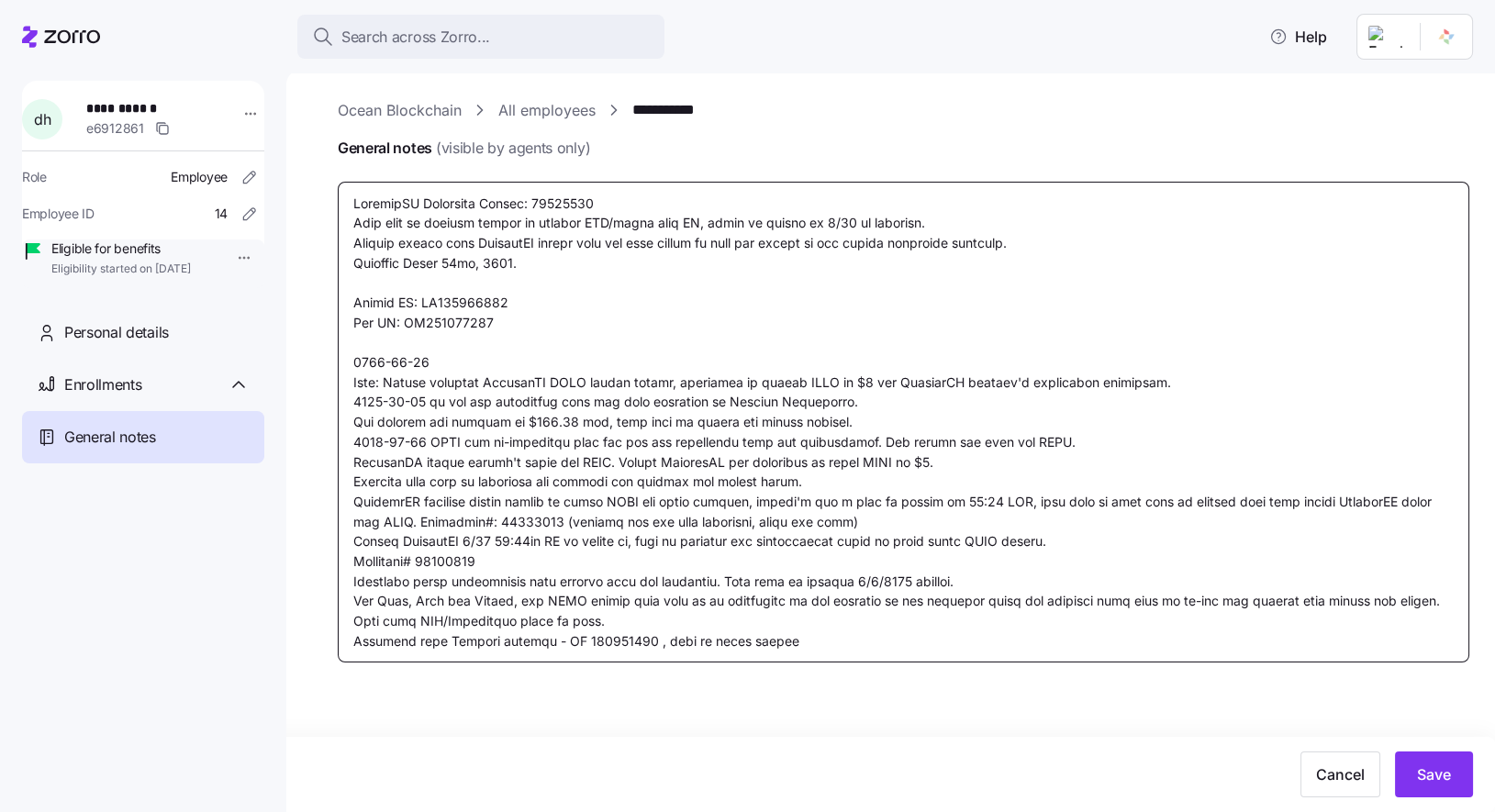
type textarea "x"
type textarea "CoverdeCA Reference Number: 39996431 Will need to request client to provide LPR…"
type textarea "x"
type textarea "CoverdeCA Reference Number: 39996431 Will need to request client to provide LPR…"
type textarea "x"
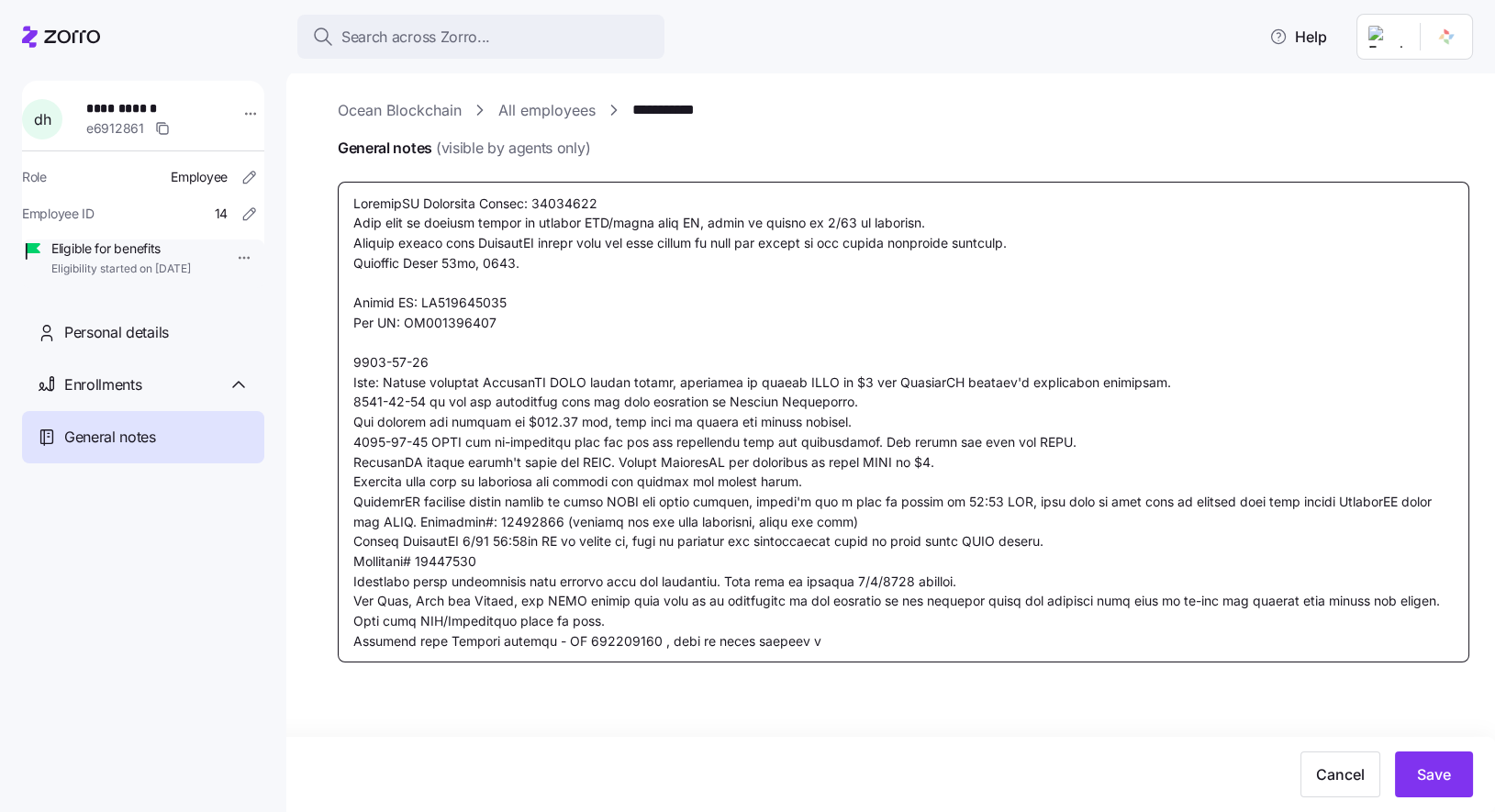
type textarea "CoverdeCA Reference Number: 39996431 Will need to request client to provide LPR…"
type textarea "x"
type textarea "CoverdeCA Reference Number: 39996431 Will need to request client to provide LPR…"
type textarea "x"
type textarea "CoverdeCA Reference Number: 39996431 Will need to request client to provide LPR…"
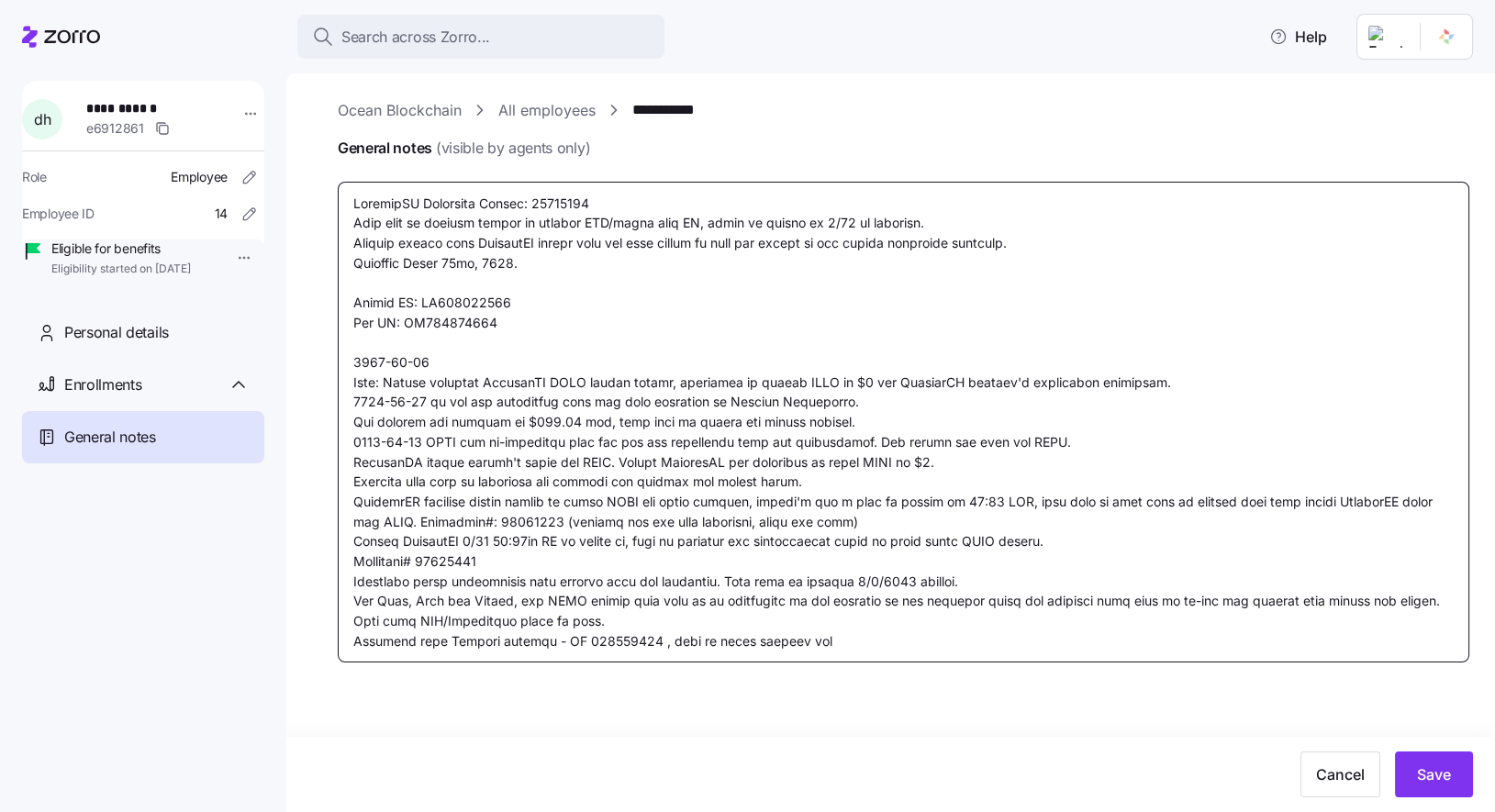
type textarea "x"
type textarea "CoverdeCA Reference Number: 39996431 Will need to request client to provide LPR…"
type textarea "x"
type textarea "CoverdeCA Reference Number: 39996431 Will need to request client to provide LPR…"
type textarea "x"
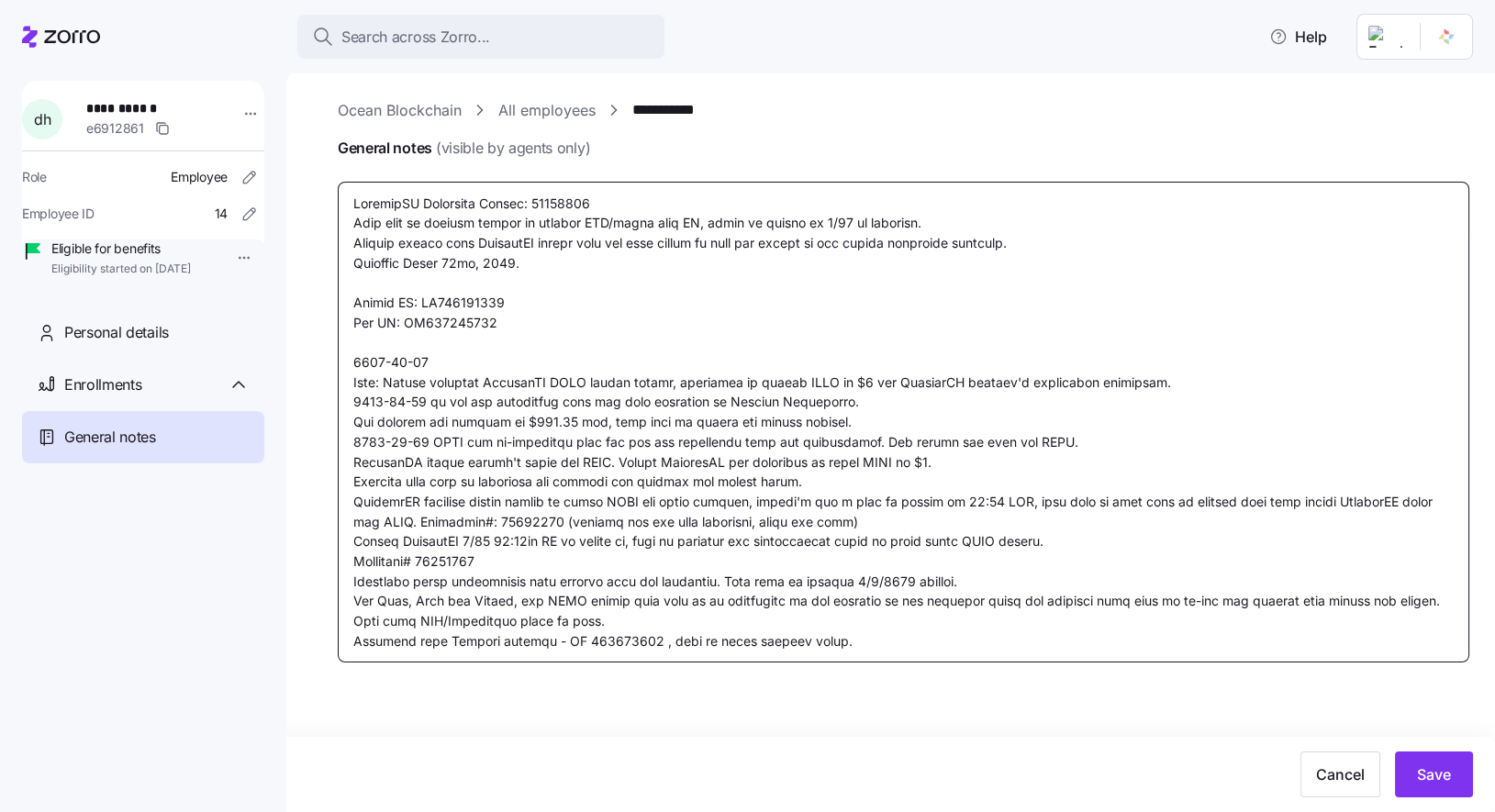
click at [569, 642] on textarea "General notes (visible by agents only)" at bounding box center [903, 422] width 1132 height 481
type textarea "CoverdeCA Reference Number: 39996431 Will need to request client to provide LPR…"
type textarea "x"
type textarea "CoverdeCA Reference Number: 39996431 Will need to request client to provide LPR…"
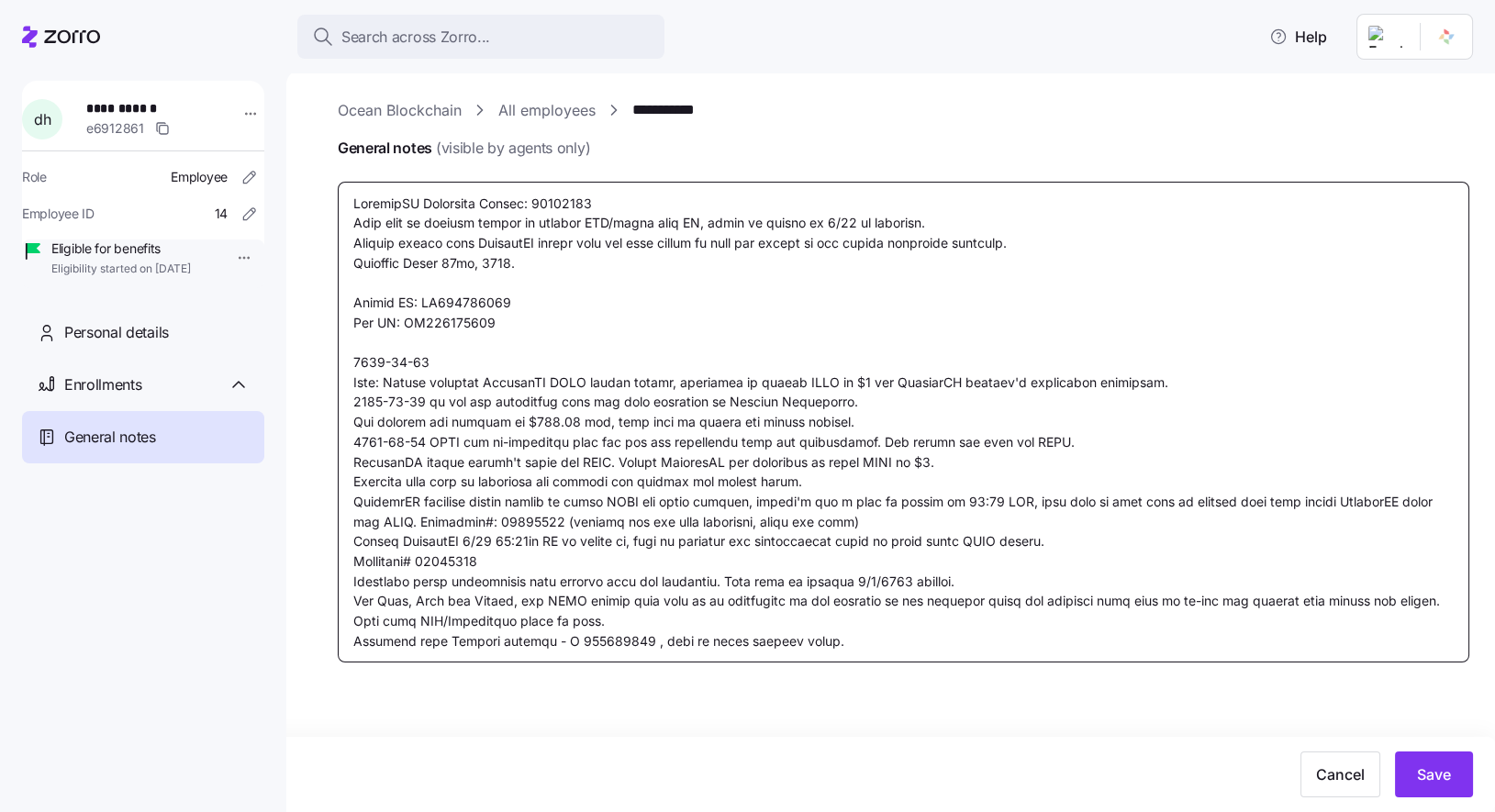
type textarea "x"
type textarea "CoverdeCA Reference Number: 39996431 Will need to request client to provide LPR…"
type textarea "x"
type textarea "CoverdeCA Reference Number: 39996431 Will need to request client to provide LPR…"
type textarea "x"
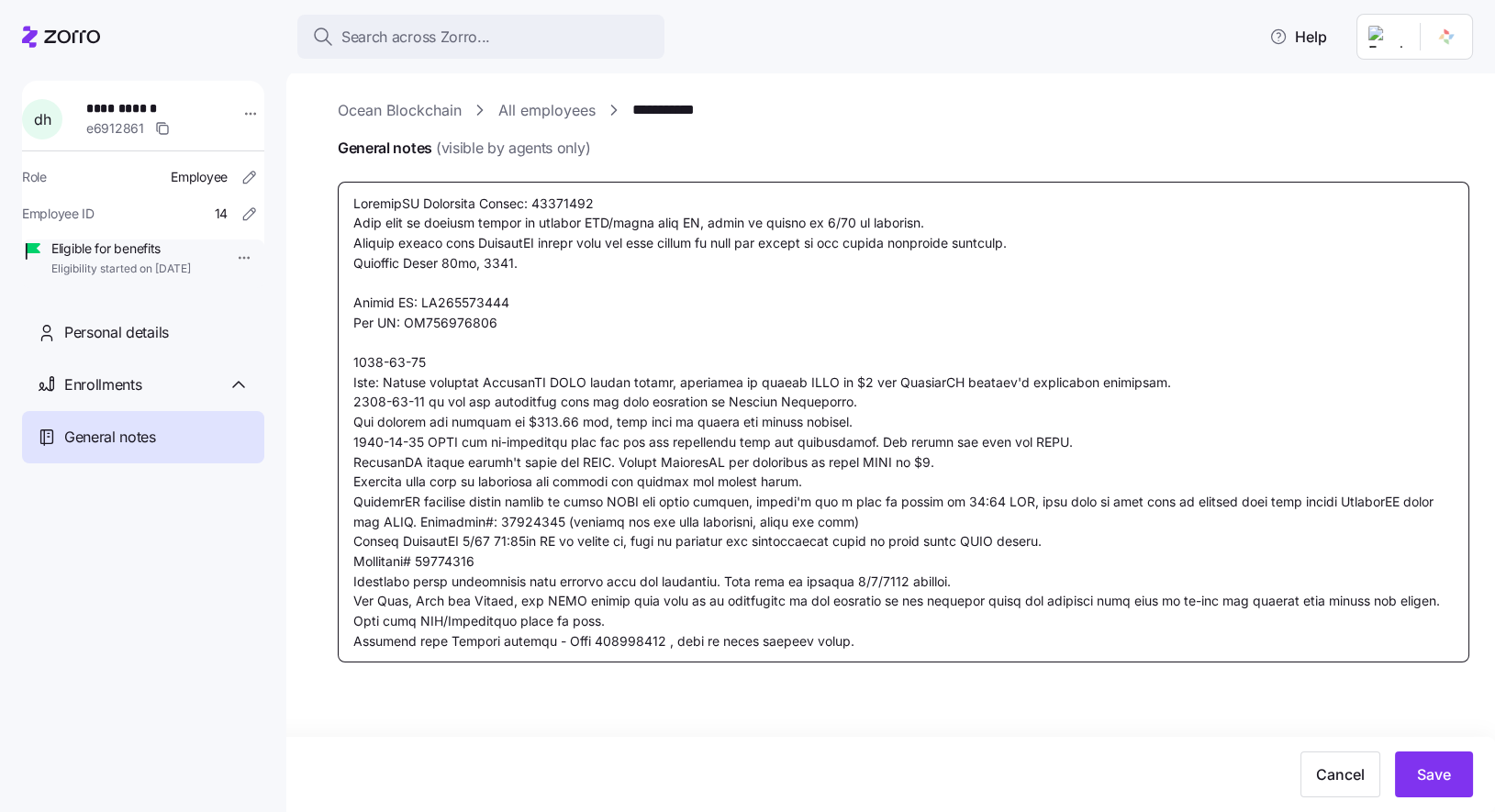
type textarea "CoverdeCA Reference Number: 39996431 Will need to request client to provide LPR…"
type textarea "x"
type textarea "CoverdeCA Reference Number: 39996431 Will need to request client to provide LPR…"
type textarea "x"
type textarea "CoverdeCA Reference Number: 39996431 Will need to request client to provide LPR…"
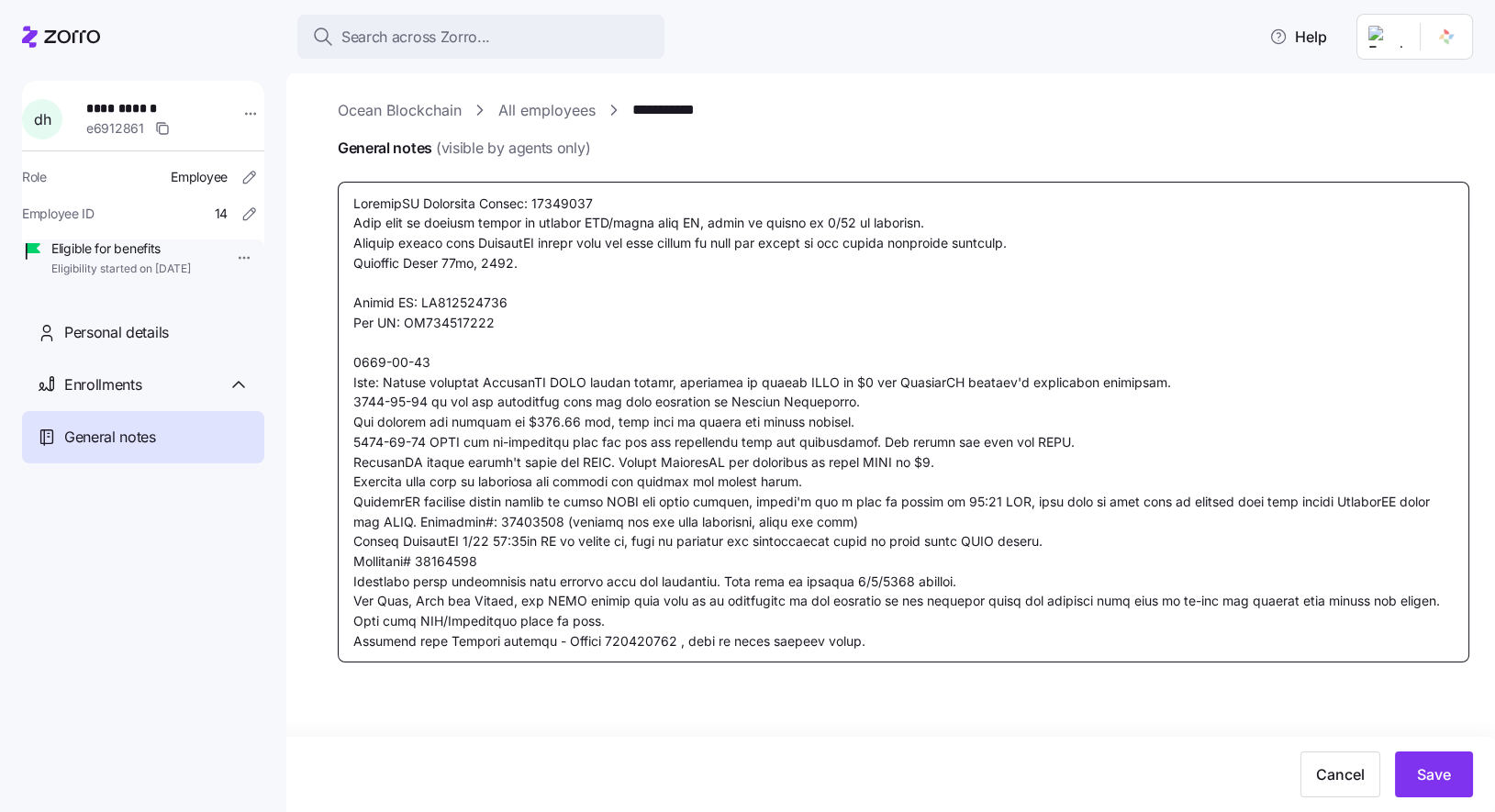
type textarea "x"
type textarea "CoverdeCA Reference Number: 39996431 Will need to request client to provide LPR…"
type textarea "x"
type textarea "CoverdeCA Reference Number: 39996431 Will need to request client to provide LPR…"
type textarea "x"
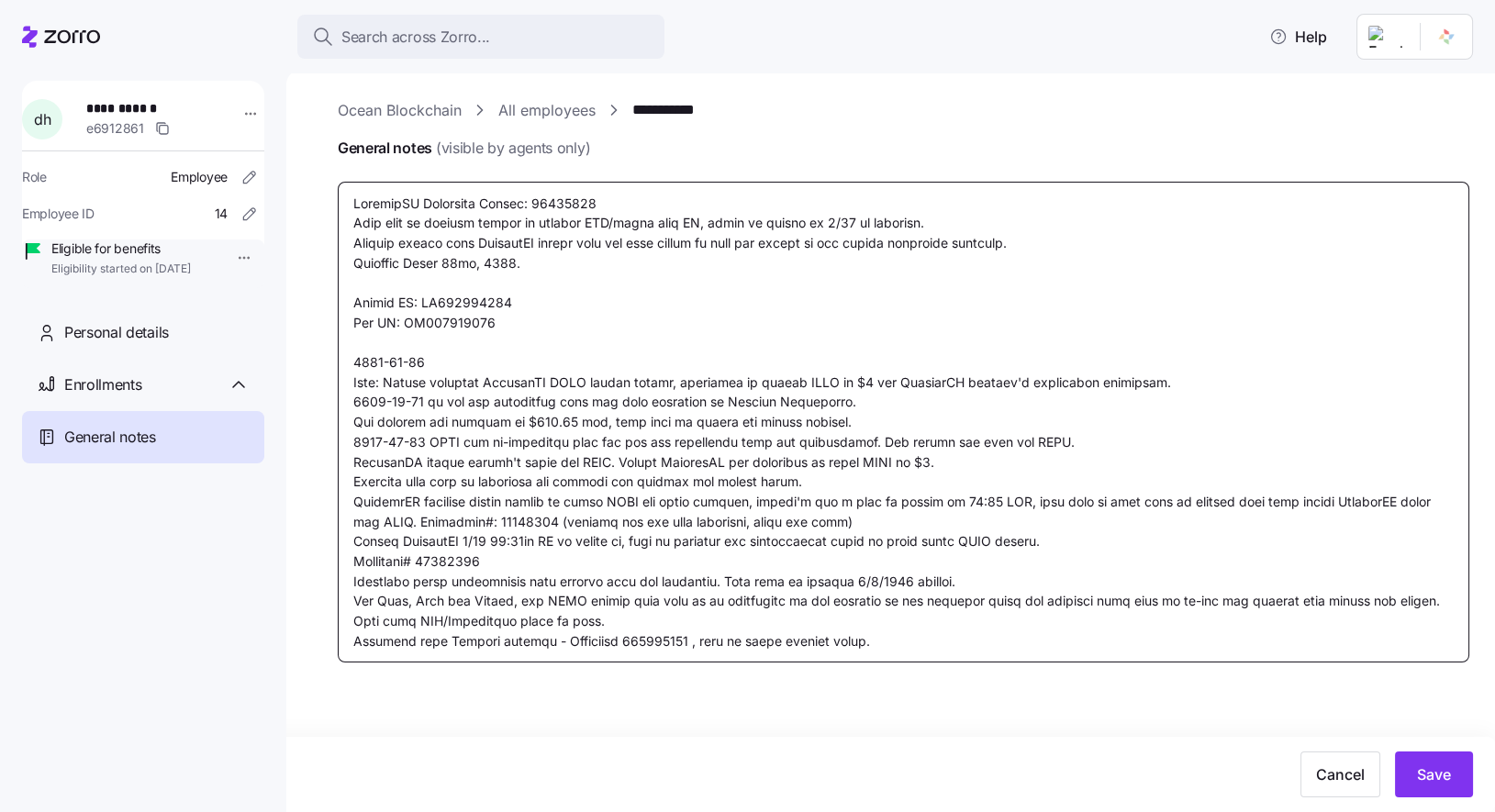
type textarea "CoverdeCA Reference Number: 39996431 Will need to request client to provide LPR…"
type textarea "x"
type textarea "CoverdeCA Reference Number: 39996431 Will need to request client to provide LPR…"
type textarea "x"
type textarea "CoverdeCA Reference Number: 39996431 Will need to request client to provide LPR…"
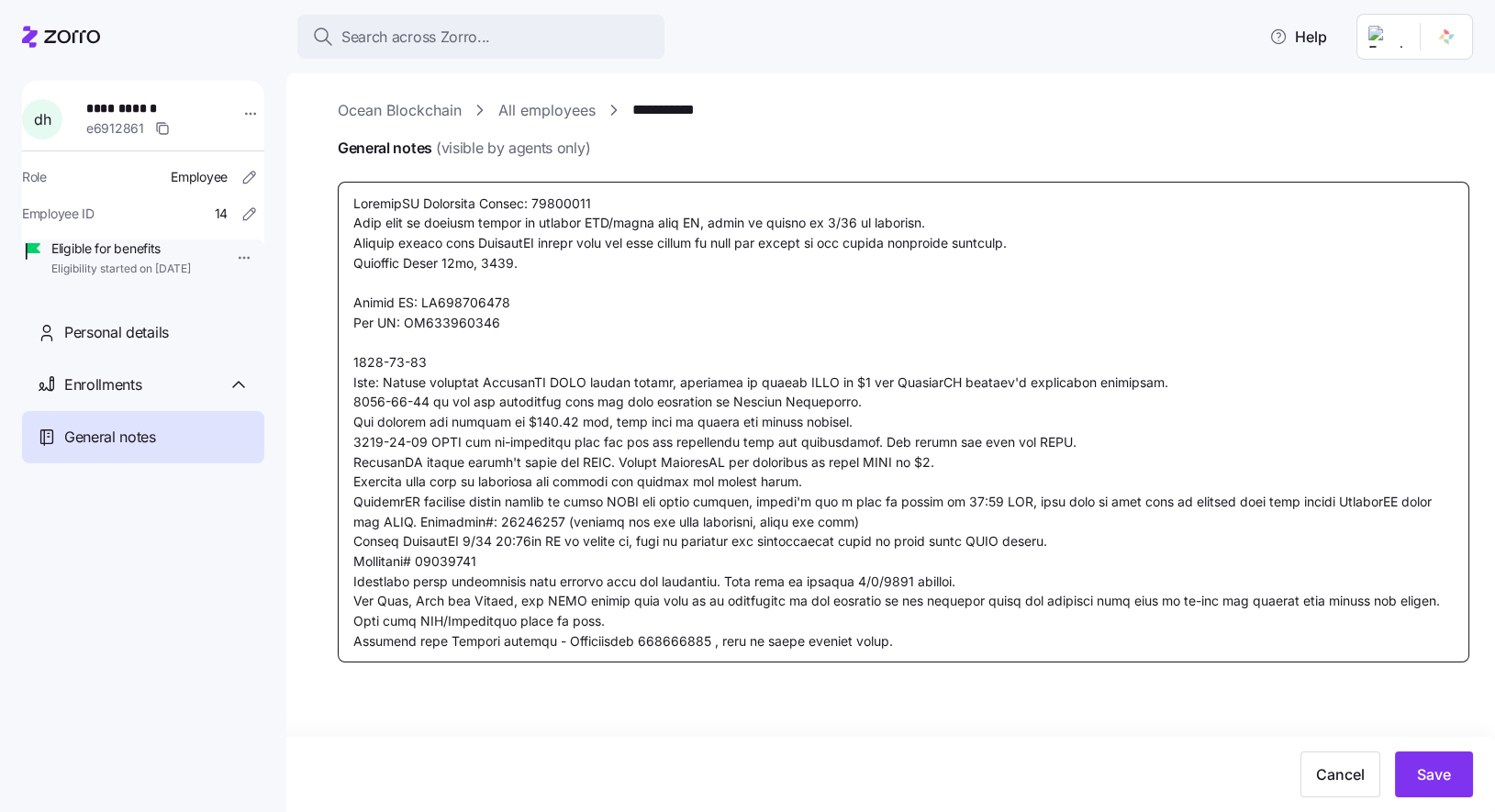
type textarea "x"
type textarea "CoverdeCA Reference Number: 39996431 Will need to request client to provide LPR…"
type textarea "x"
click at [1021, 650] on textarea "General notes (visible by agents only)" at bounding box center [903, 422] width 1132 height 481
type textarea "CoverdeCA Reference Number: 39996431 Will need to request client to provide LPR…"
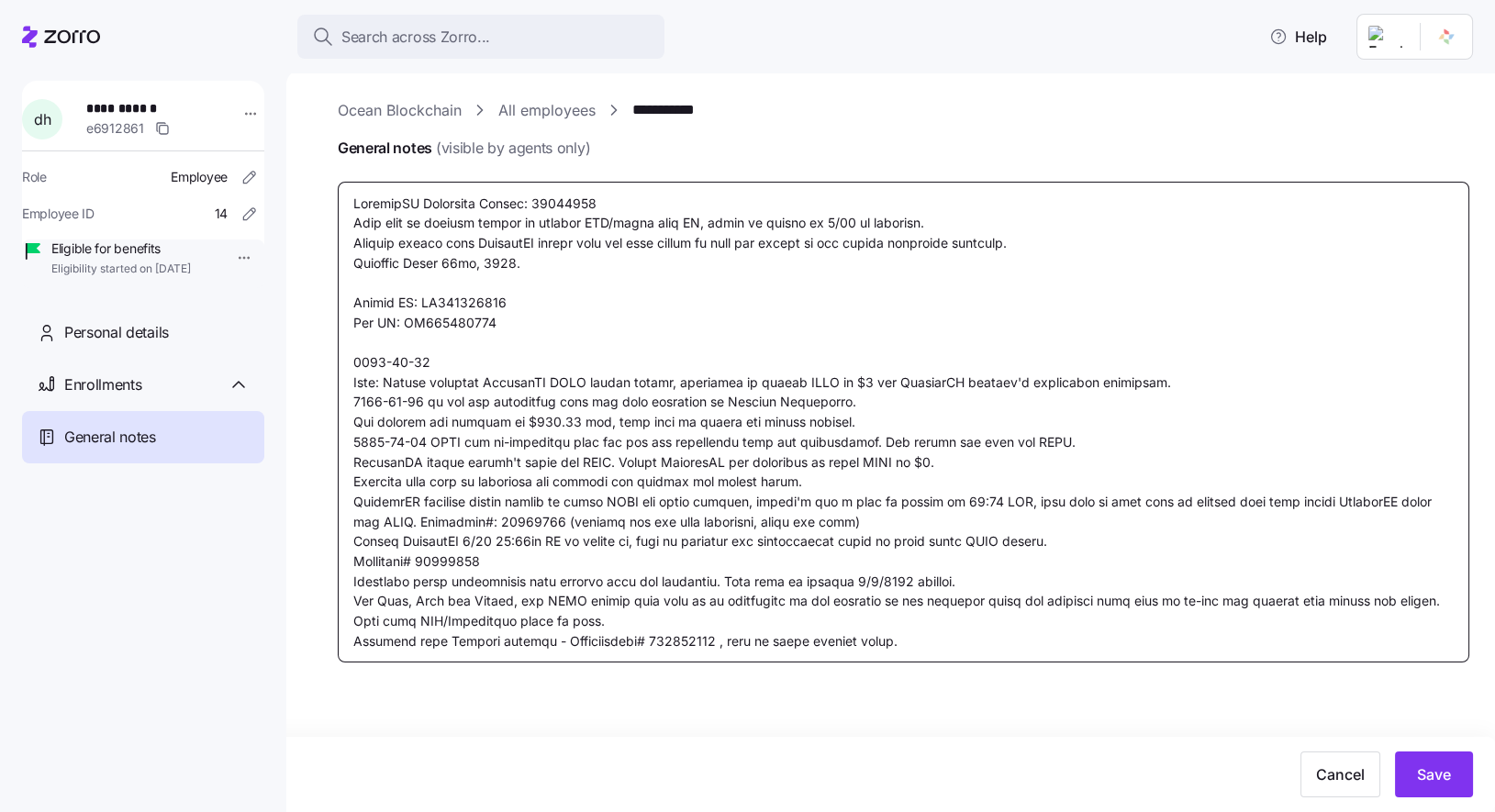
type textarea "x"
type textarea "CoverdeCA Reference Number: 39996431 Will need to request client to provide LPR…"
type textarea "x"
type textarea "CoverdeCA Reference Number: 39996431 Will need to request client to provide LPR…"
type textarea "x"
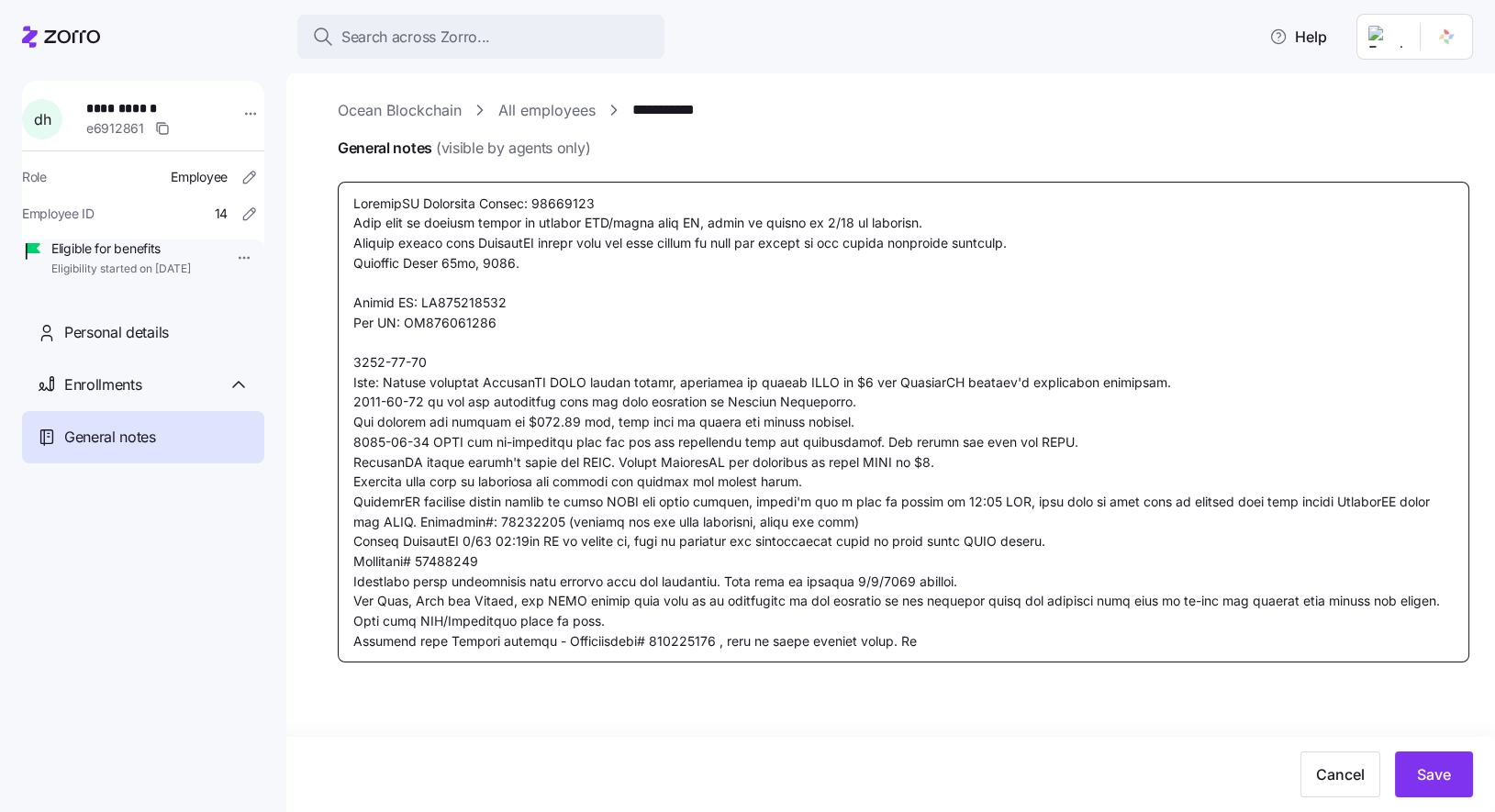
type textarea "CoverdeCA Reference Number: 39996431 Will need to request client to provide LPR…"
type textarea "x"
type textarea "CoverdeCA Reference Number: 39996431 Will need to request client to provide LPR…"
type textarea "x"
type textarea "CoverdeCA Reference Number: 39996431 Will need to request client to provide LPR…"
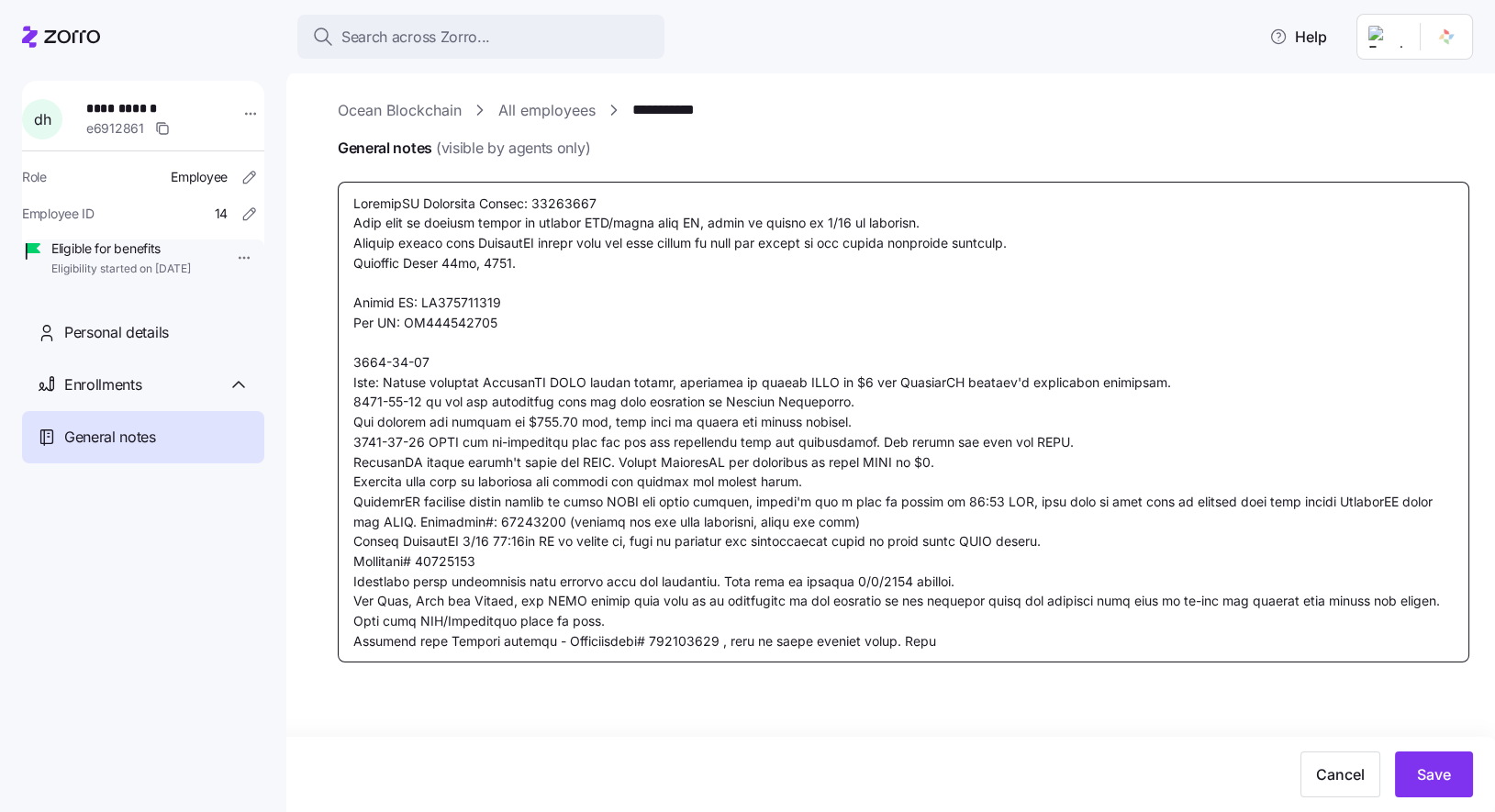
type textarea "x"
type textarea "CoverdeCA Reference Number: 39996431 Will need to request client to provide LPR…"
type textarea "x"
type textarea "CoverdeCA Reference Number: 39996431 Will need to request client to provide LPR…"
type textarea "x"
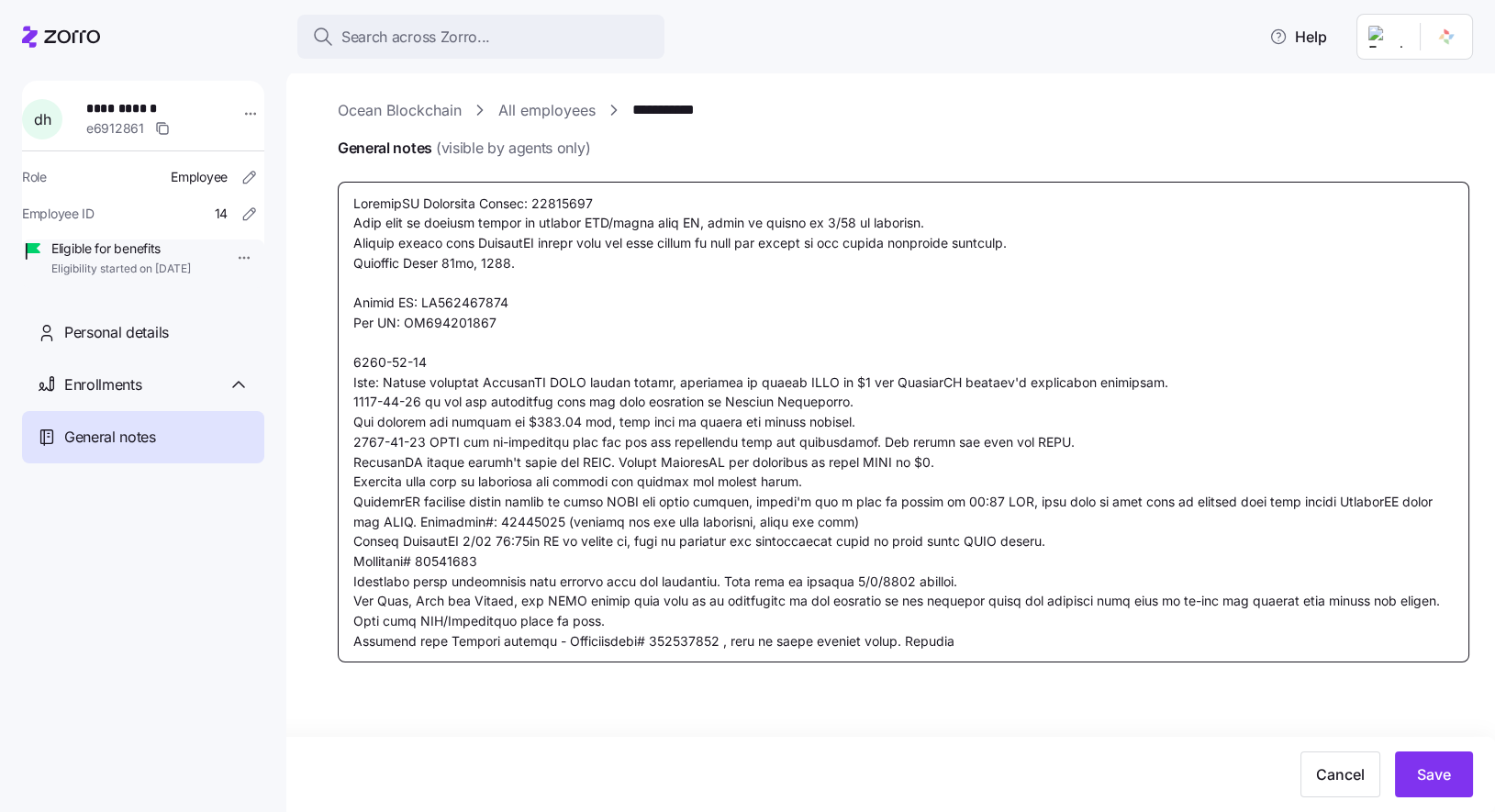
type textarea "CoverdeCA Reference Number: 39996431 Will need to request client to provide LPR…"
type textarea "x"
type textarea "CoverdeCA Reference Number: 39996431 Will need to request client to provide LPR…"
type textarea "x"
type textarea "CoverdeCA Reference Number: 39996431 Will need to request client to provide LPR…"
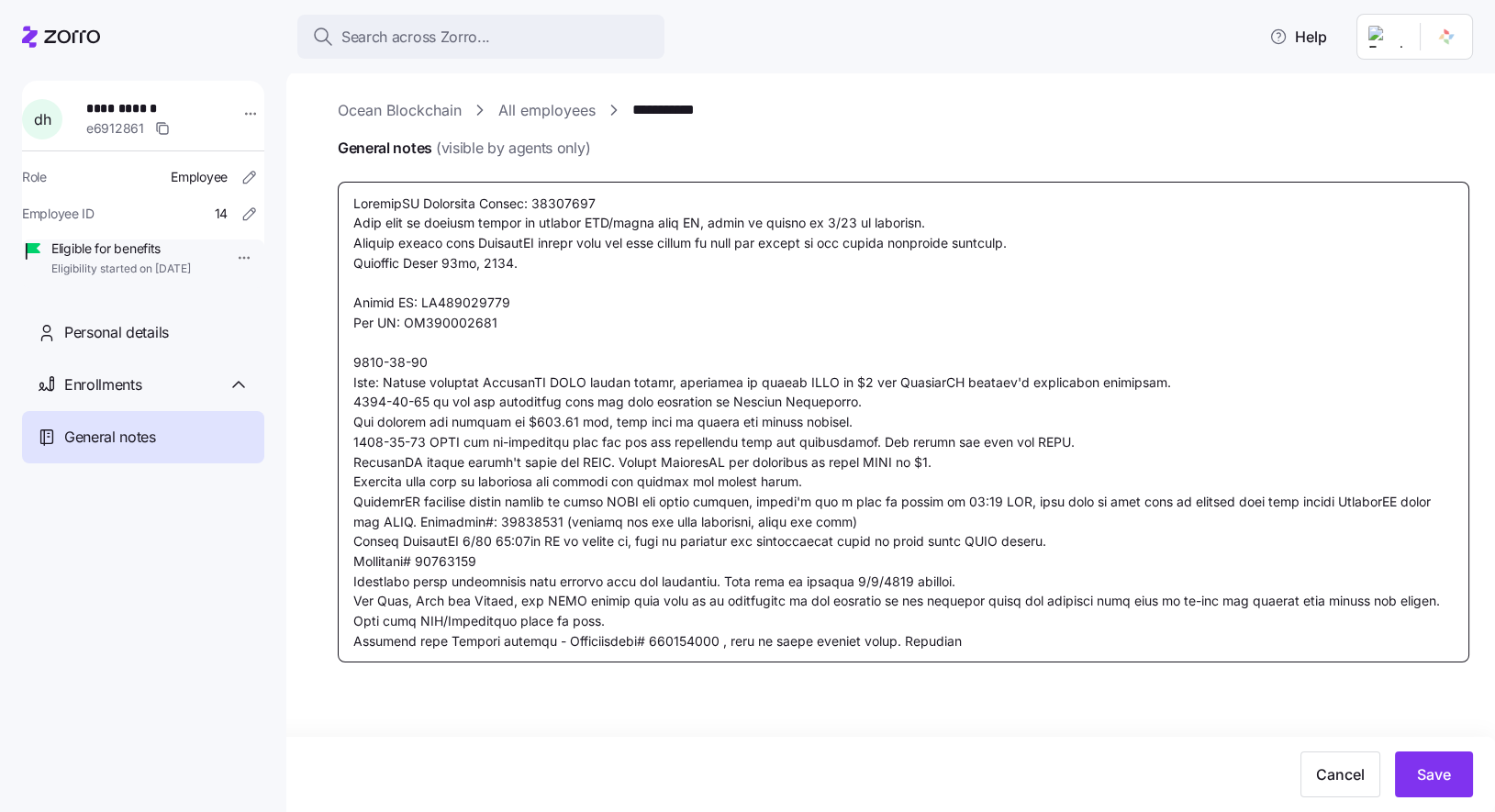
type textarea "x"
type textarea "CoverdeCA Reference Number: 39996431 Will need to request client to provide LPR…"
type textarea "x"
type textarea "CoverdeCA Reference Number: 39996431 Will need to request client to provide LPR…"
type textarea "x"
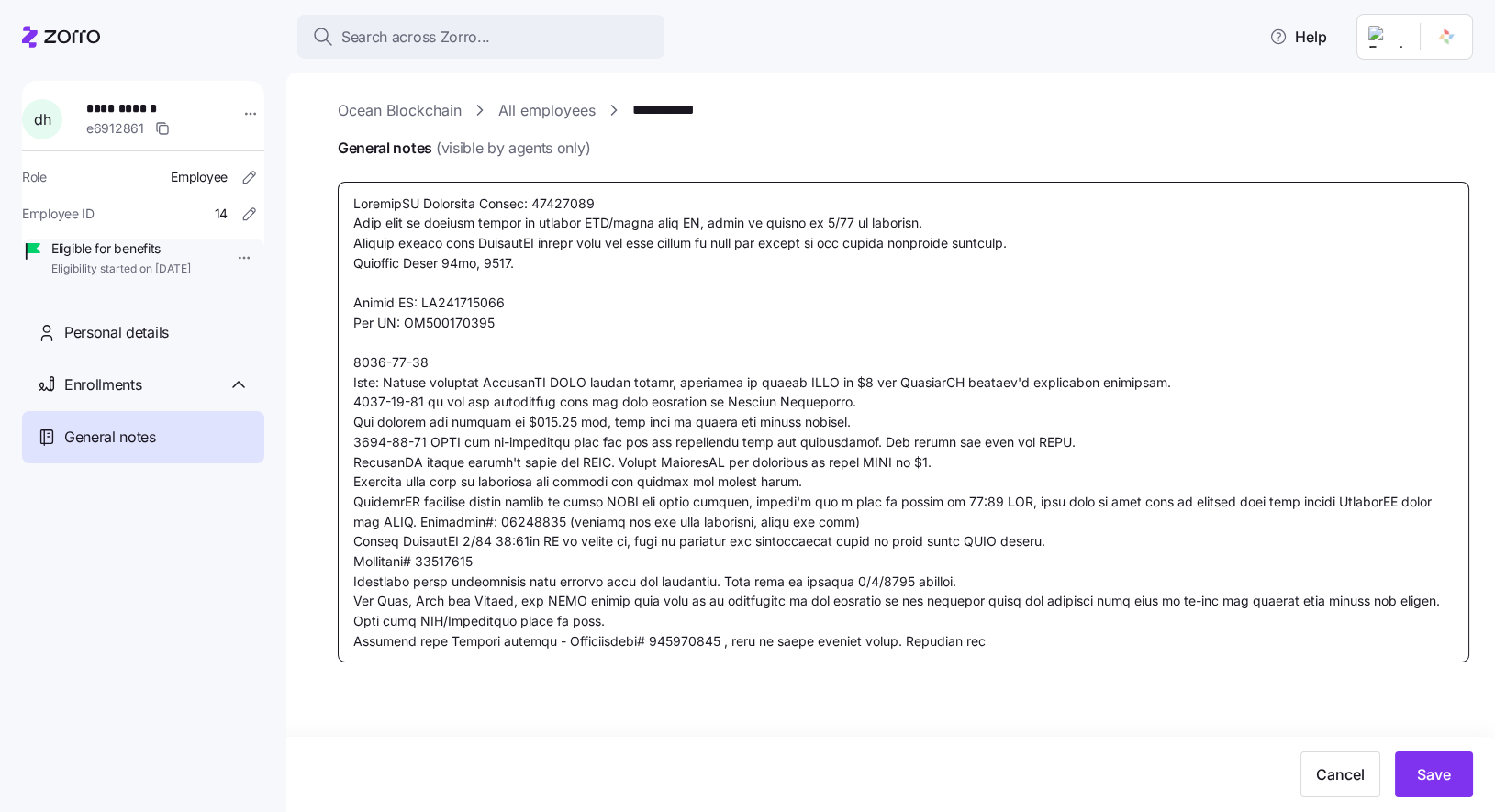
type textarea "CoverdeCA Reference Number: 39996431 Will need to request client to provide LPR…"
click at [353, 640] on textarea "General notes (visible by agents only)" at bounding box center [903, 422] width 1132 height 481
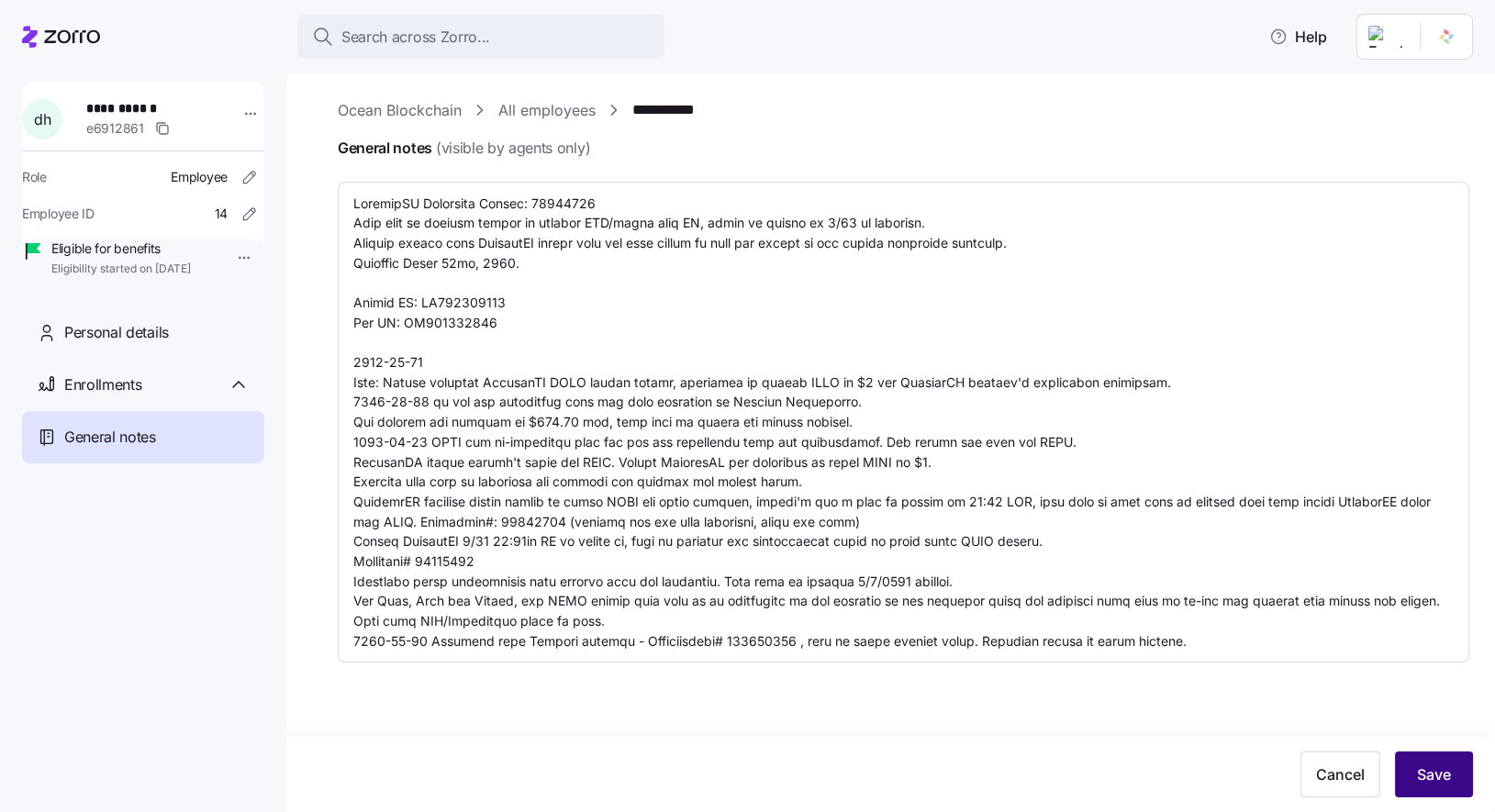
click at [1421, 755] on button "Save" at bounding box center [1434, 774] width 78 height 46
click at [593, 112] on link "All employees" at bounding box center [547, 111] width 97 height 23
